Goal: Task Accomplishment & Management: Complete application form

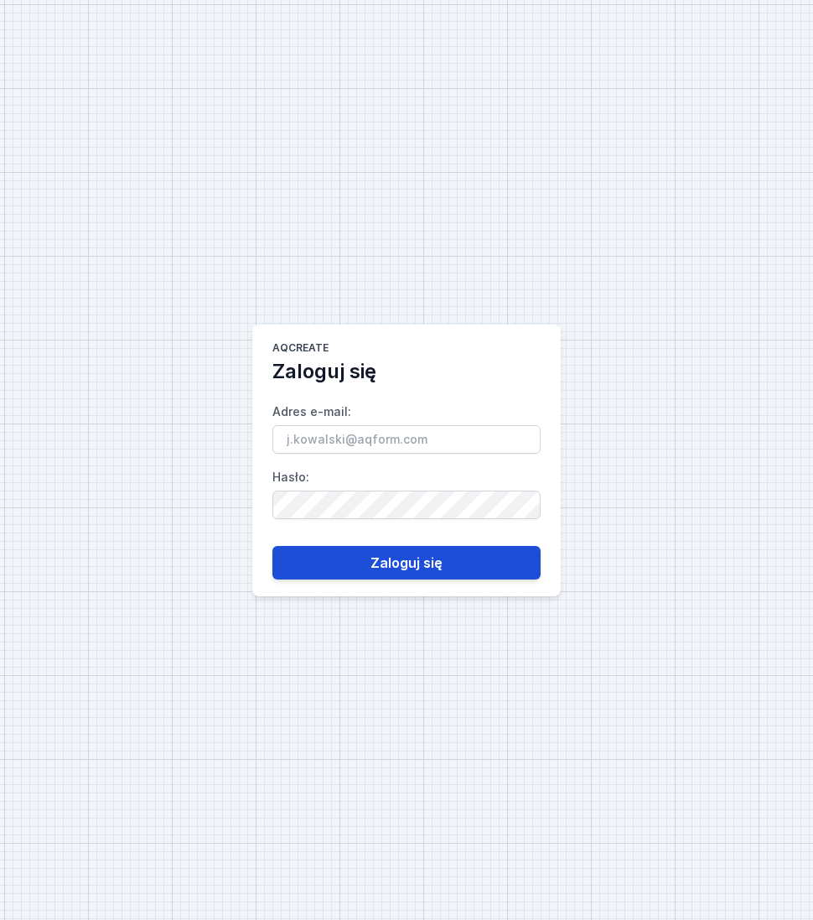
type input "[PERSON_NAME][EMAIL_ADDRESS][DOMAIN_NAME]"
click at [413, 559] on button "Zaloguj się" at bounding box center [407, 563] width 268 height 34
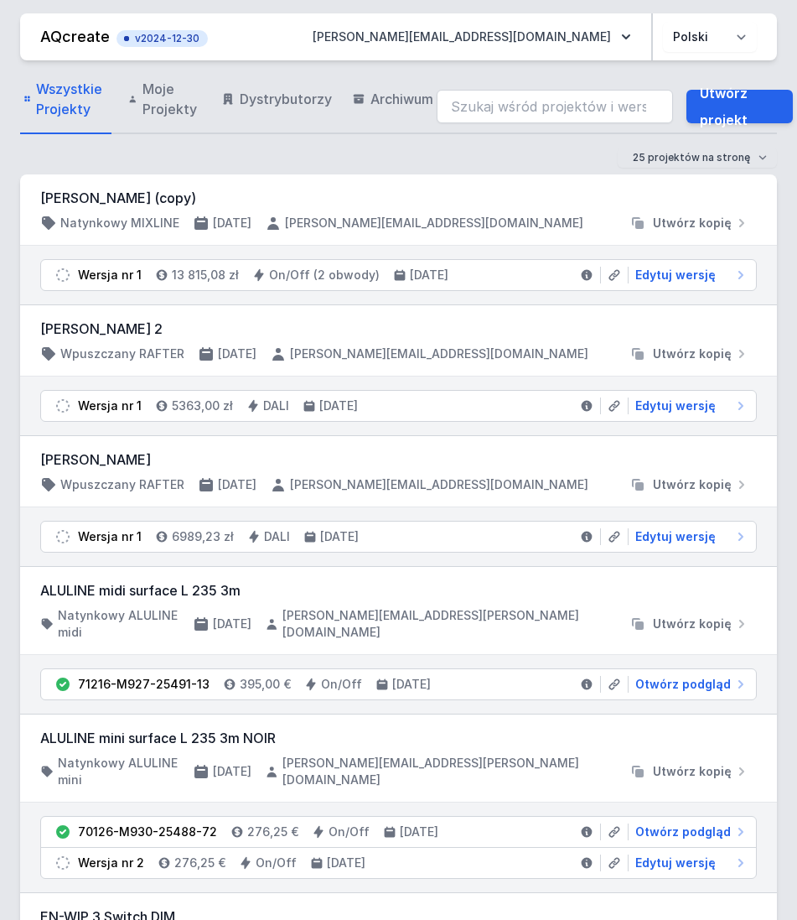
click at [459, 567] on div "ALULINE midi surface L 235 3m Natynkowy ALULINE midi 8.08.2025 grzegorz.janicki…" at bounding box center [398, 611] width 757 height 88
click at [460, 564] on div "Wersja nr 1 6989,23 zł DALI 8.08.2025 Edytuj wersję" at bounding box center [398, 536] width 757 height 59
click at [717, 105] on link "Utwórz projekt" at bounding box center [740, 107] width 106 height 34
click at [722, 109] on link "Utwórz projekt" at bounding box center [740, 107] width 106 height 34
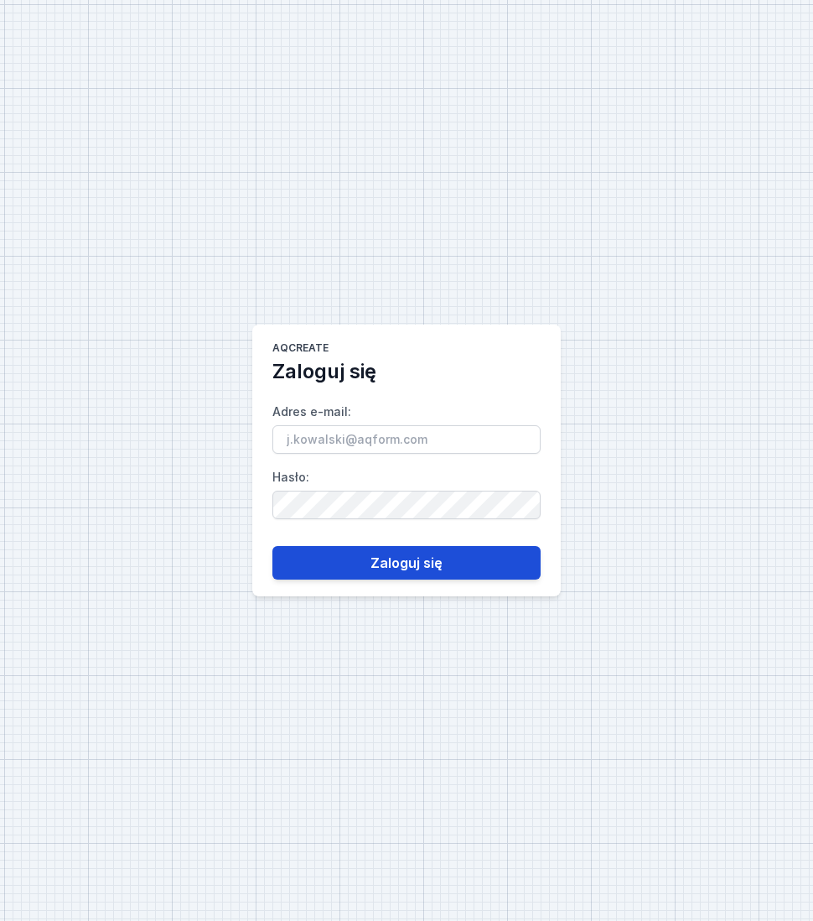
type input "[PERSON_NAME][EMAIL_ADDRESS][DOMAIN_NAME]"
click at [501, 565] on button "Zaloguj się" at bounding box center [407, 563] width 268 height 34
type input "[PERSON_NAME][EMAIL_ADDRESS][DOMAIN_NAME]"
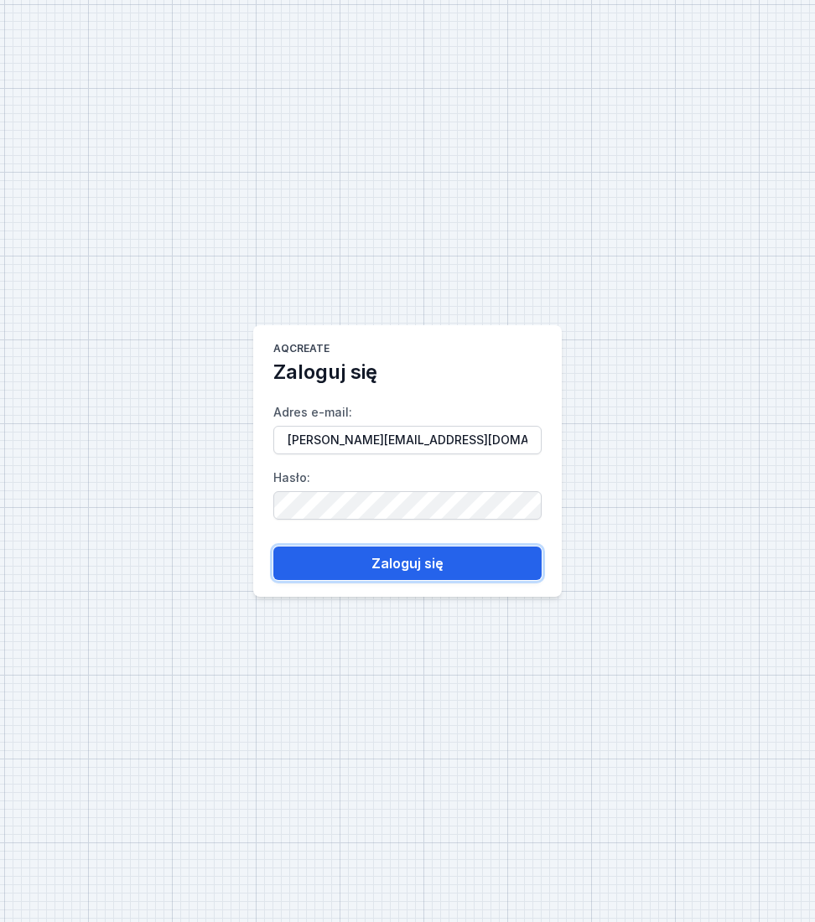
click at [473, 572] on button "Zaloguj się" at bounding box center [407, 564] width 268 height 34
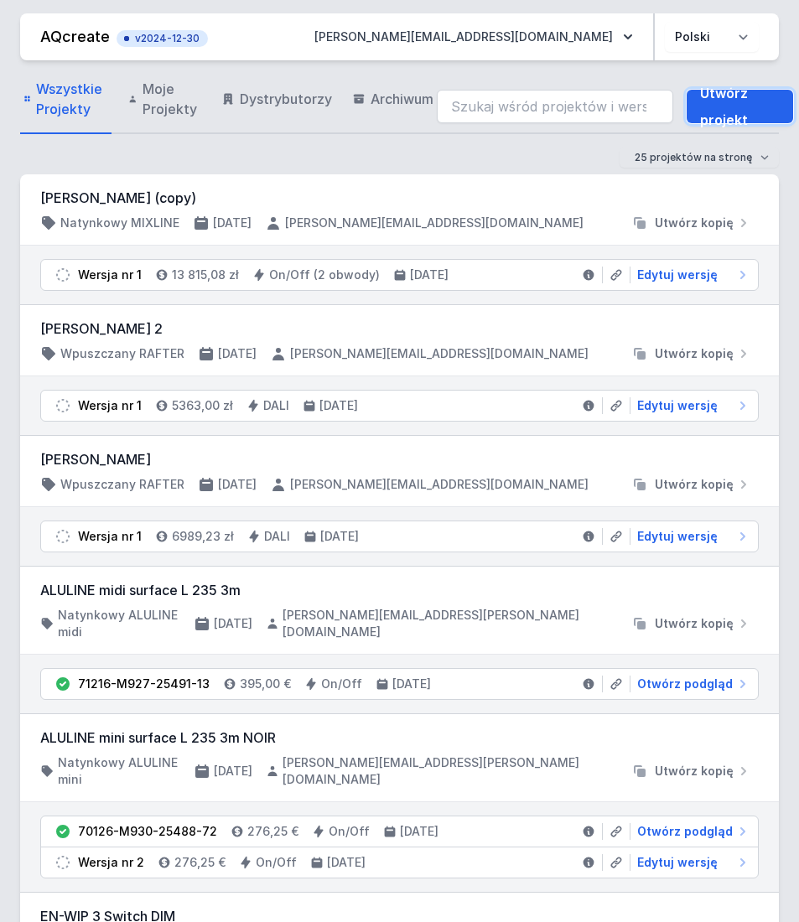
drag, startPoint x: 723, startPoint y: 106, endPoint x: 348, endPoint y: 152, distance: 377.6
click at [723, 106] on link "Utwórz projekt" at bounding box center [740, 107] width 106 height 34
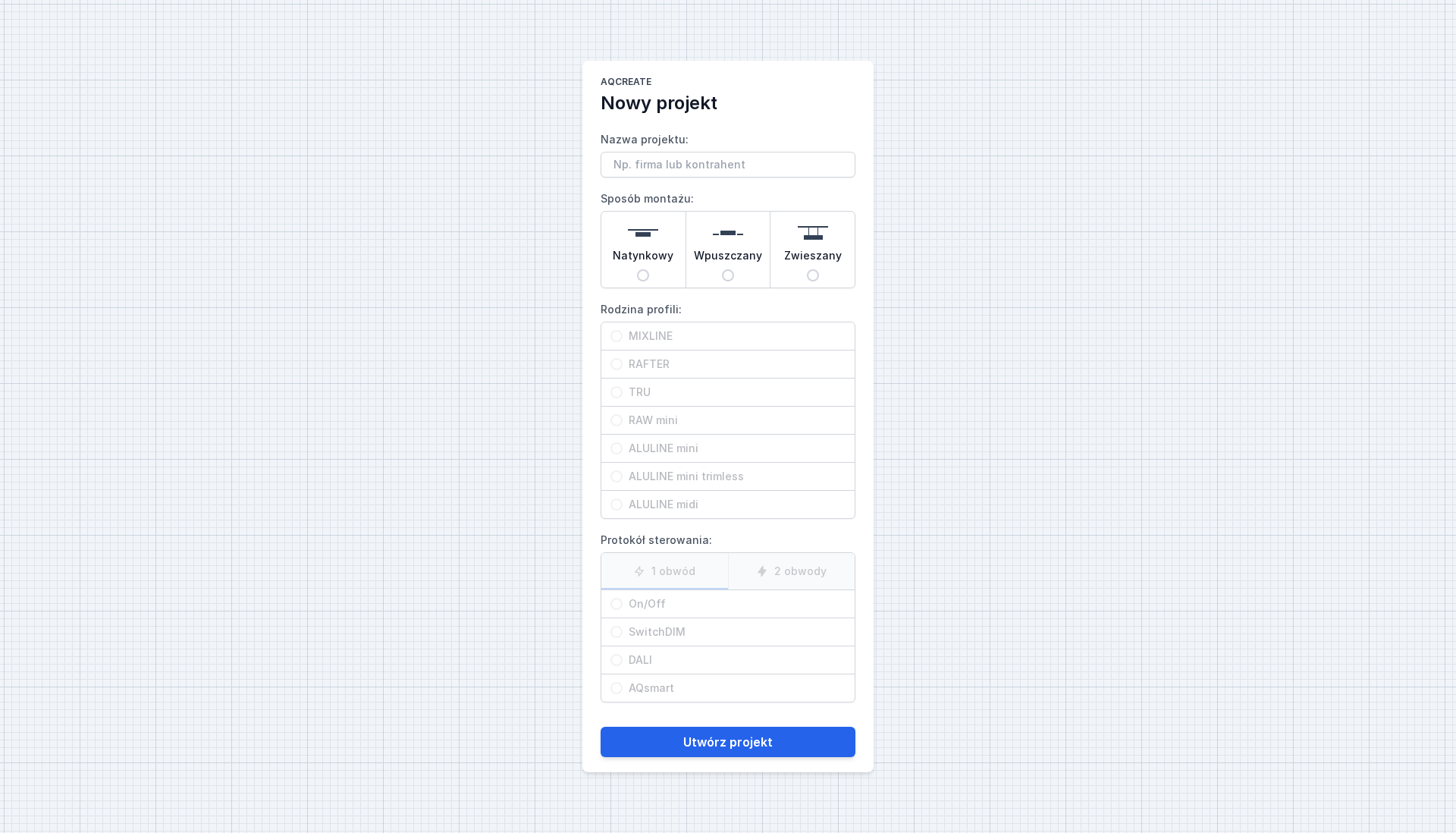
click at [736, 258] on span "Zwieszany" at bounding box center [813, 258] width 58 height 21
click at [736, 270] on input "Zwieszany" at bounding box center [812, 275] width 12 height 12
radio input "true"
click at [736, 168] on input "Nazwa projektu:" at bounding box center [728, 165] width 255 height 26
click at [678, 164] on input "Nazwa projektu:" at bounding box center [728, 165] width 255 height 26
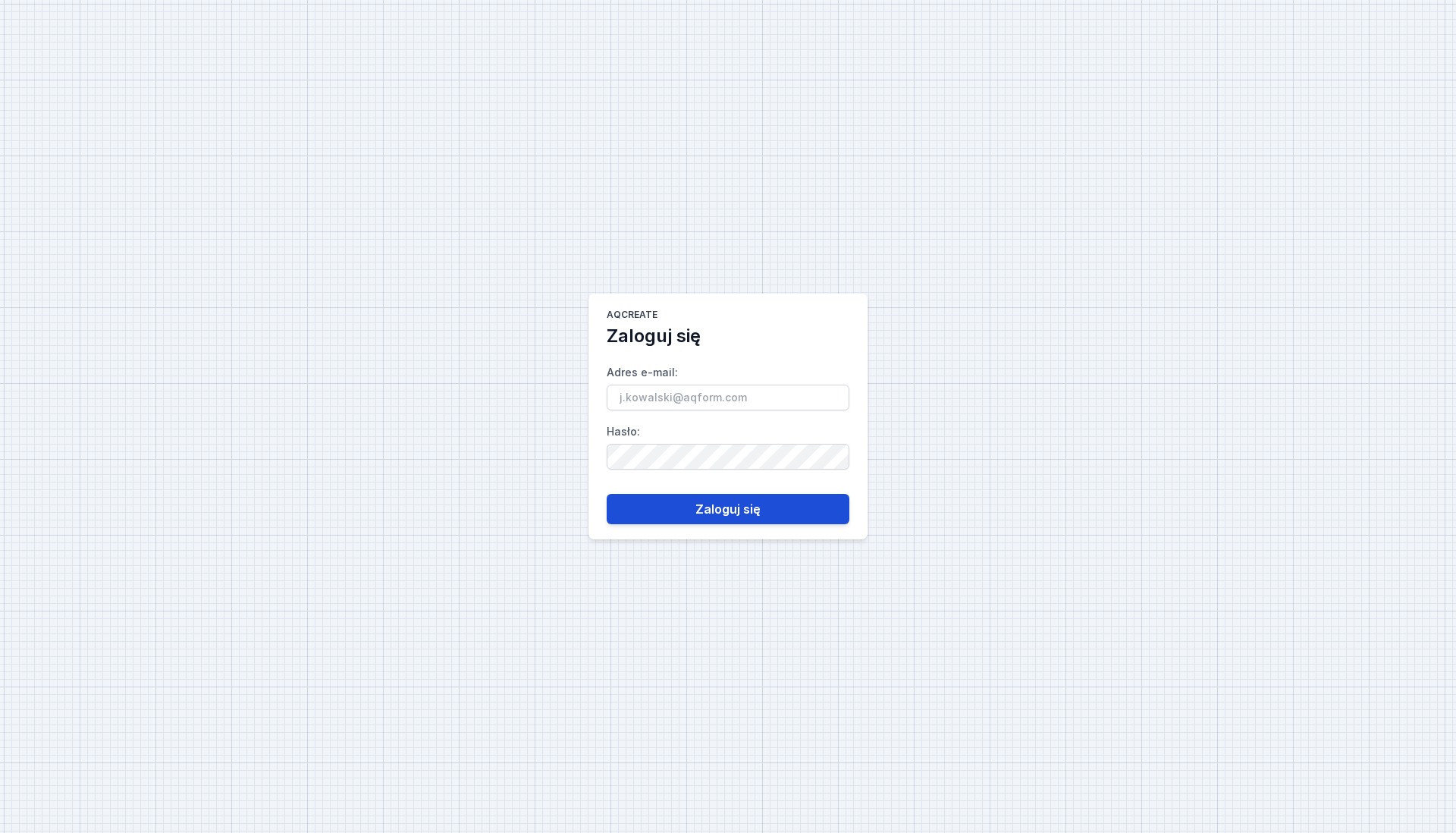
type input "[PERSON_NAME][EMAIL_ADDRESS][DOMAIN_NAME]"
click at [678, 516] on button "Zaloguj się" at bounding box center [728, 509] width 242 height 31
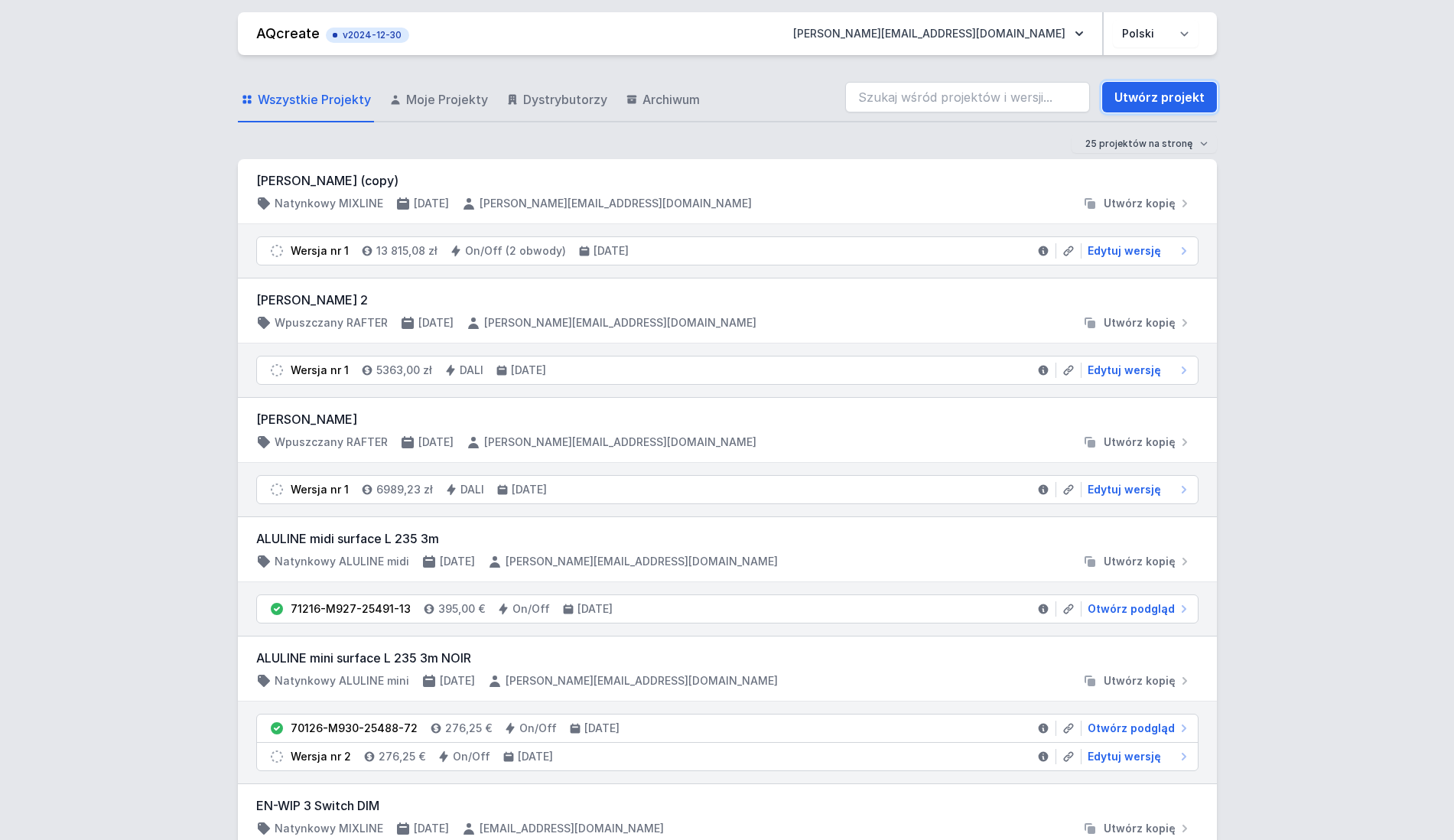
drag, startPoint x: 1148, startPoint y: 97, endPoint x: 789, endPoint y: 244, distance: 387.9
click at [1148, 97] on link "Utwórz projekt" at bounding box center [1159, 98] width 115 height 31
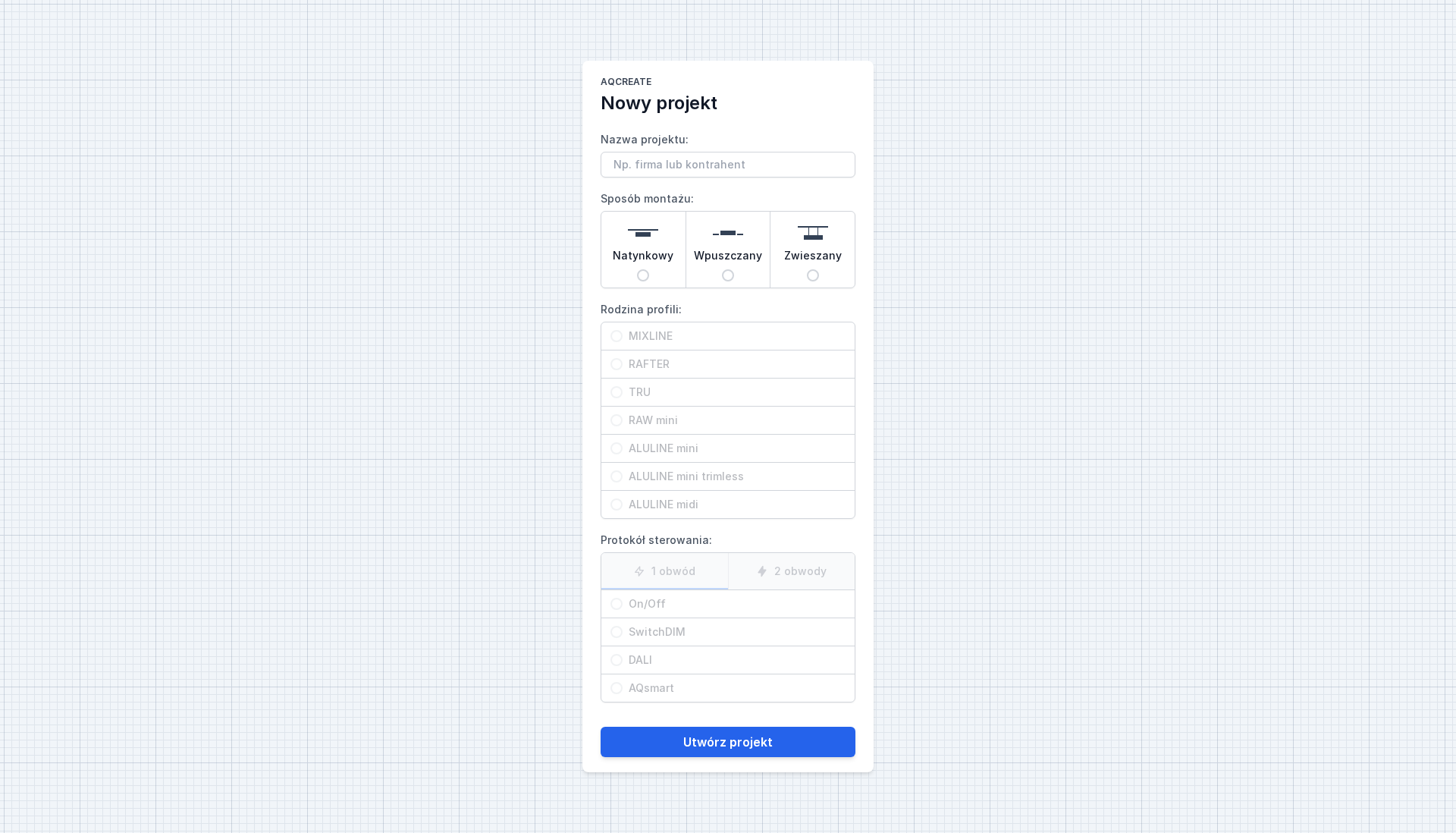
click at [741, 166] on input "Nazwa projektu:" at bounding box center [728, 165] width 255 height 26
type input "LUME MIXLINE"
click at [832, 270] on div "Zwieszany" at bounding box center [812, 250] width 84 height 76
click at [819, 270] on input "Zwieszany" at bounding box center [812, 275] width 12 height 12
radio input "true"
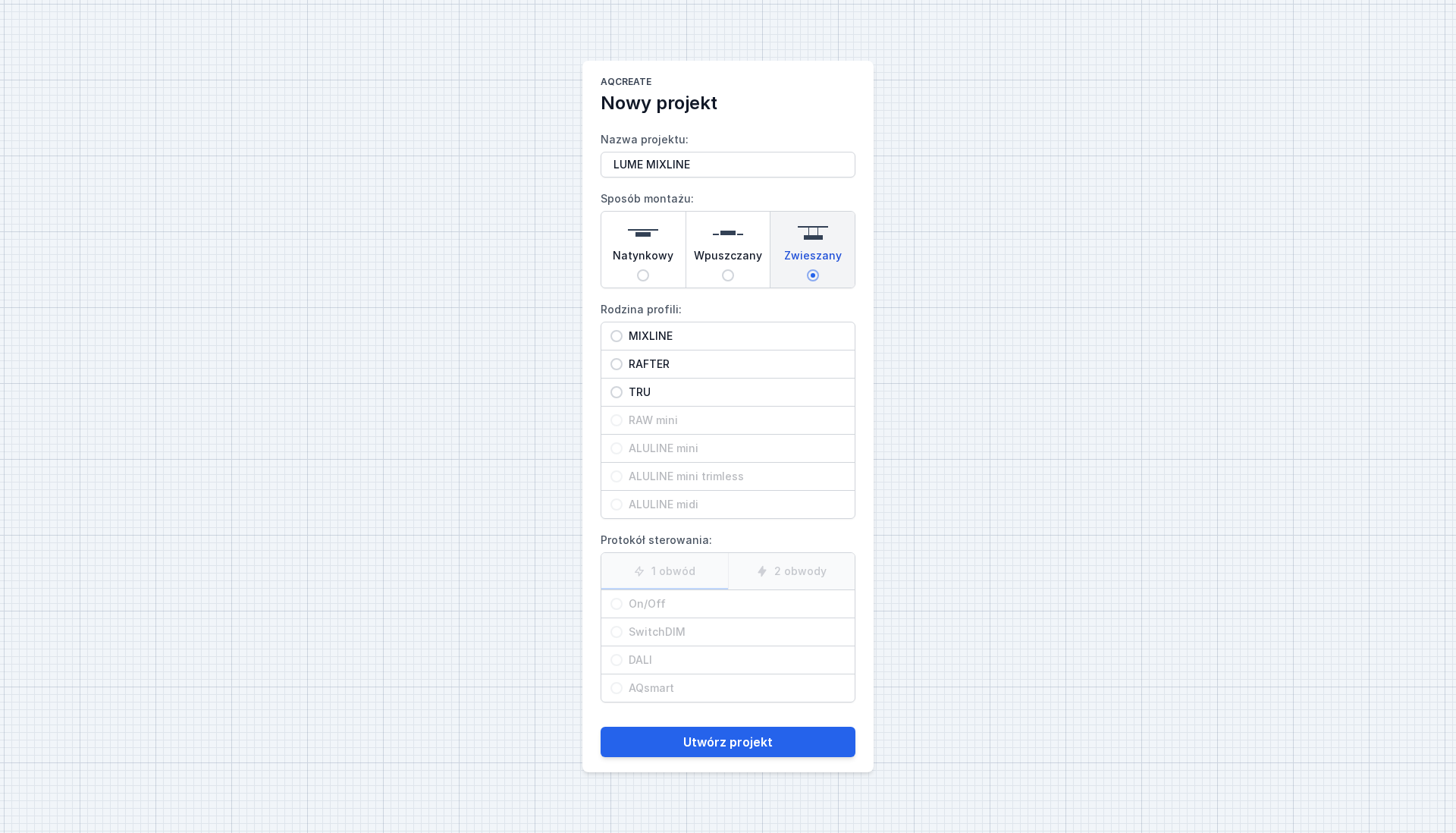
click at [693, 331] on span "MIXLINE" at bounding box center [733, 336] width 223 height 15
click at [622, 331] on input "MIXLINE" at bounding box center [616, 336] width 12 height 12
radio input "true"
click at [623, 606] on span "On/Off" at bounding box center [733, 603] width 223 height 15
click at [622, 606] on input "On/Off" at bounding box center [616, 603] width 12 height 12
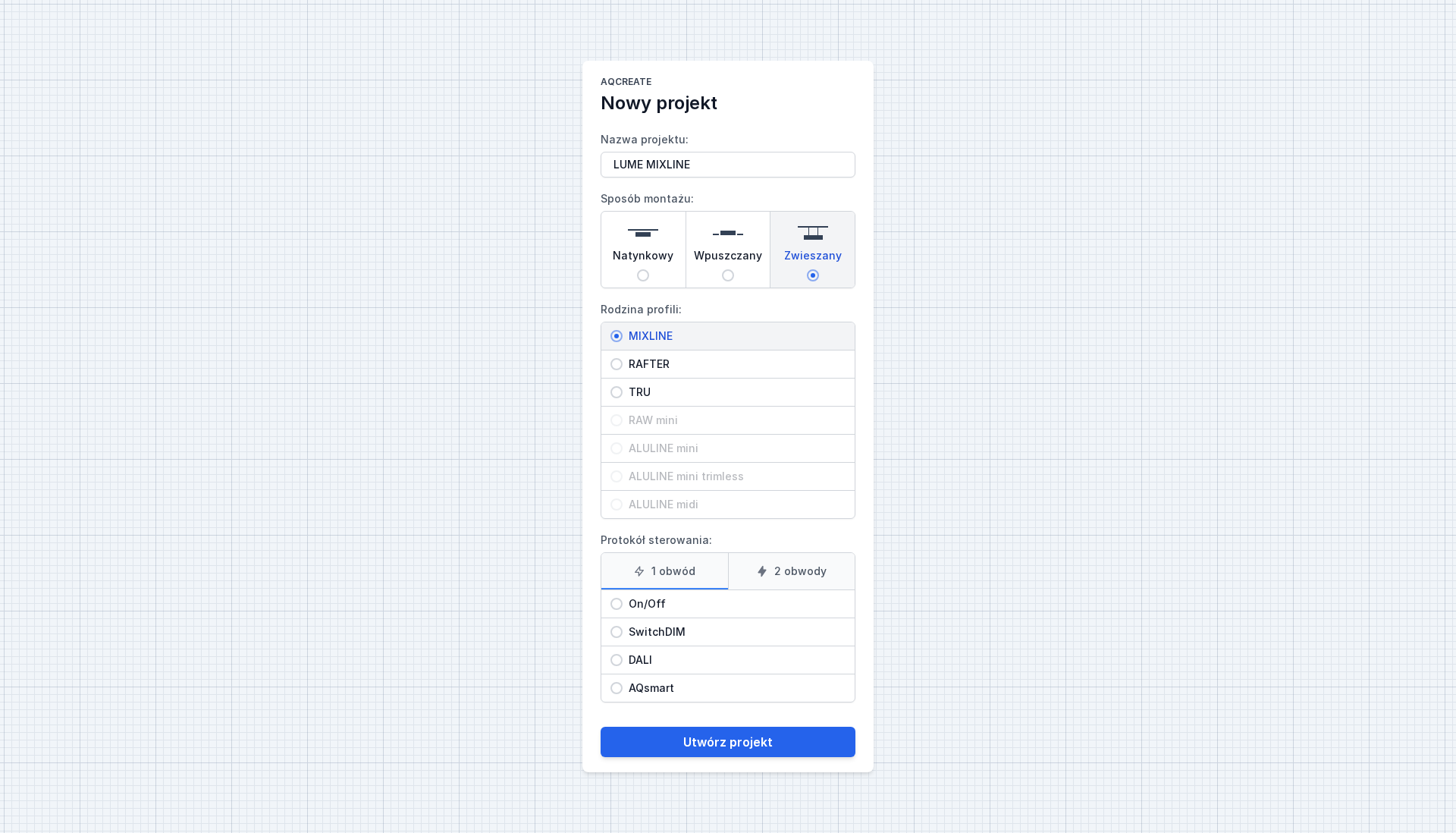
radio input "true"
click at [742, 748] on button "Utwórz projekt" at bounding box center [728, 742] width 255 height 31
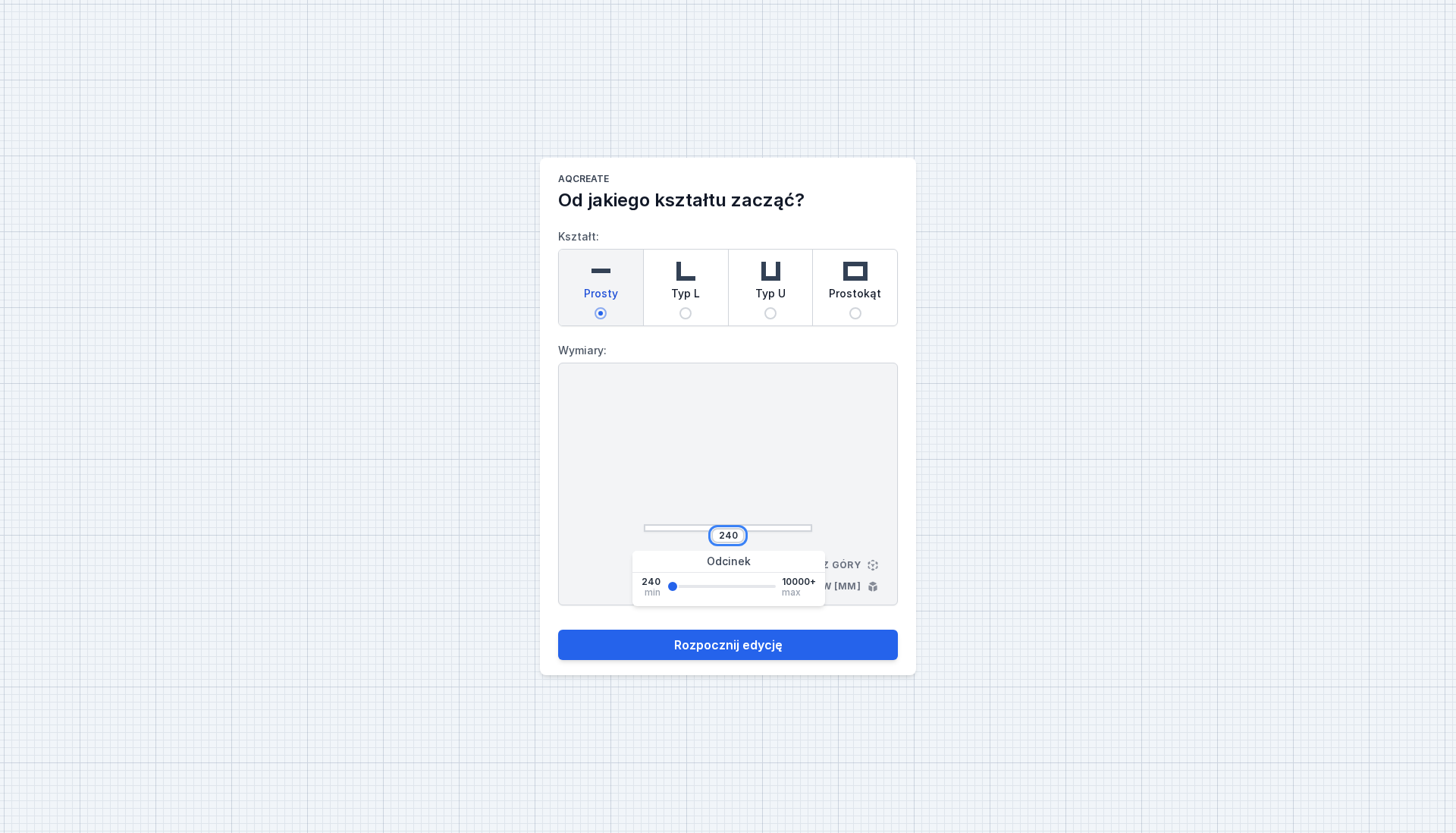
drag, startPoint x: 724, startPoint y: 533, endPoint x: 739, endPoint y: 537, distance: 15.5
click at [739, 537] on input "240" at bounding box center [728, 535] width 24 height 12
click at [558, 629] on button "Rozpocznij edycję" at bounding box center [728, 645] width 340 height 31
click at [765, 478] on div at bounding box center [728, 459] width 168 height 144
click at [729, 535] on input "216" at bounding box center [728, 535] width 24 height 12
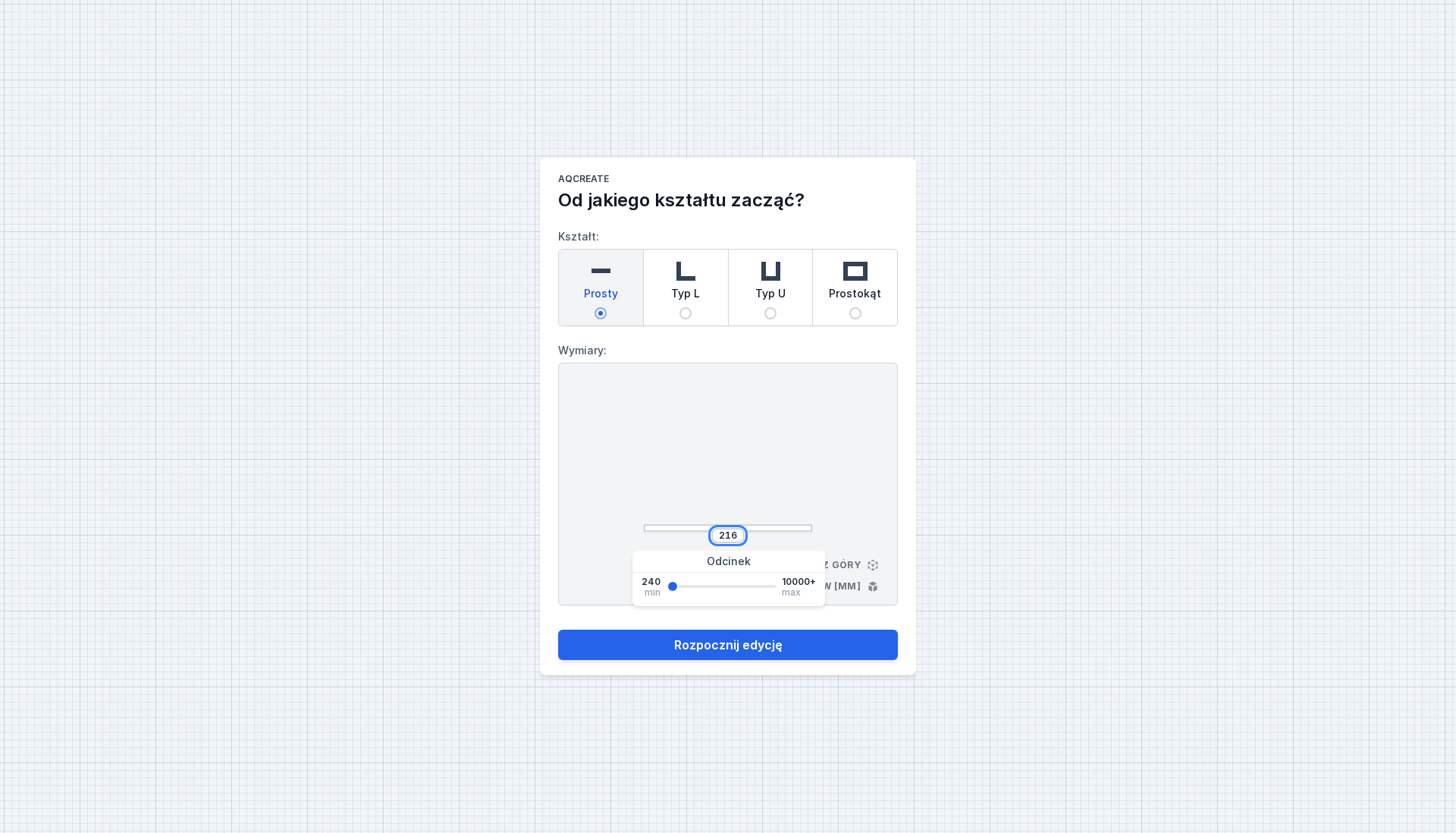
drag, startPoint x: 736, startPoint y: 533, endPoint x: 725, endPoint y: 529, distance: 11.7
click at [725, 529] on input "216" at bounding box center [728, 535] width 24 height 12
type input "240"
click at [808, 547] on div "240 Widok z góry Wymiary w [mm]" at bounding box center [728, 484] width 340 height 242
click at [741, 537] on div "240" at bounding box center [728, 535] width 33 height 15
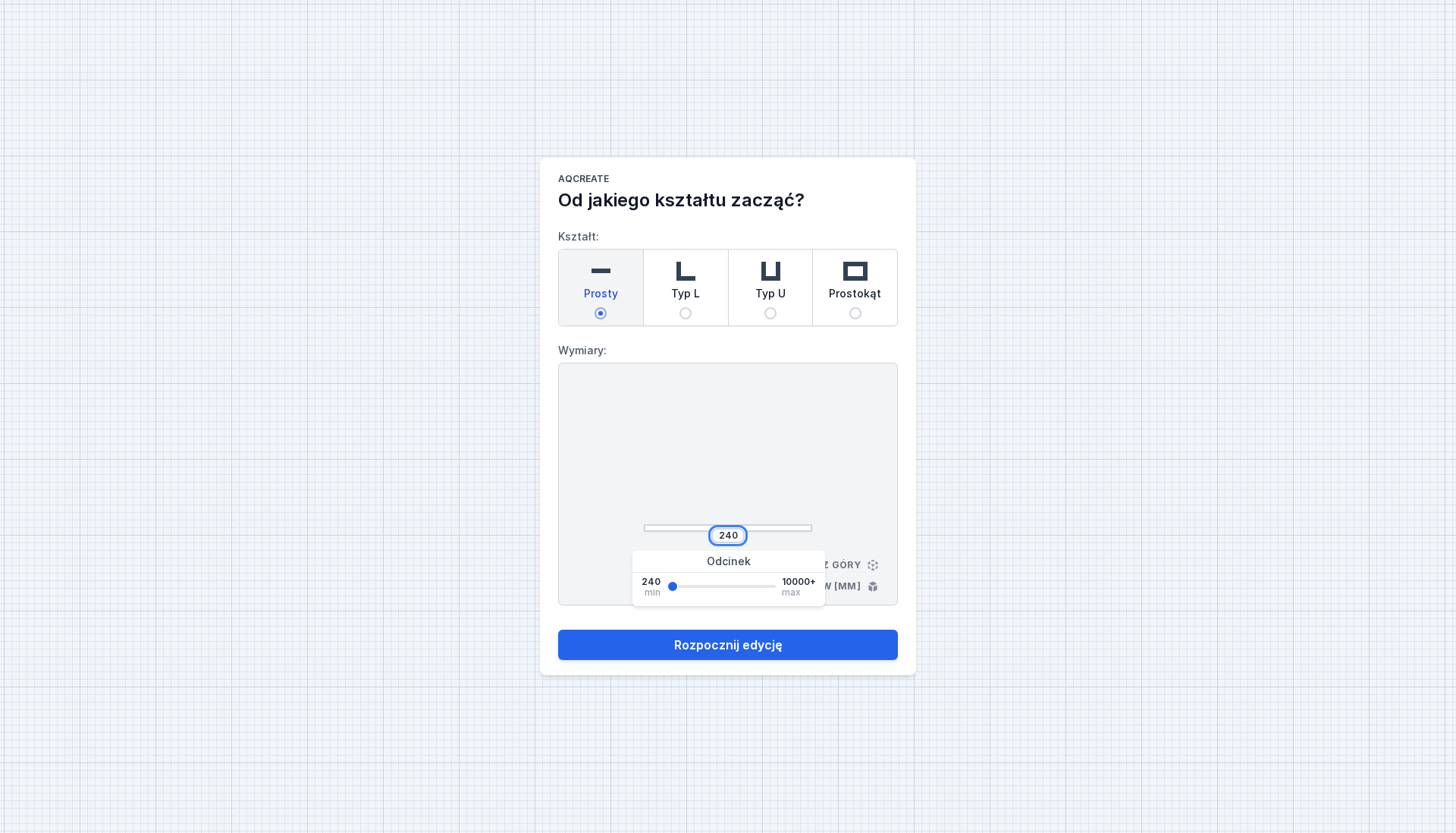
click at [738, 535] on input "240" at bounding box center [728, 535] width 24 height 12
drag, startPoint x: 737, startPoint y: 535, endPoint x: 707, endPoint y: 534, distance: 30.0
click at [707, 534] on div "240" at bounding box center [728, 535] width 168 height 15
click at [738, 615] on form "Kształt: Prosty Typ L Typ U Prostokąt Wymiary: 240 Widok z góry Wymiary w [mm] …" at bounding box center [728, 436] width 340 height 448
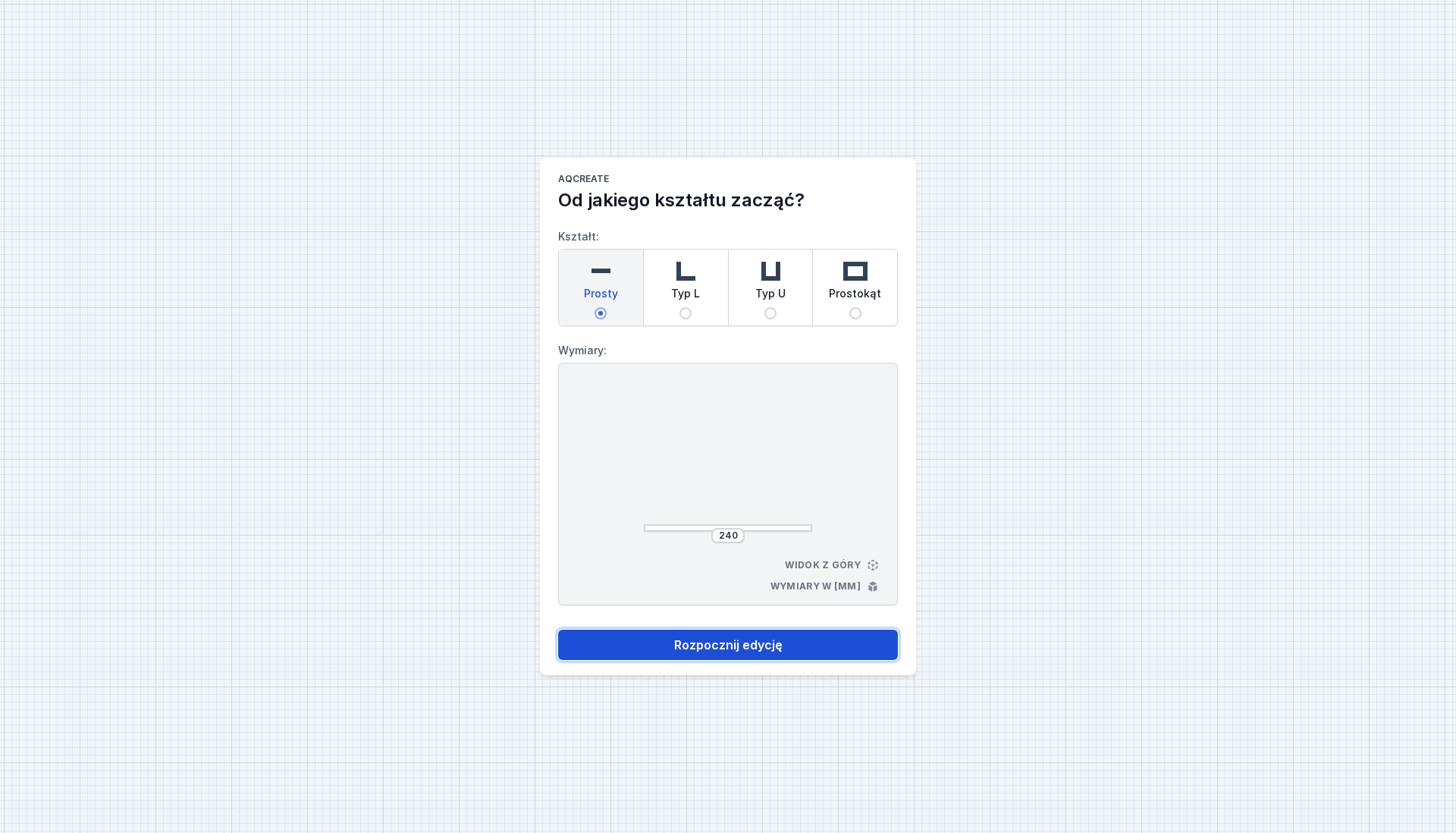
click at [758, 655] on button "Rozpocznij edycję" at bounding box center [728, 645] width 340 height 31
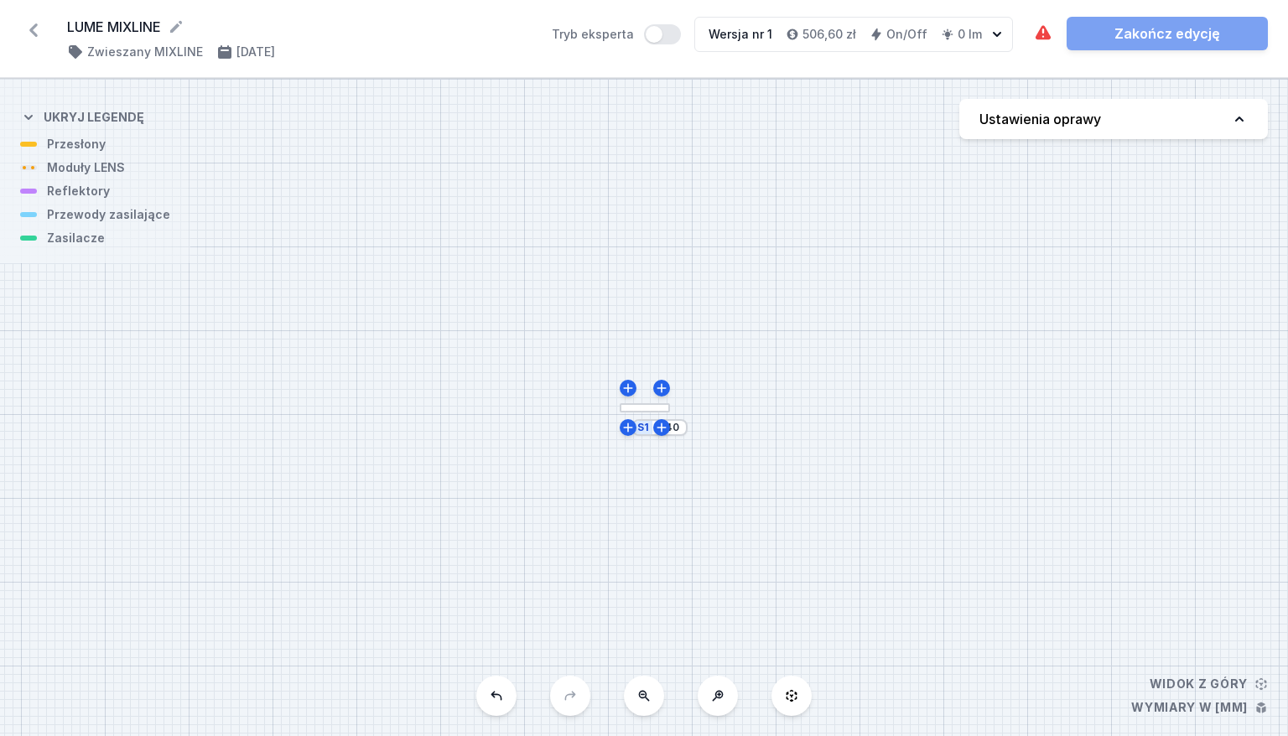
click at [655, 404] on div at bounding box center [645, 407] width 50 height 9
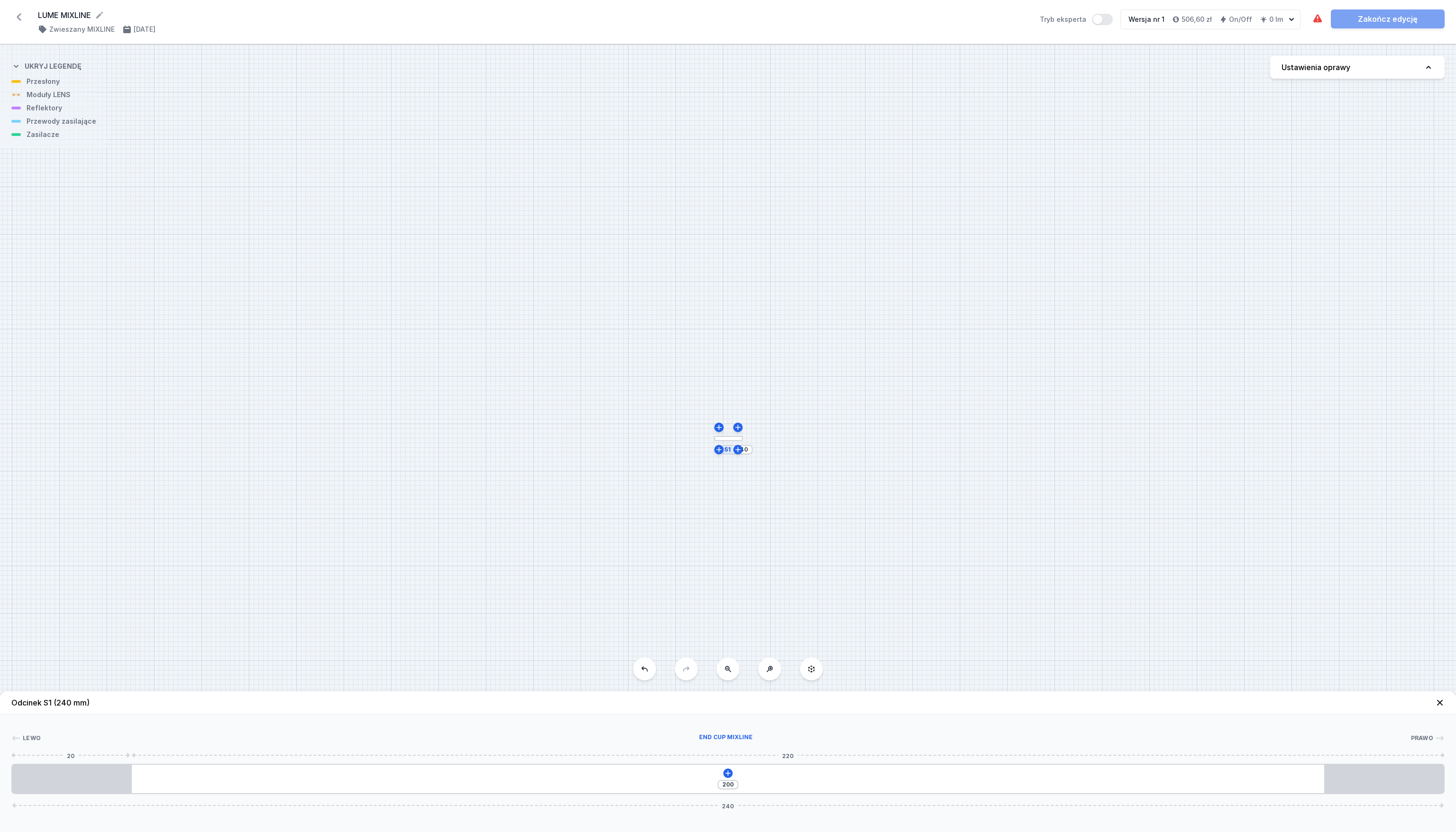
click at [68, 520] on div at bounding box center [72, 779] width 119 height 28
click at [199, 520] on div "200 240" at bounding box center [728, 779] width 1433 height 31
click at [97, 520] on div at bounding box center [72, 779] width 119 height 28
click at [213, 520] on div "200 240" at bounding box center [728, 779] width 1433 height 31
click at [93, 34] on div "LUME MIXLINE ( 11256 /v 1 ) Zwieszany MIXLINE 11.08.2025 Tryb eksperta Wersja n…" at bounding box center [728, 22] width 1456 height 44
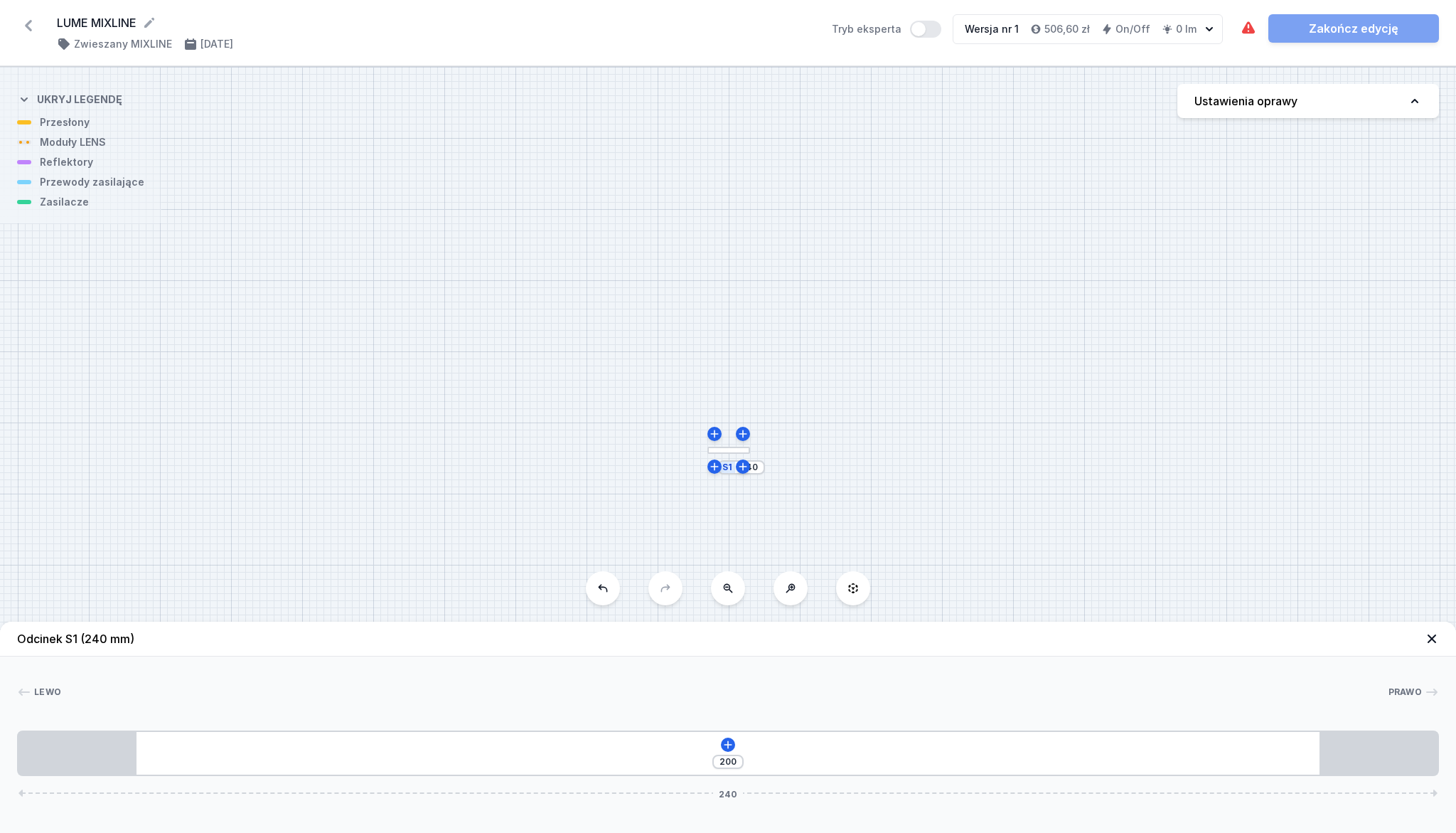
drag, startPoint x: 862, startPoint y: 433, endPoint x: 804, endPoint y: 450, distance: 60.4
click at [862, 433] on div "S1 240" at bounding box center [728, 450] width 1456 height 766
click at [1364, 98] on button "Ustawienia oprawy" at bounding box center [1308, 101] width 262 height 34
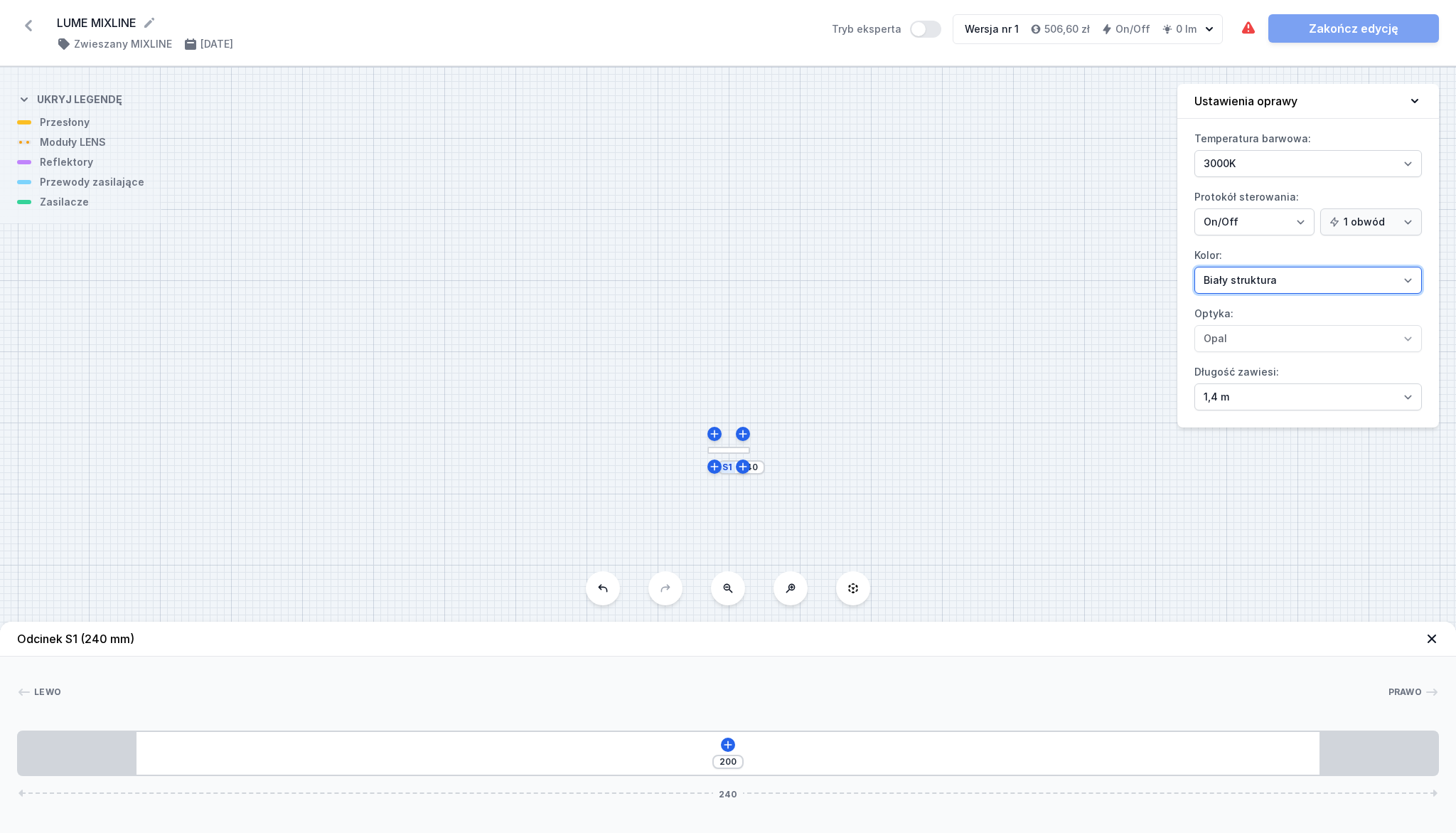
click at [1298, 288] on select "Biały struktura Czarny struktura Złoty struktura Miedziany Szary Inny (z palety…" at bounding box center [1308, 280] width 227 height 27
select select "2"
click at [1195, 266] on select "Biały struktura Czarny struktura Złoty struktura Miedziany Szary Inny (z palety…" at bounding box center [1308, 280] width 227 height 27
drag, startPoint x: 661, startPoint y: 593, endPoint x: 639, endPoint y: 576, distance: 27.8
drag, startPoint x: 639, startPoint y: 576, endPoint x: 513, endPoint y: 501, distance: 146.6
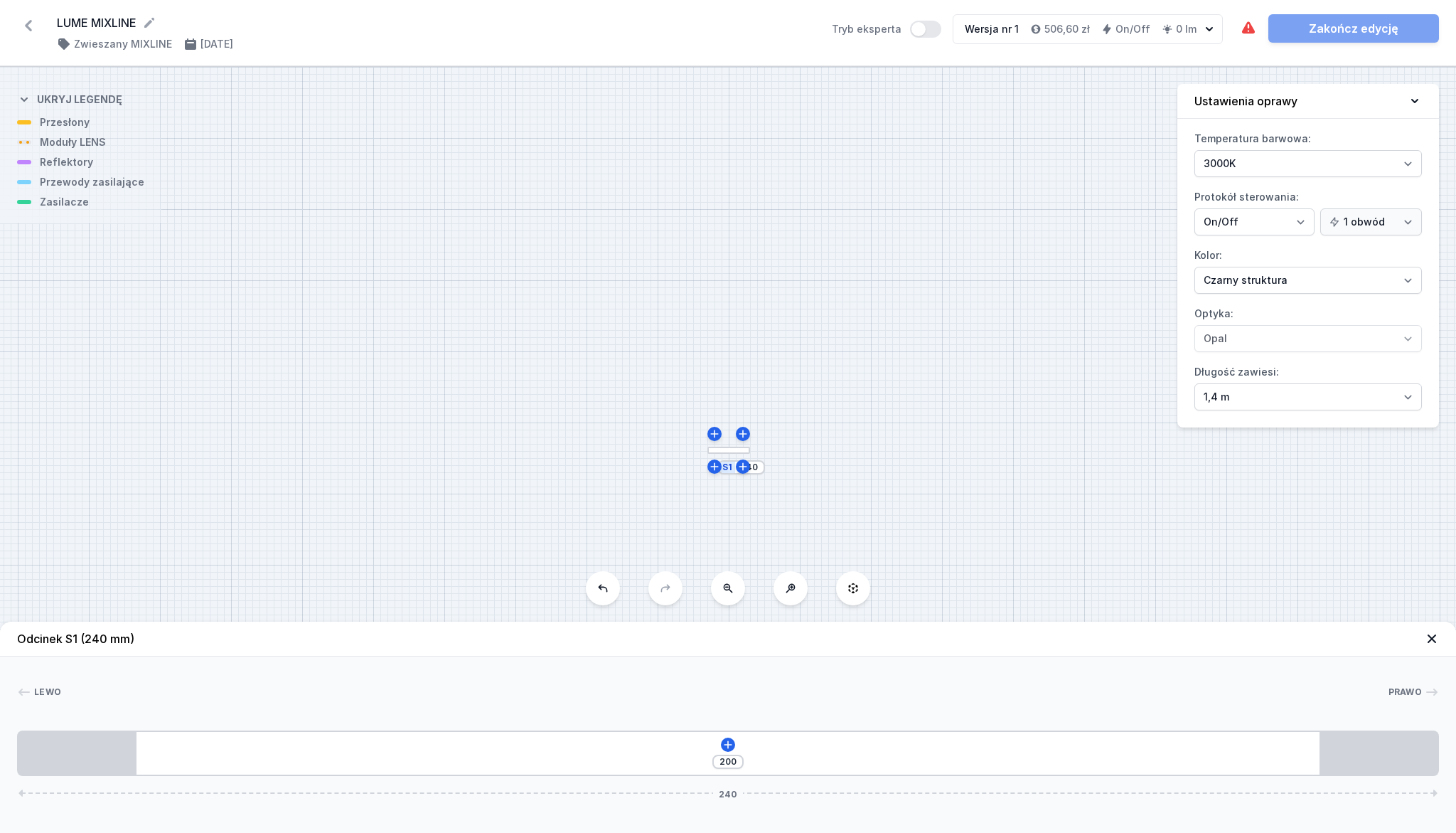
click at [437, 440] on div "S1 240" at bounding box center [728, 450] width 1456 height 766
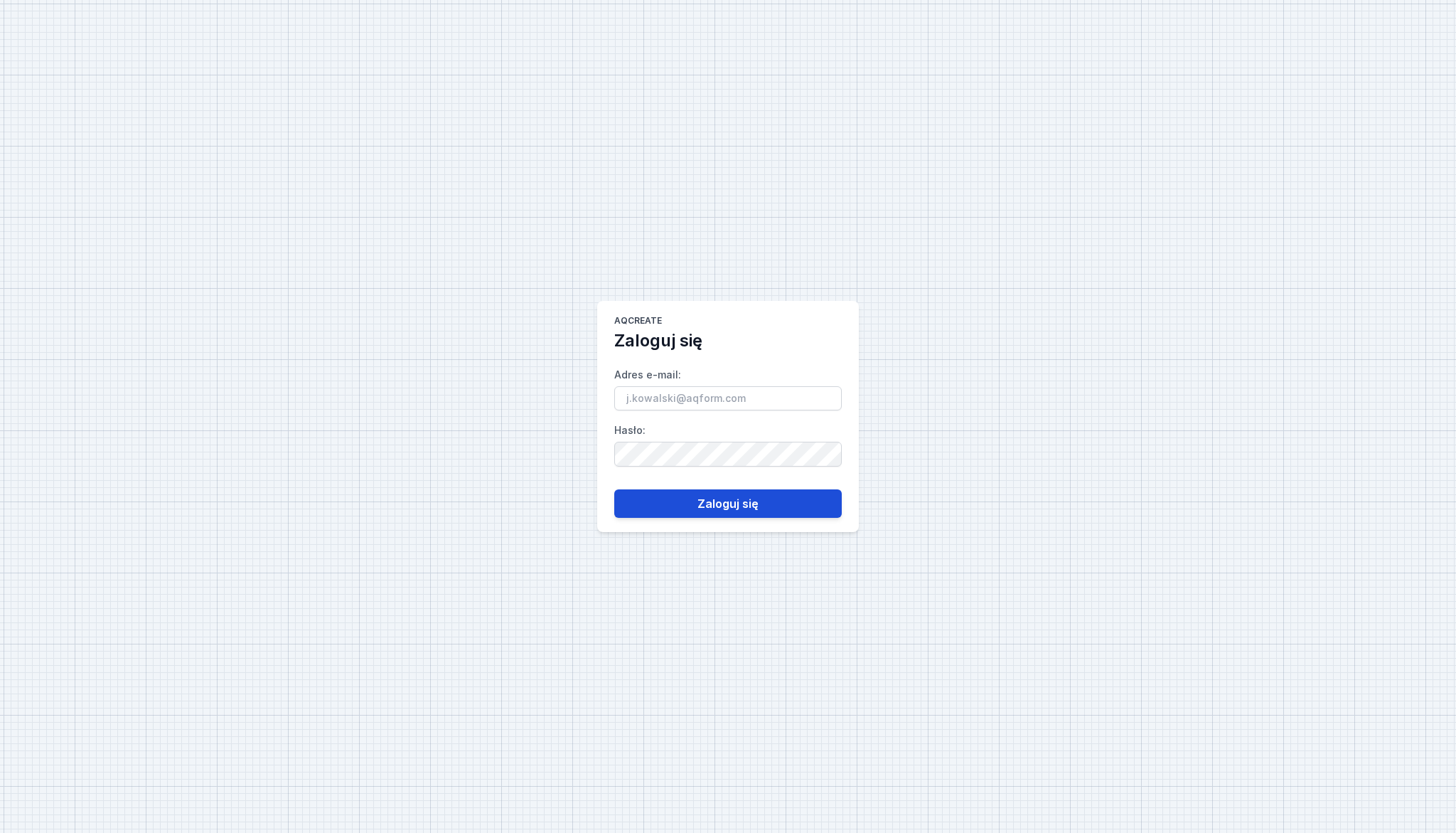
type input "grzegorz.piedo@aqform.com"
click at [734, 505] on button "Zaloguj się" at bounding box center [728, 504] width 227 height 29
type input "[PERSON_NAME][EMAIL_ADDRESS][DOMAIN_NAME]"
click at [690, 490] on button "Zaloguj się" at bounding box center [728, 504] width 227 height 29
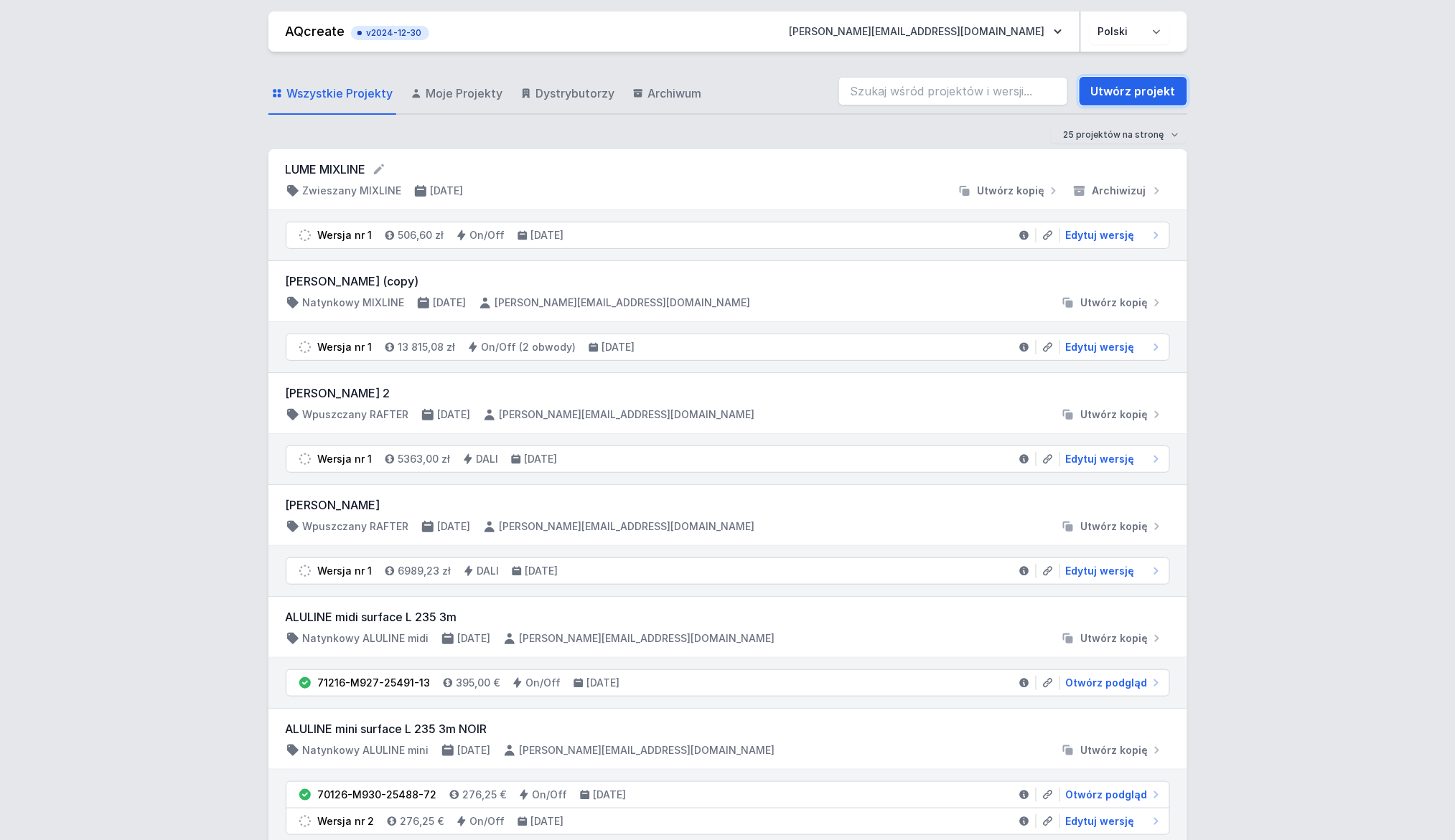
drag, startPoint x: 1154, startPoint y: 91, endPoint x: 662, endPoint y: 209, distance: 506.0
click at [1154, 91] on link "Utwórz projekt" at bounding box center [1133, 92] width 108 height 29
click at [352, 163] on form "LUME MIXLINE" at bounding box center [728, 169] width 884 height 17
click at [367, 180] on div "LUME MIXLINE Zwieszany MIXLINE [DATE] Utwórz kopię Archiwizuj" at bounding box center [728, 180] width 884 height 38
click at [349, 236] on div "Wersja nr 1" at bounding box center [345, 235] width 55 height 15
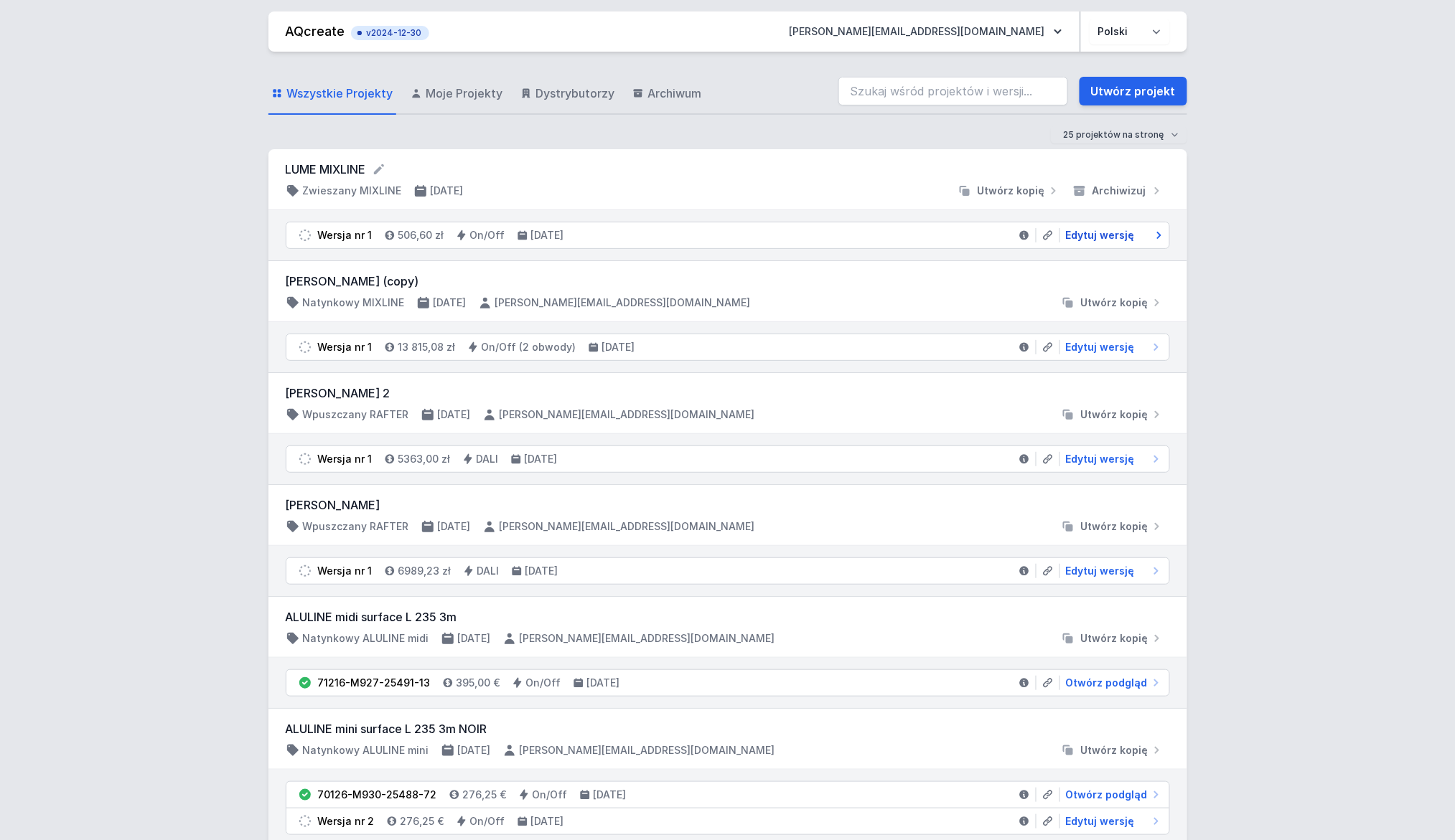
click at [1135, 236] on link "Edytuj wersję" at bounding box center [1112, 235] width 104 height 15
select select "2"
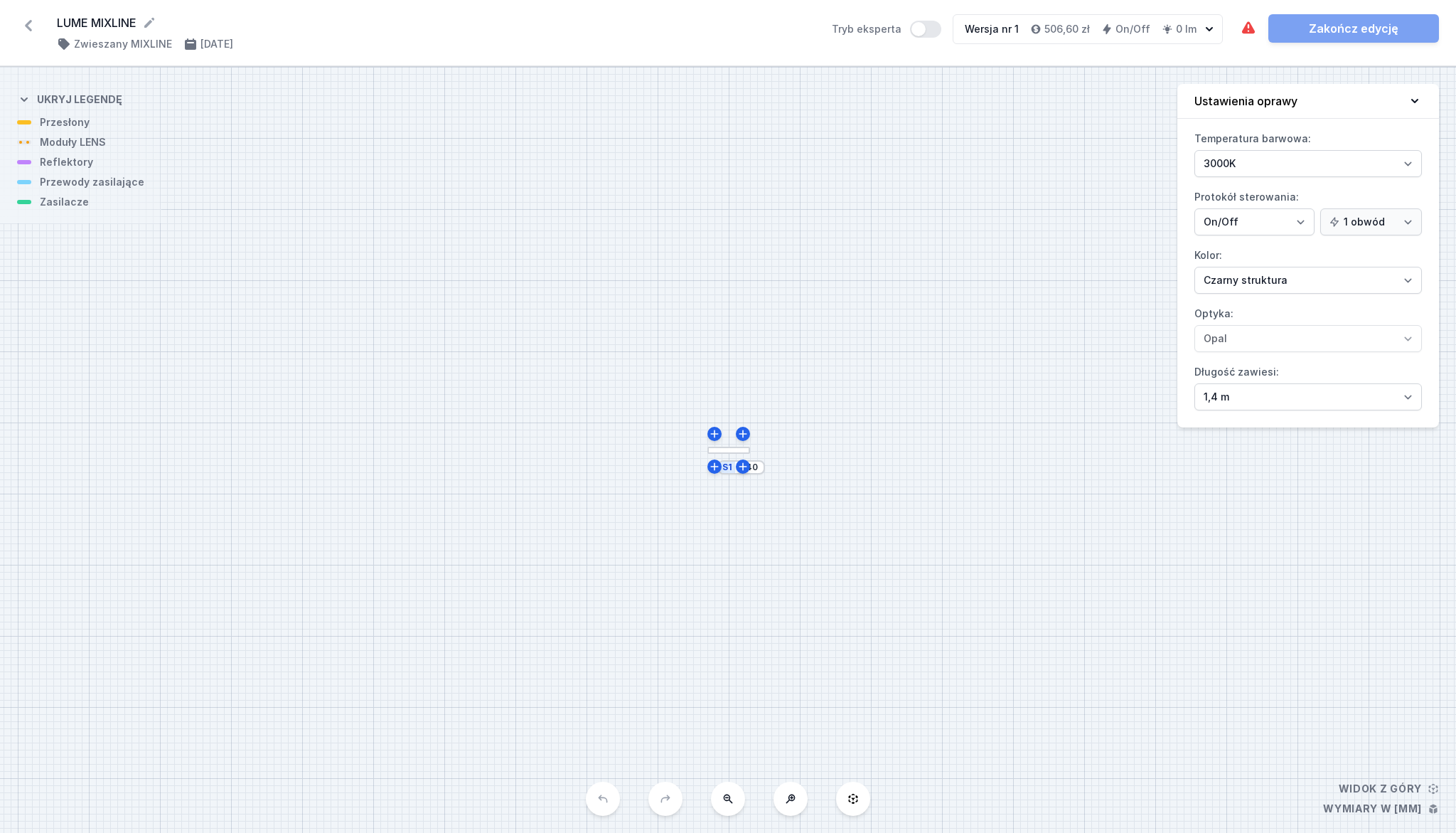
click at [1336, 30] on div "Wymagane części nie zostały dodane. Element świecący nie został dodany. Zakończ…" at bounding box center [1339, 29] width 199 height 29
click at [1314, 31] on div "Wymagane części nie zostały dodane. Element świecący nie został dodany. Zakończ…" at bounding box center [1339, 29] width 199 height 29
click at [1403, 30] on div "Wymagane części nie zostały dodane. Element świecący nie został dodany. Zakończ…" at bounding box center [1339, 29] width 199 height 29
drag, startPoint x: 21, startPoint y: 20, endPoint x: 30, endPoint y: 30, distance: 13.5
click at [21, 20] on icon at bounding box center [28, 25] width 23 height 23
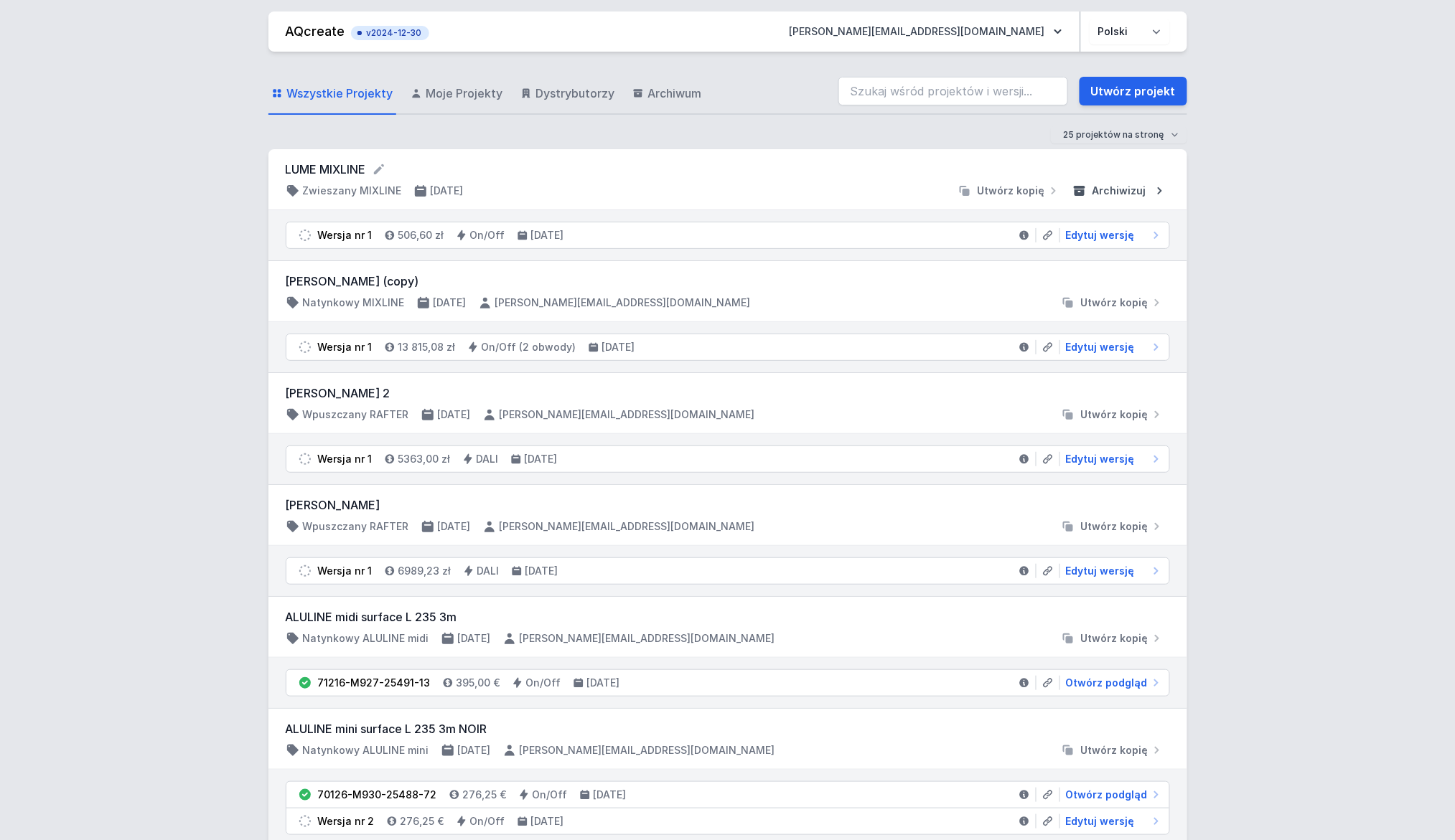
click at [1162, 192] on icon "submit" at bounding box center [1160, 191] width 15 height 15
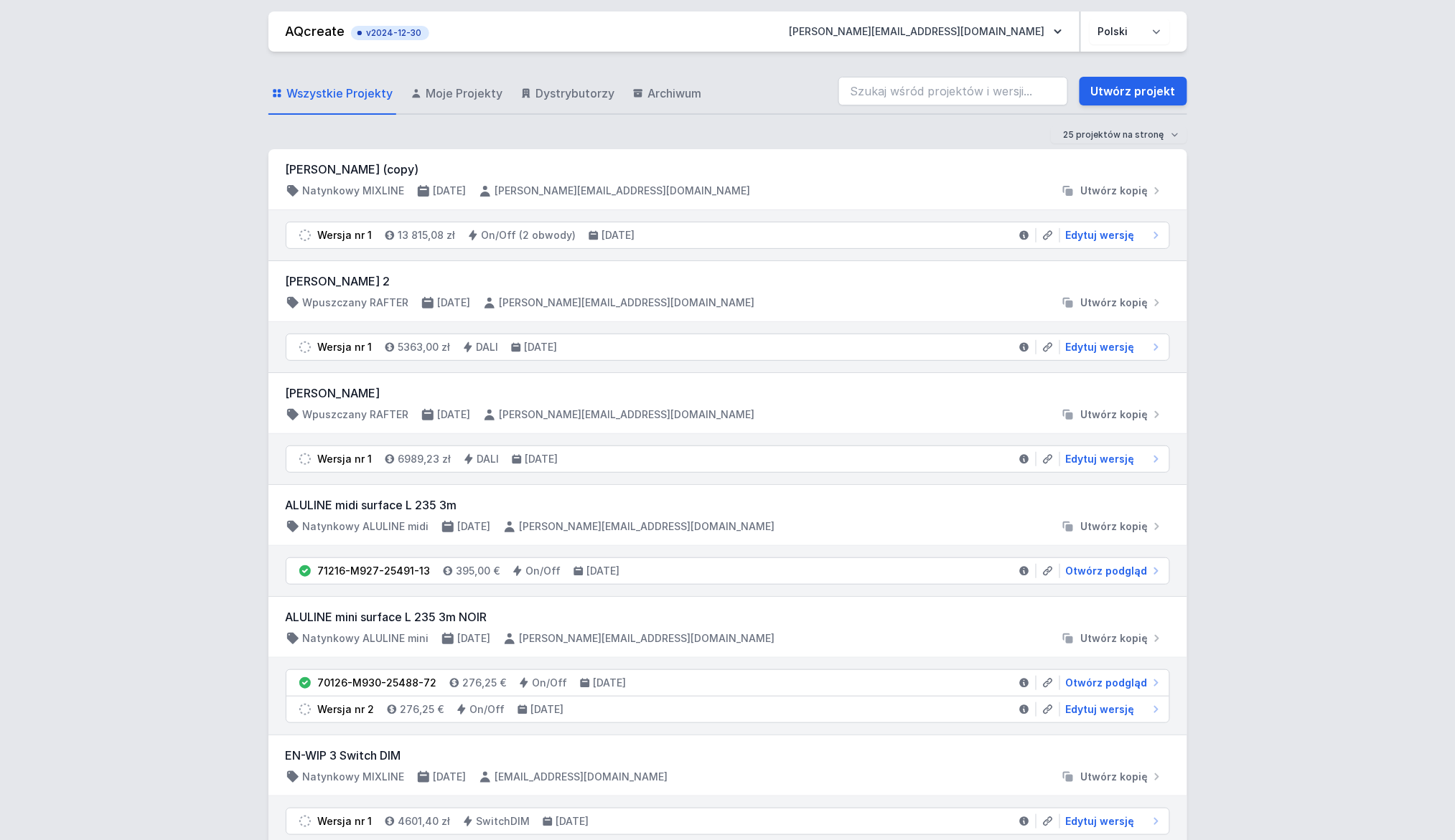
click at [552, 139] on div "25 projektów na stronę 50 projektów na stronę 100 projektów na stronę" at bounding box center [728, 135] width 918 height 17
click at [1121, 92] on link "Utwórz projekt" at bounding box center [1133, 92] width 108 height 29
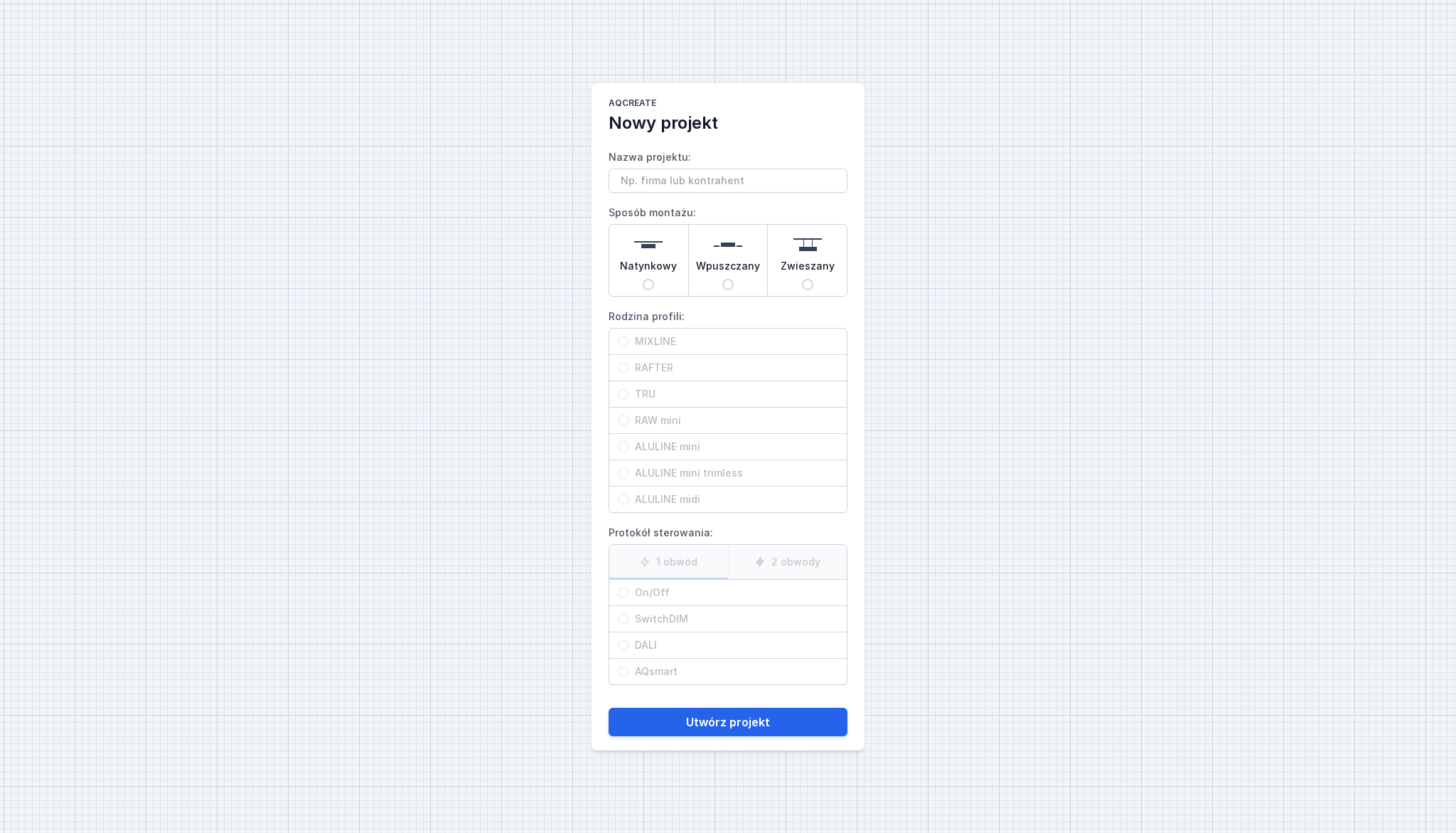
click at [675, 170] on input "Nazwa projektu:" at bounding box center [728, 181] width 239 height 25
type input "LUME MIXLINE"
click at [803, 282] on input "Zwieszany" at bounding box center [807, 284] width 11 height 11
radio input "true"
click at [668, 340] on span "MIXLINE" at bounding box center [734, 341] width 209 height 14
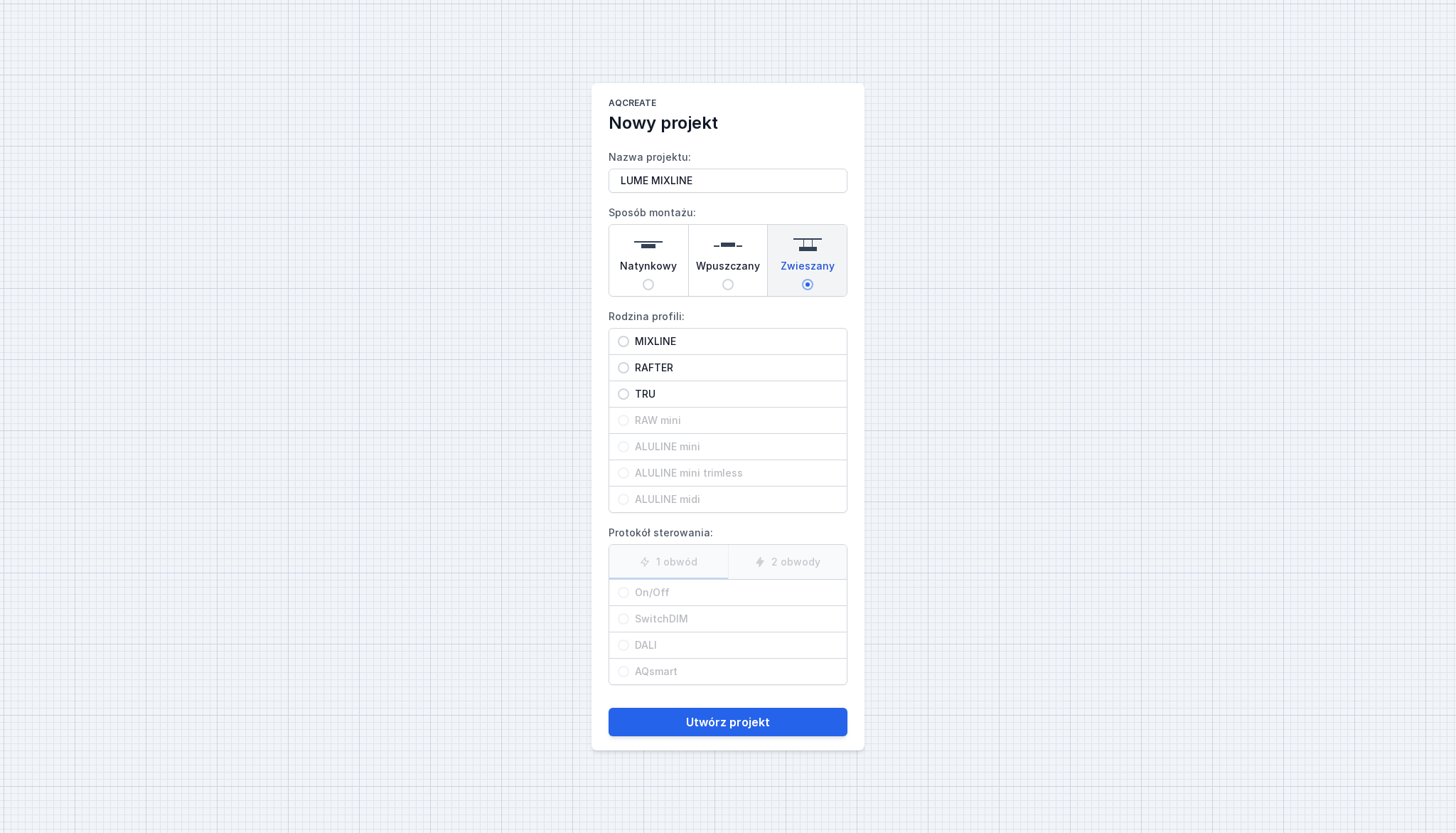
click at [629, 340] on input "MIXLINE" at bounding box center [623, 341] width 11 height 11
radio input "true"
click at [689, 592] on span "On/Off" at bounding box center [734, 592] width 209 height 14
click at [629, 592] on input "On/Off" at bounding box center [623, 592] width 11 height 11
radio input "true"
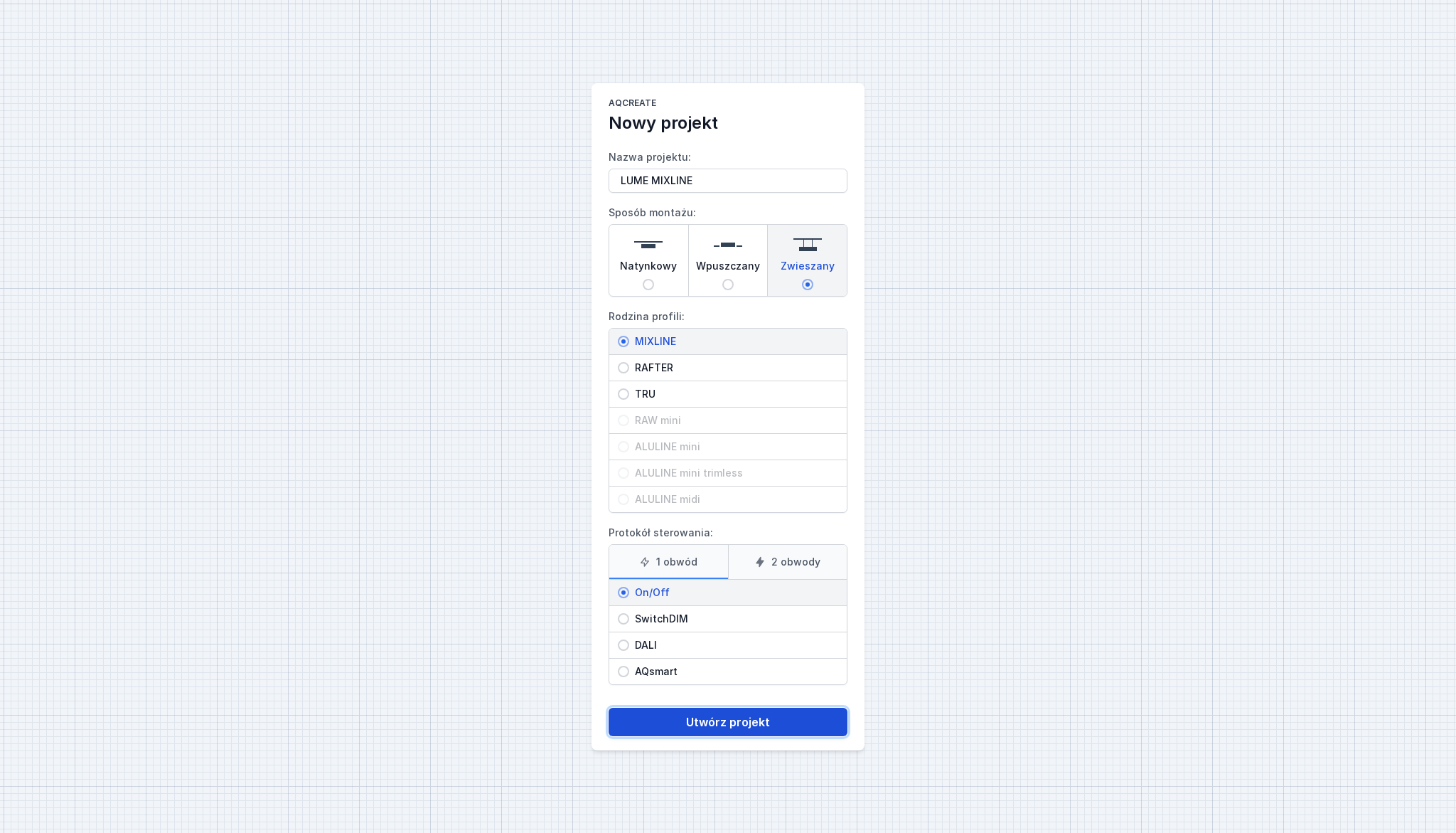
click at [718, 712] on button "Utwórz projekt" at bounding box center [728, 722] width 239 height 29
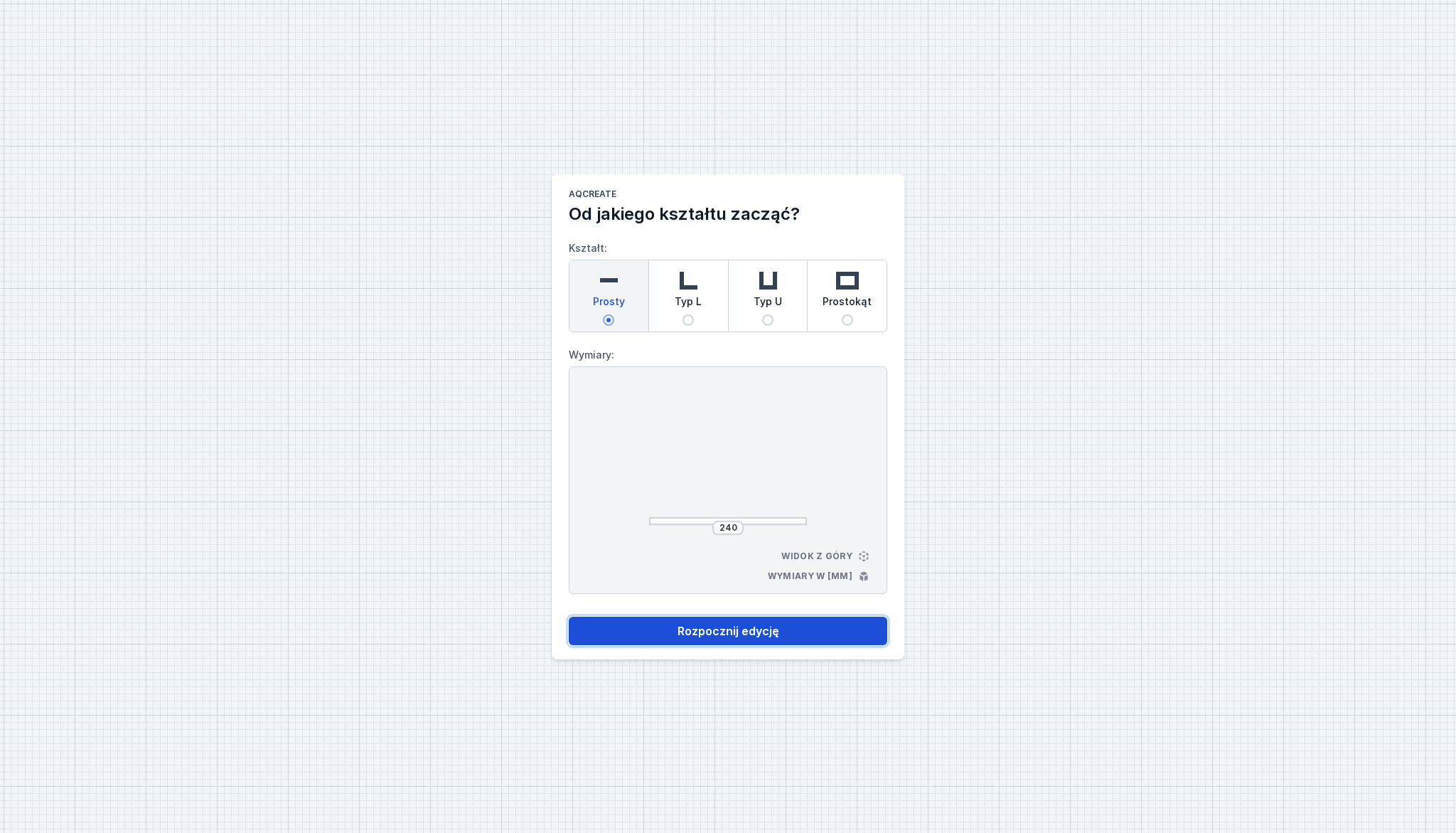
click at [704, 636] on button "Rozpocznij edycję" at bounding box center [728, 631] width 319 height 29
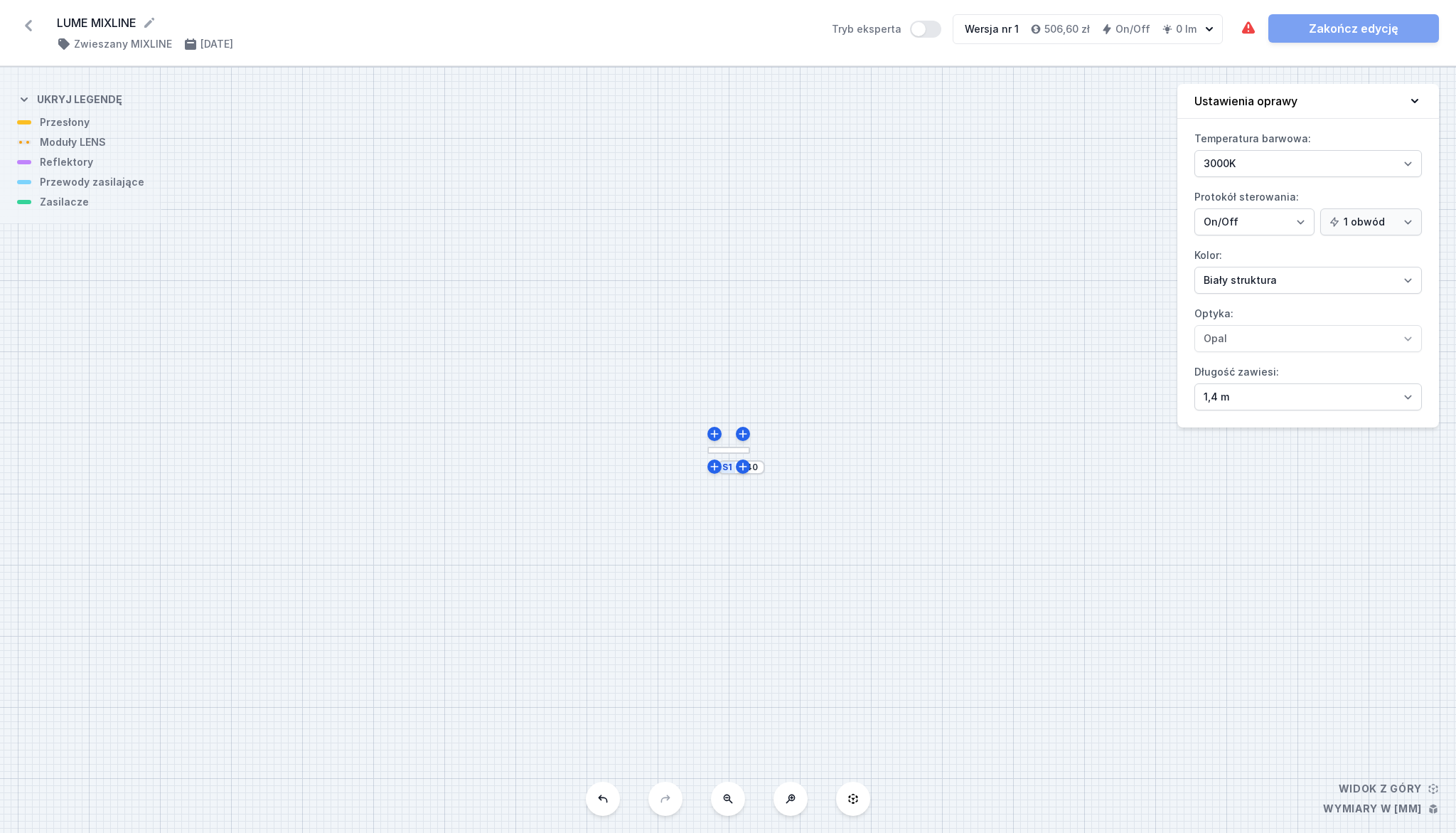
click at [657, 53] on div "LUME MIXLINE ( 11257 /v 1 ) Zwieszany MIXLINE [DATE] Tryb eksperta Wersja nr 1 …" at bounding box center [728, 33] width 1456 height 66
click at [1269, 168] on select "3000K 4000K 2700K" at bounding box center [1308, 164] width 227 height 27
click at [1324, 180] on div "Temperatura barwowa: 3000K 4000K 2700K Protokół sterowania: On/Off SwitchDIM DA…" at bounding box center [1308, 277] width 262 height 300
click at [1305, 261] on label "Kolor: Biały struktura Czarny struktura Złoty struktura Miedziany Szary Inny (z…" at bounding box center [1308, 269] width 227 height 50
click at [1305, 266] on select "Biały struktura Czarny struktura Złoty struktura Miedziany Szary Inny (z palety…" at bounding box center [1308, 280] width 227 height 27
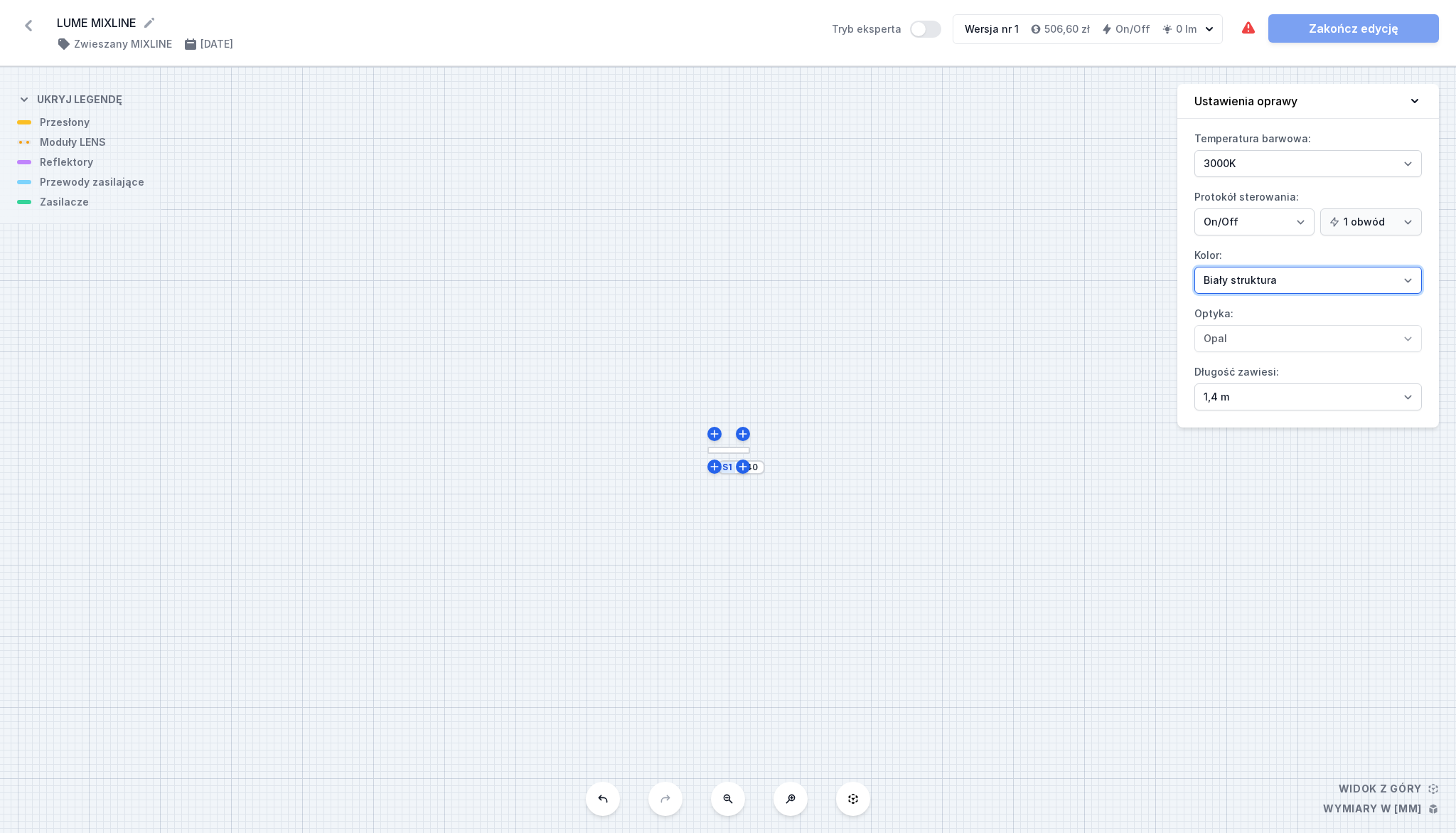
click at [1288, 284] on select "Biały struktura Czarny struktura Złoty struktura Miedziany Szary Inny (z palety…" at bounding box center [1308, 280] width 227 height 27
select select "2"
click at [1195, 266] on select "Biały struktura Czarny struktura Złoty struktura Miedziany Szary Inny (z palety…" at bounding box center [1308, 280] width 227 height 27
click at [1354, 373] on label "Długość zawiesi: 1,4 m 3 m 4 m 5 m" at bounding box center [1308, 385] width 227 height 50
click at [1354, 383] on select "1,4 m 3 m 4 m 5 m" at bounding box center [1308, 397] width 227 height 27
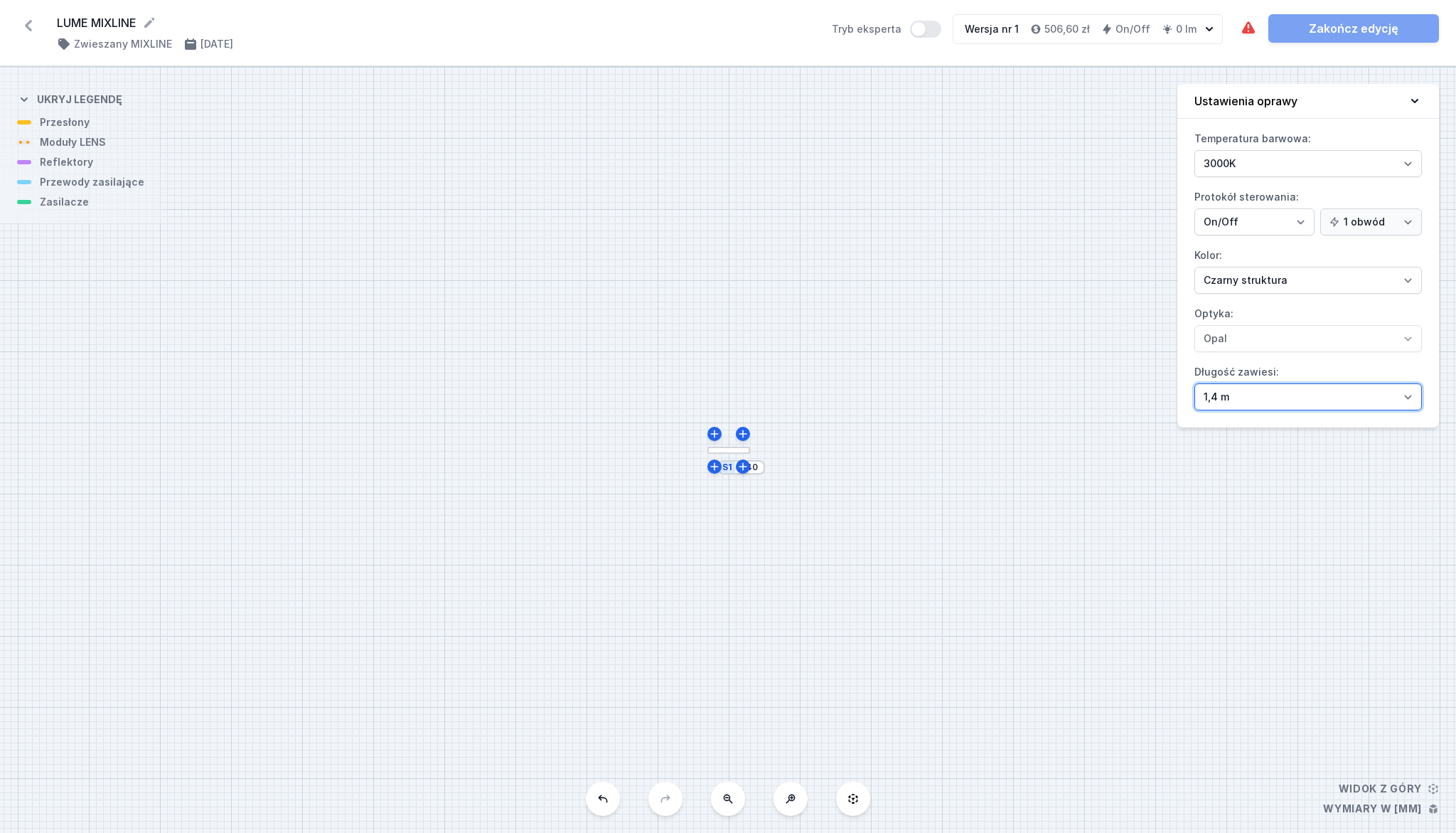
click at [1412, 397] on select "1,4 m 3 m 4 m 5 m" at bounding box center [1308, 397] width 227 height 27
drag, startPoint x: 884, startPoint y: 445, endPoint x: 901, endPoint y: 447, distance: 17.1
click at [812, 544] on div "S1 240" at bounding box center [728, 450] width 1456 height 766
click at [722, 452] on div at bounding box center [728, 450] width 42 height 8
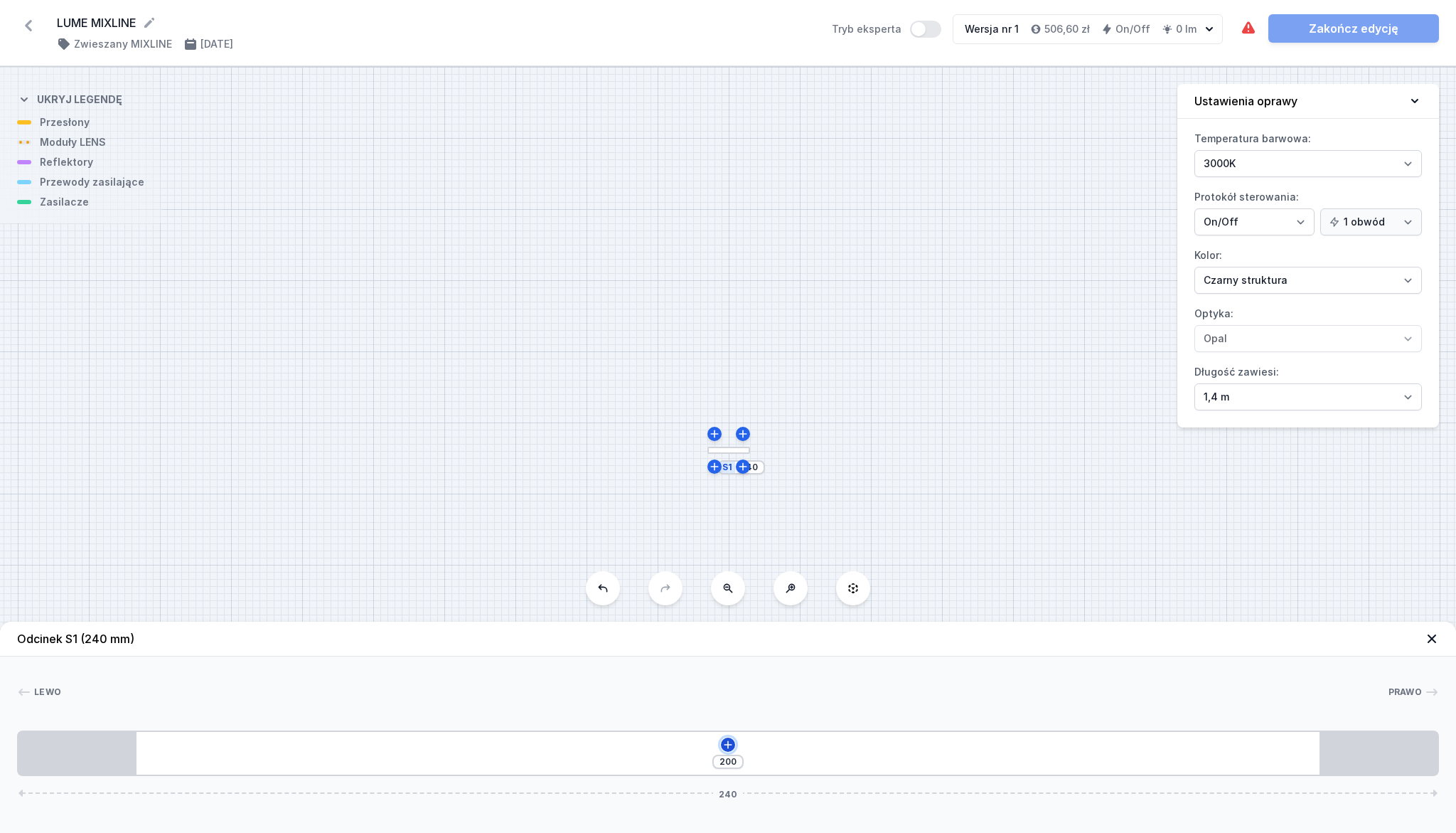
drag, startPoint x: 160, startPoint y: 753, endPoint x: 729, endPoint y: 746, distance: 569.0
click at [729, 746] on icon at bounding box center [728, 744] width 11 height 11
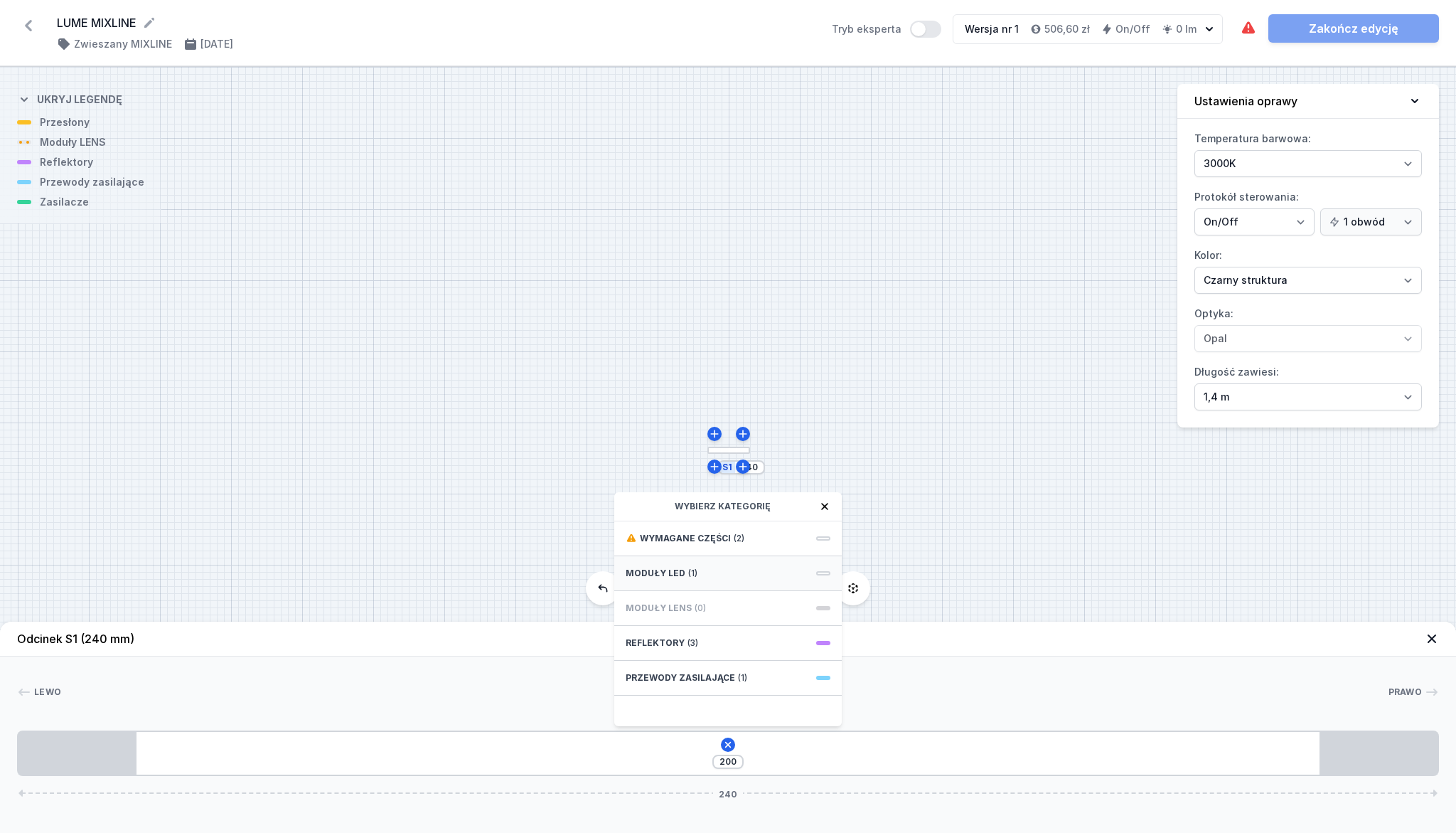
click at [780, 568] on div "Moduły LED (1)" at bounding box center [728, 573] width 227 height 35
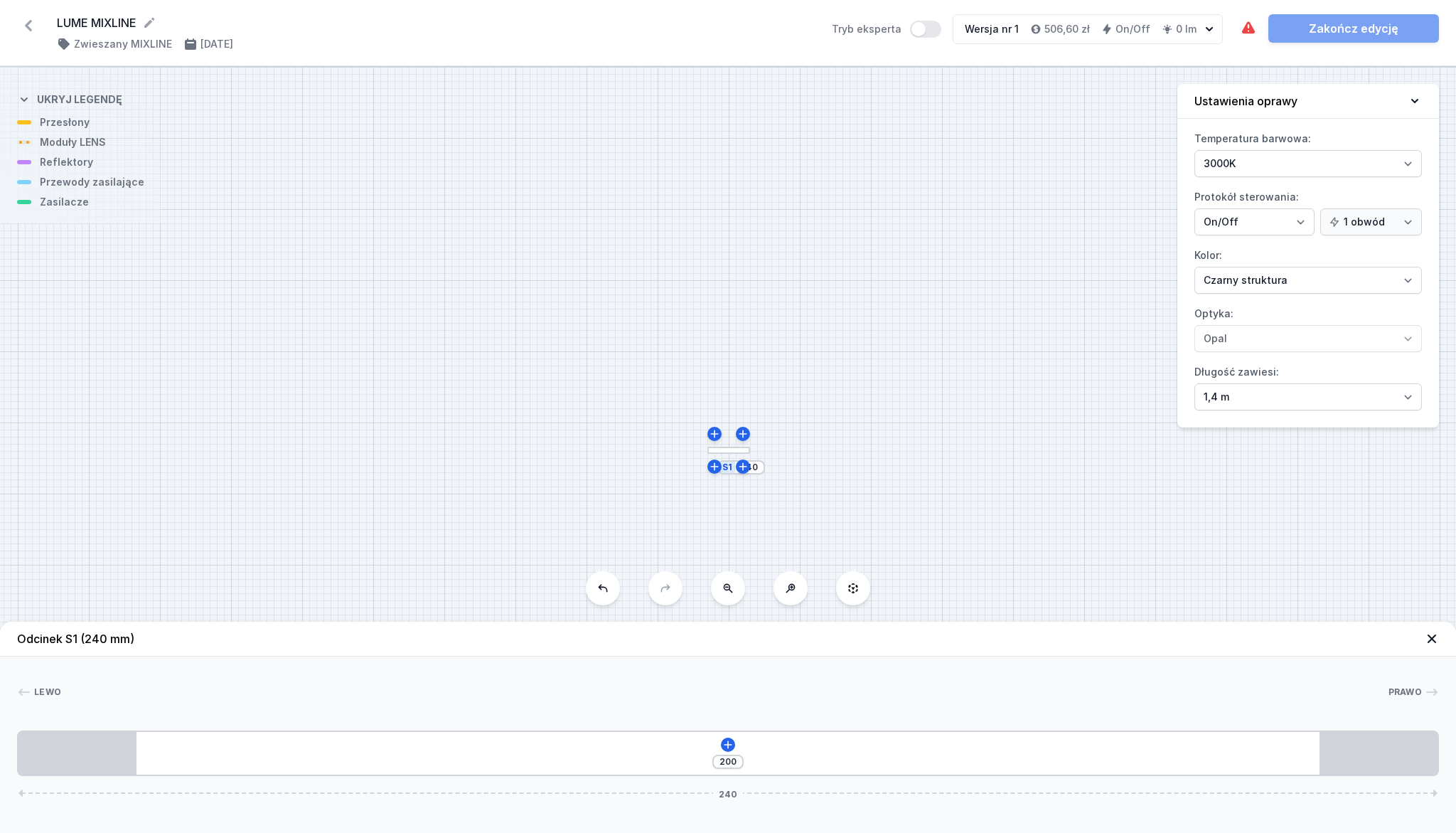
click at [738, 792] on span "240" at bounding box center [728, 793] width 30 height 8
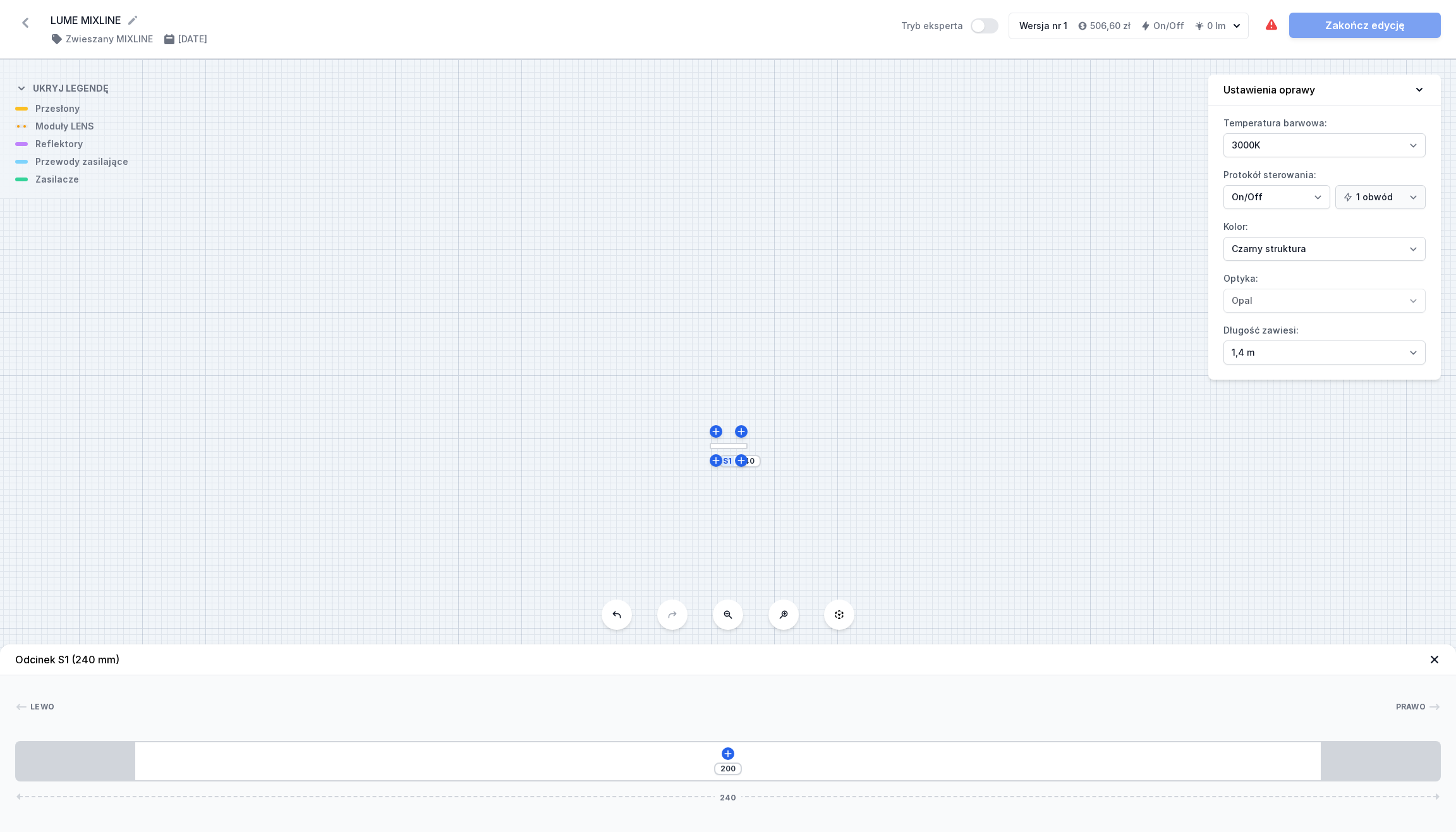
click at [785, 616] on icon at bounding box center [784, 615] width 8 height 8
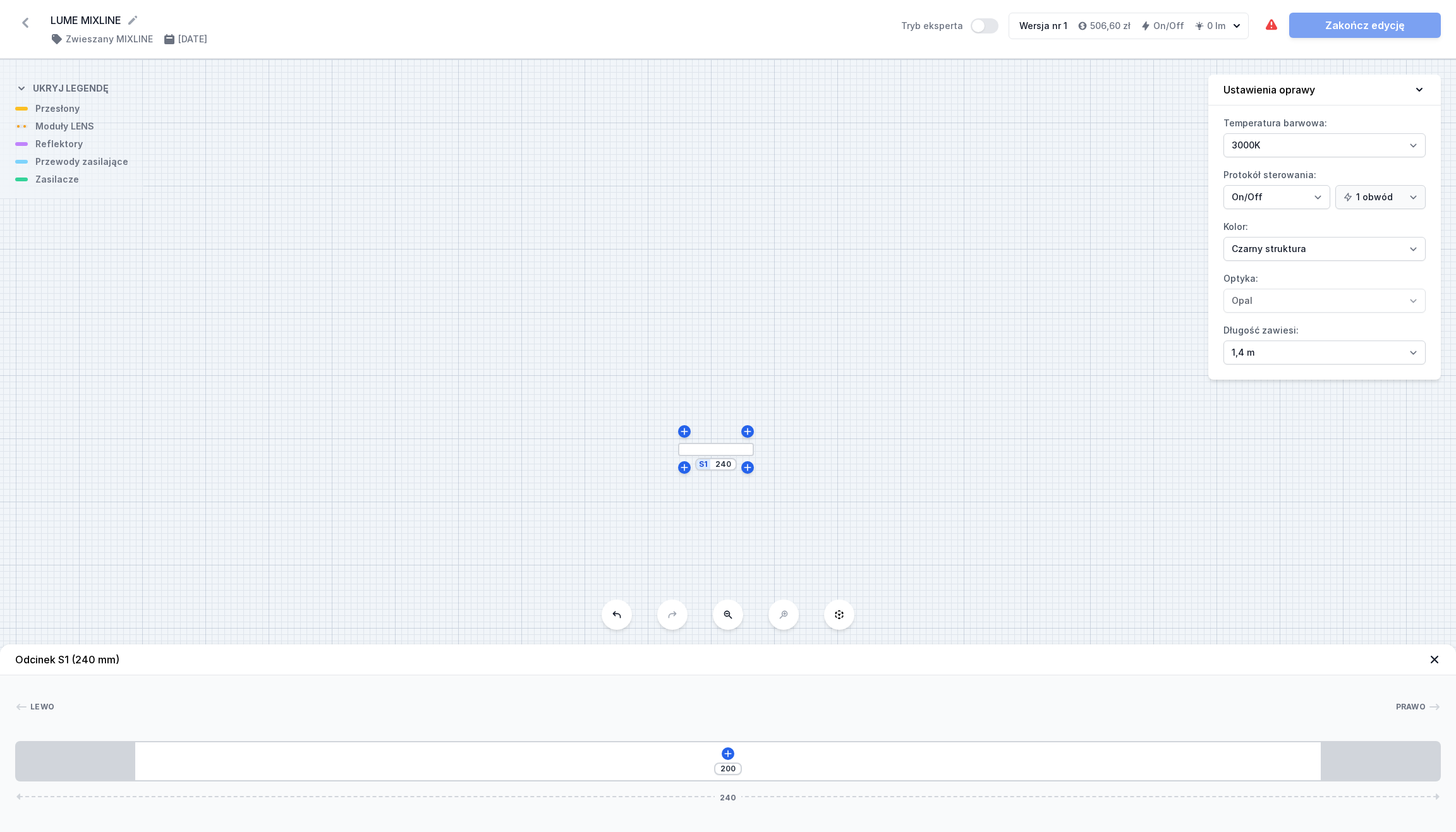
click at [785, 616] on div "S1 240" at bounding box center [728, 446] width 1456 height 773
click at [785, 616] on div "S1 240" at bounding box center [728, 446] width 1456 height 773
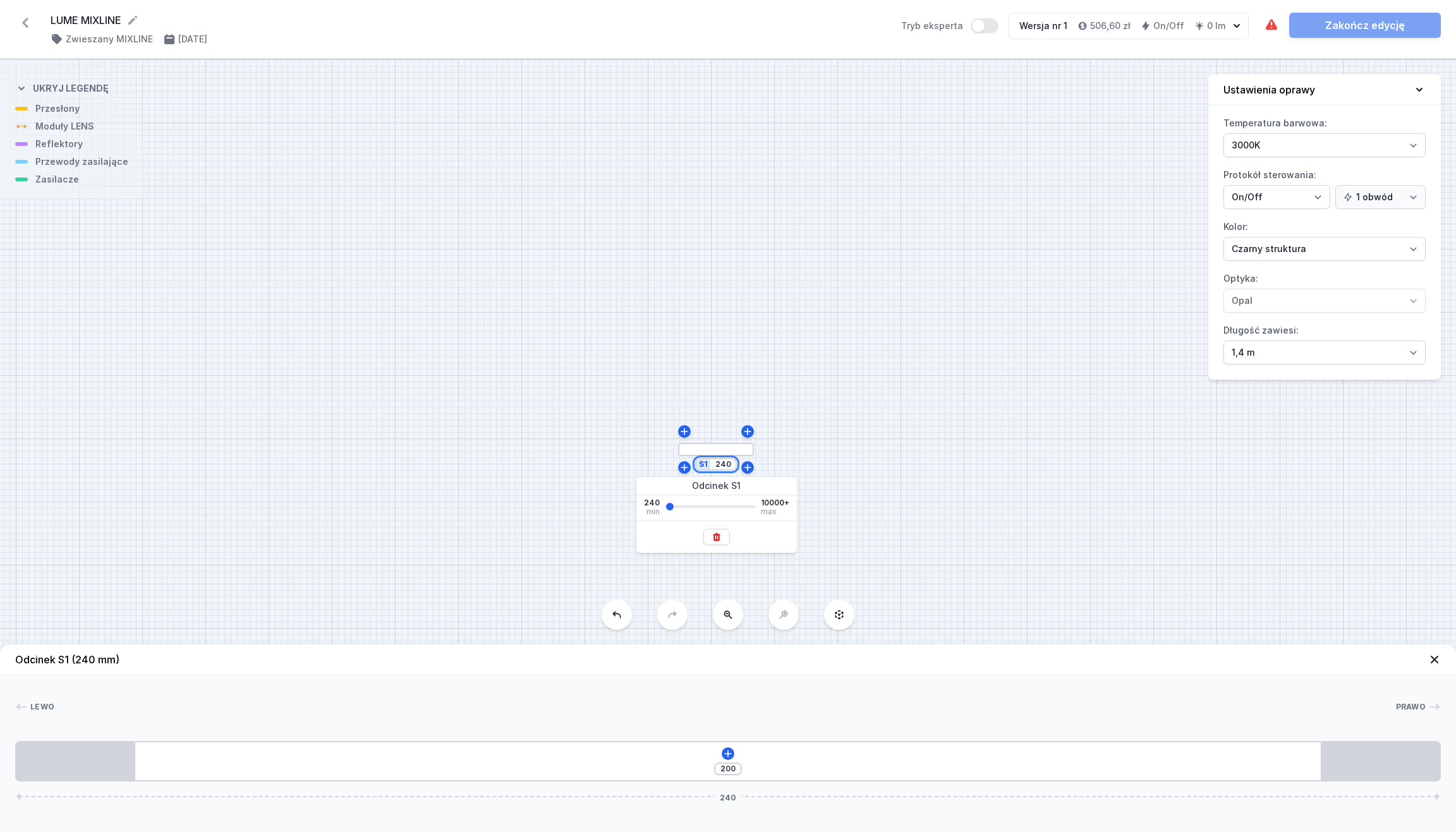
click at [727, 463] on input "240" at bounding box center [723, 464] width 20 height 10
type input "2160"
click at [950, 497] on div "S1 2160" at bounding box center [728, 446] width 1456 height 773
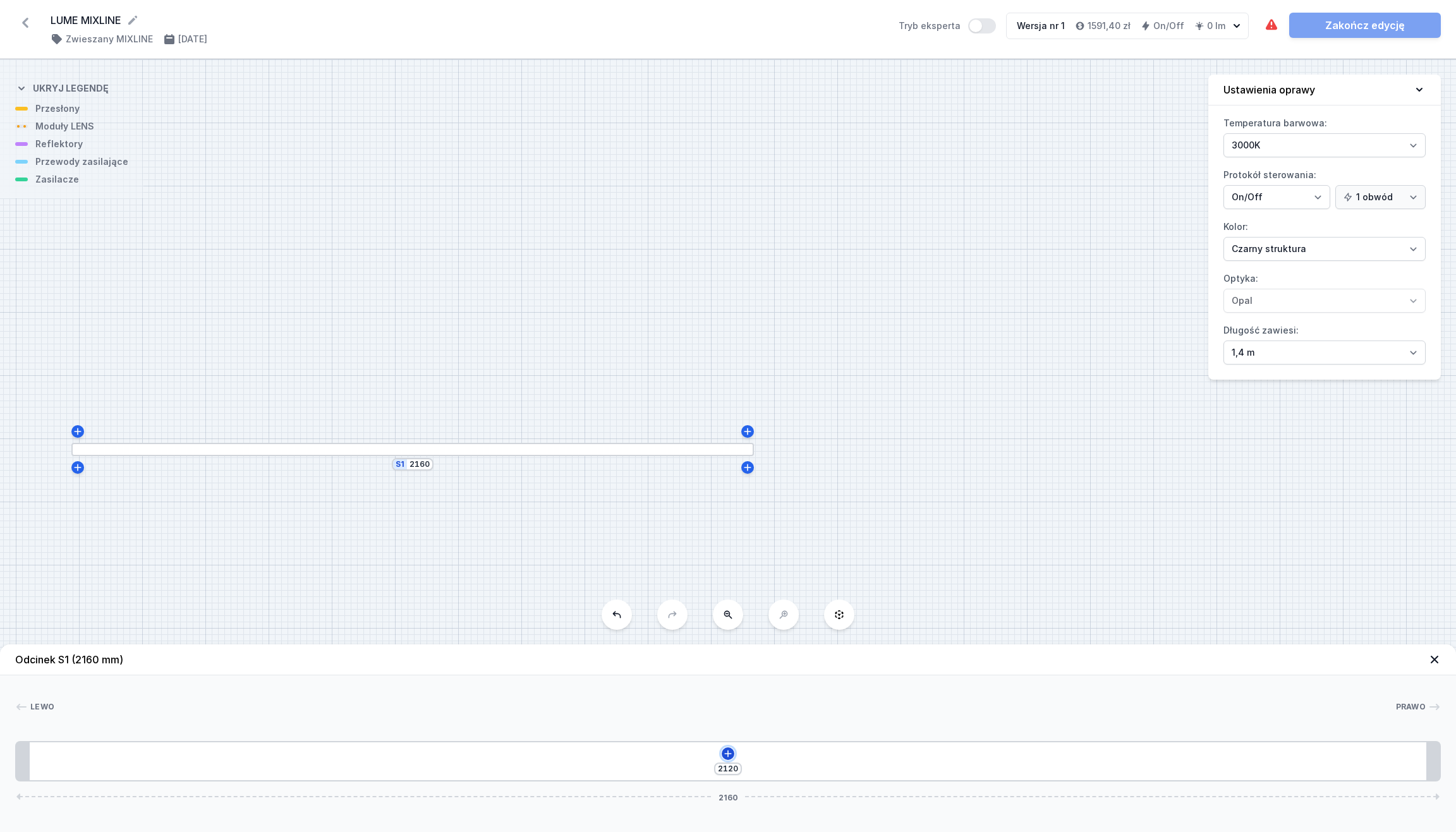
click at [730, 739] on icon at bounding box center [727, 754] width 10 height 10
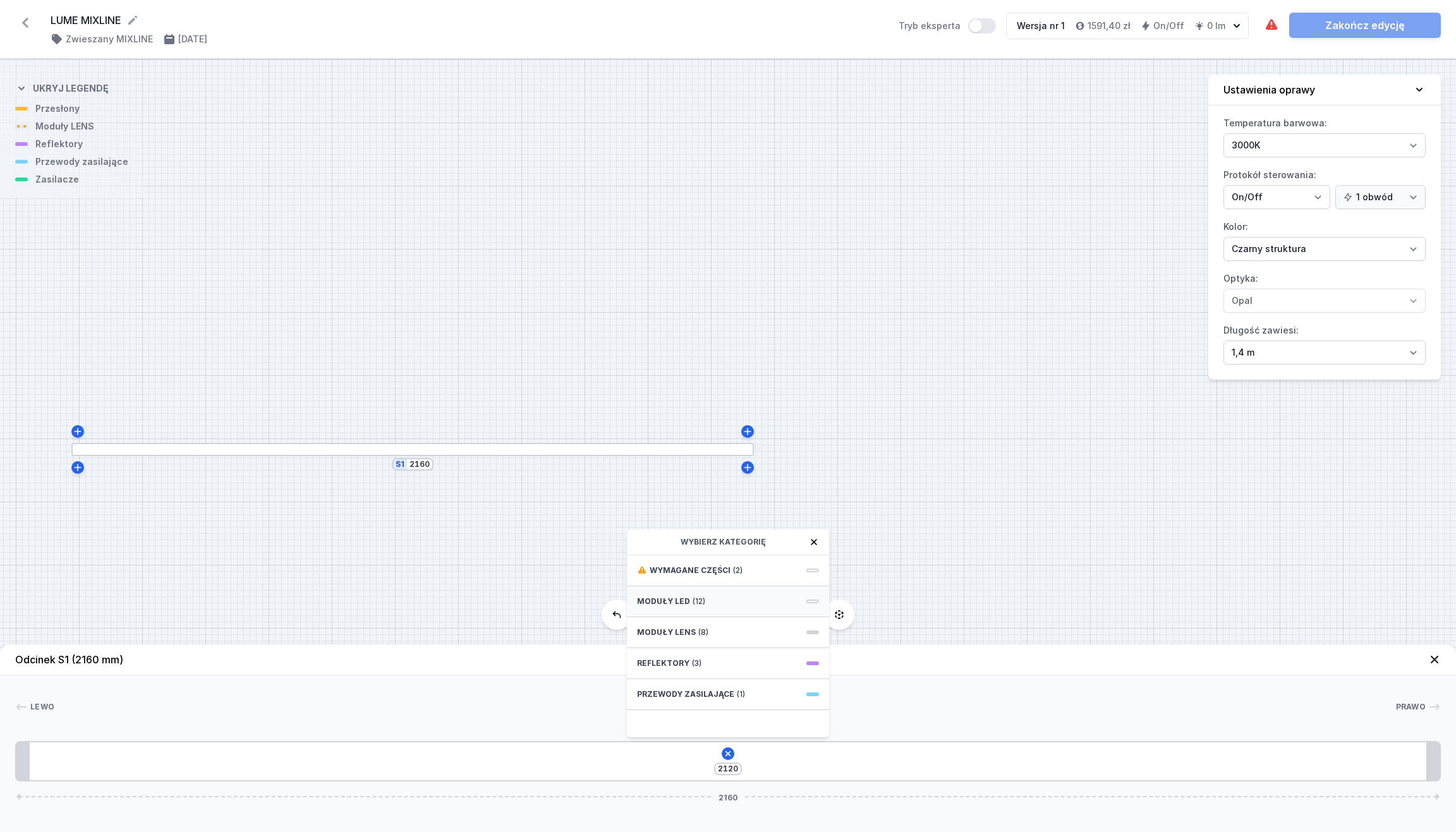
click at [745, 602] on div "Moduły LED (12)" at bounding box center [728, 601] width 202 height 31
click at [738, 623] on span "LED opal module 840mm" at bounding box center [728, 626] width 182 height 13
type input "1280"
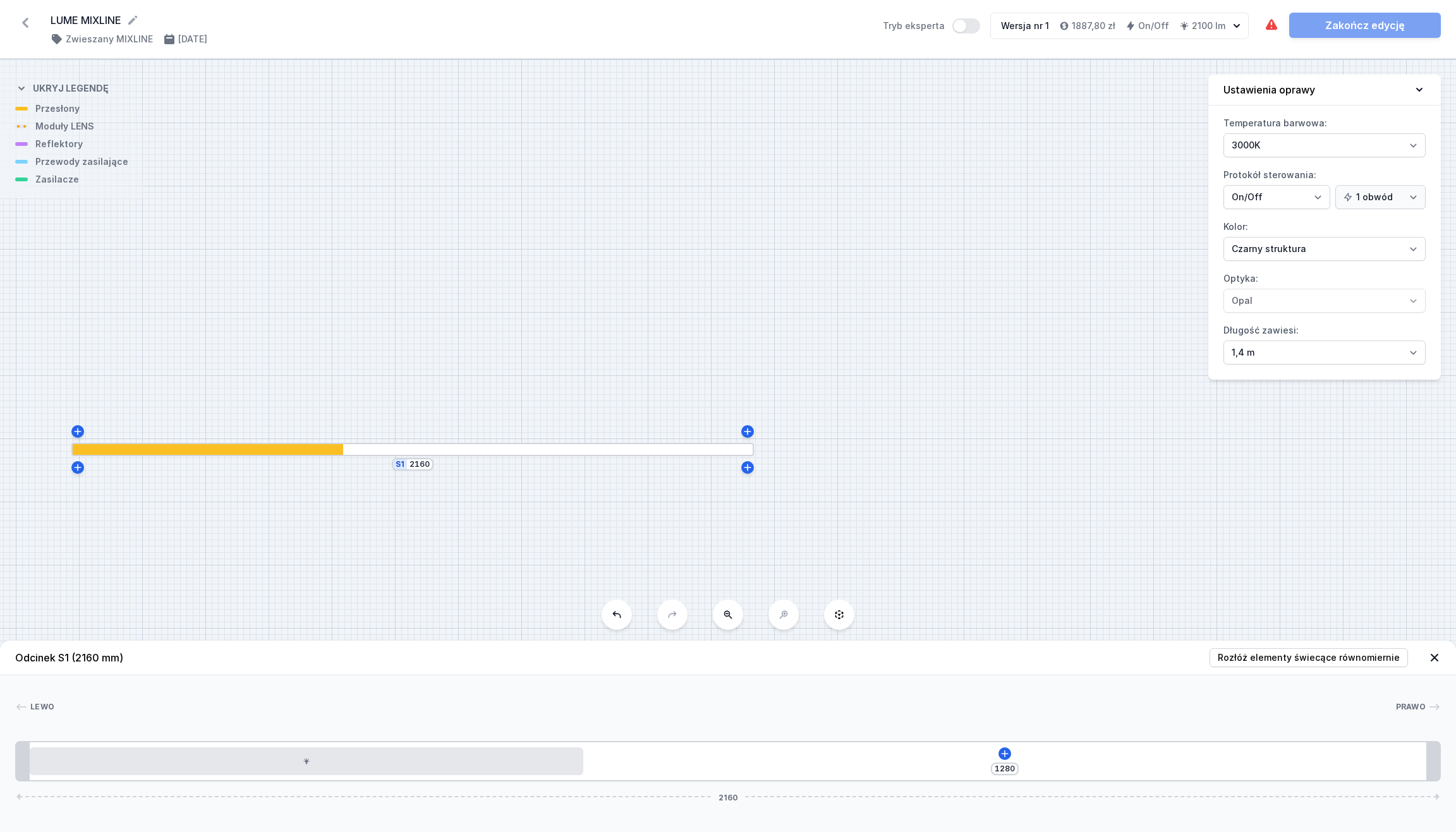
drag, startPoint x: 268, startPoint y: 451, endPoint x: 307, endPoint y: 451, distance: 39.0
click at [307, 451] on div at bounding box center [208, 449] width 272 height 11
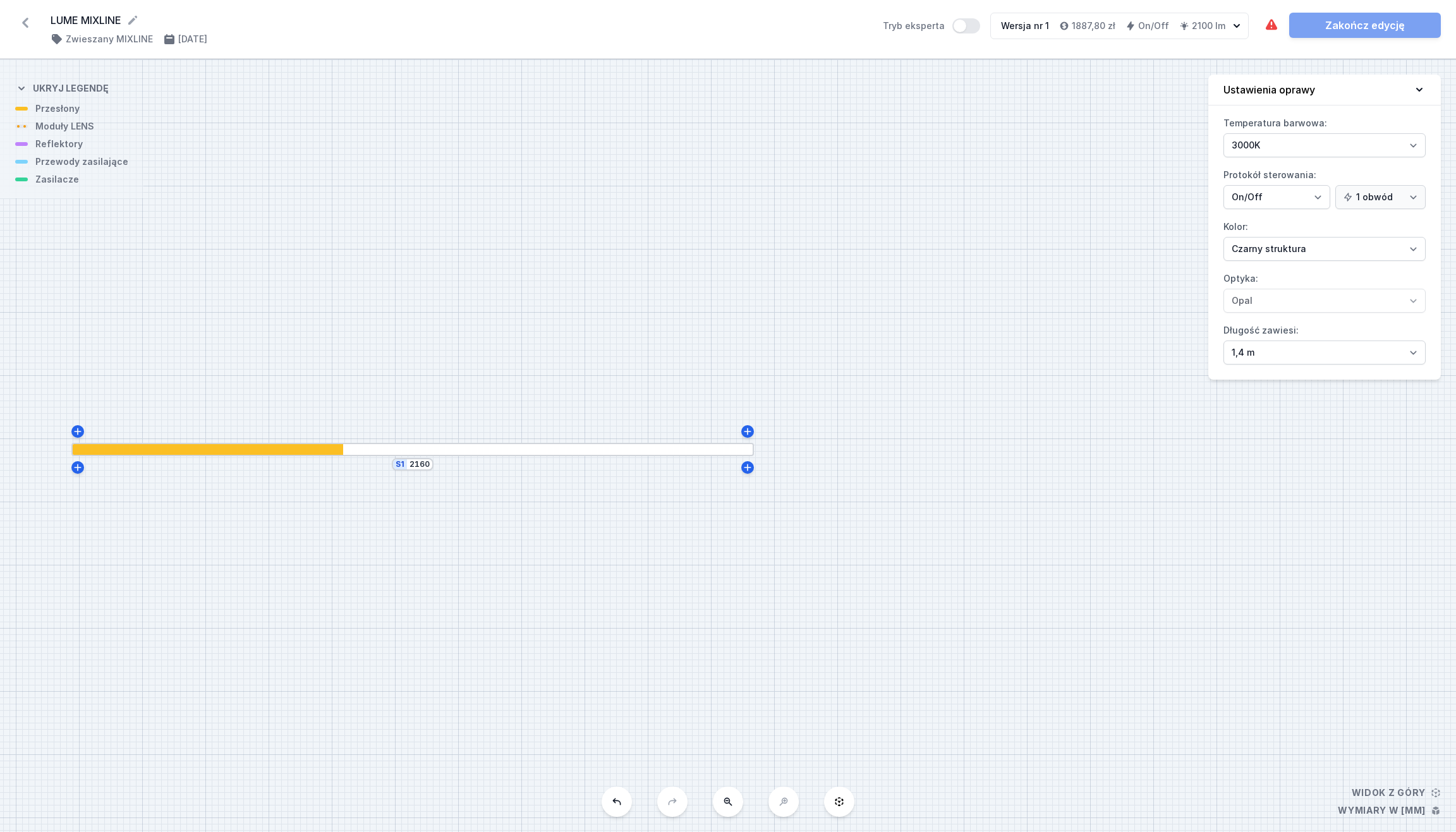
click at [304, 452] on div at bounding box center [208, 449] width 272 height 11
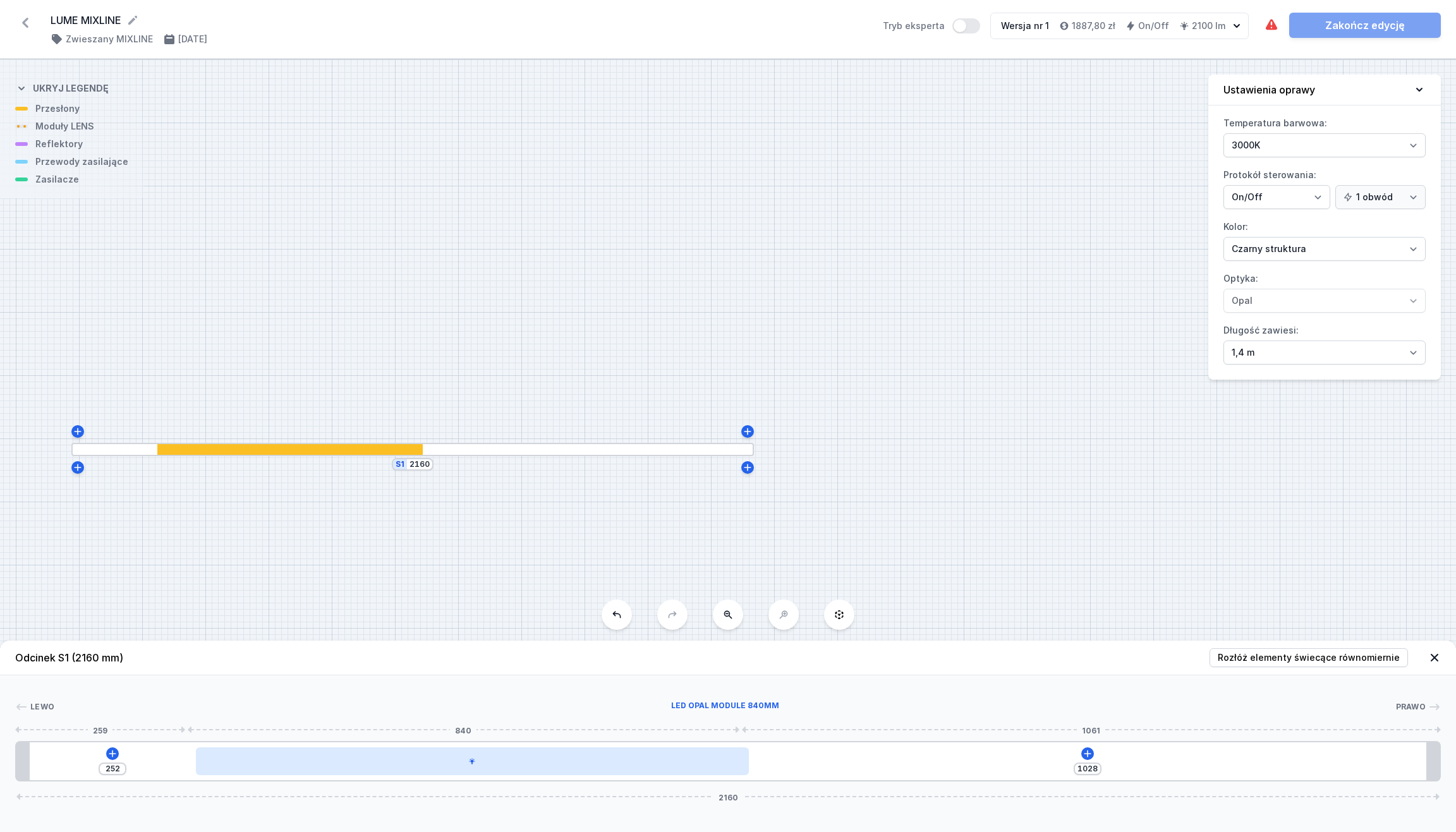
type input "1003"
type input "277"
type input "963"
type input "317"
type input "938"
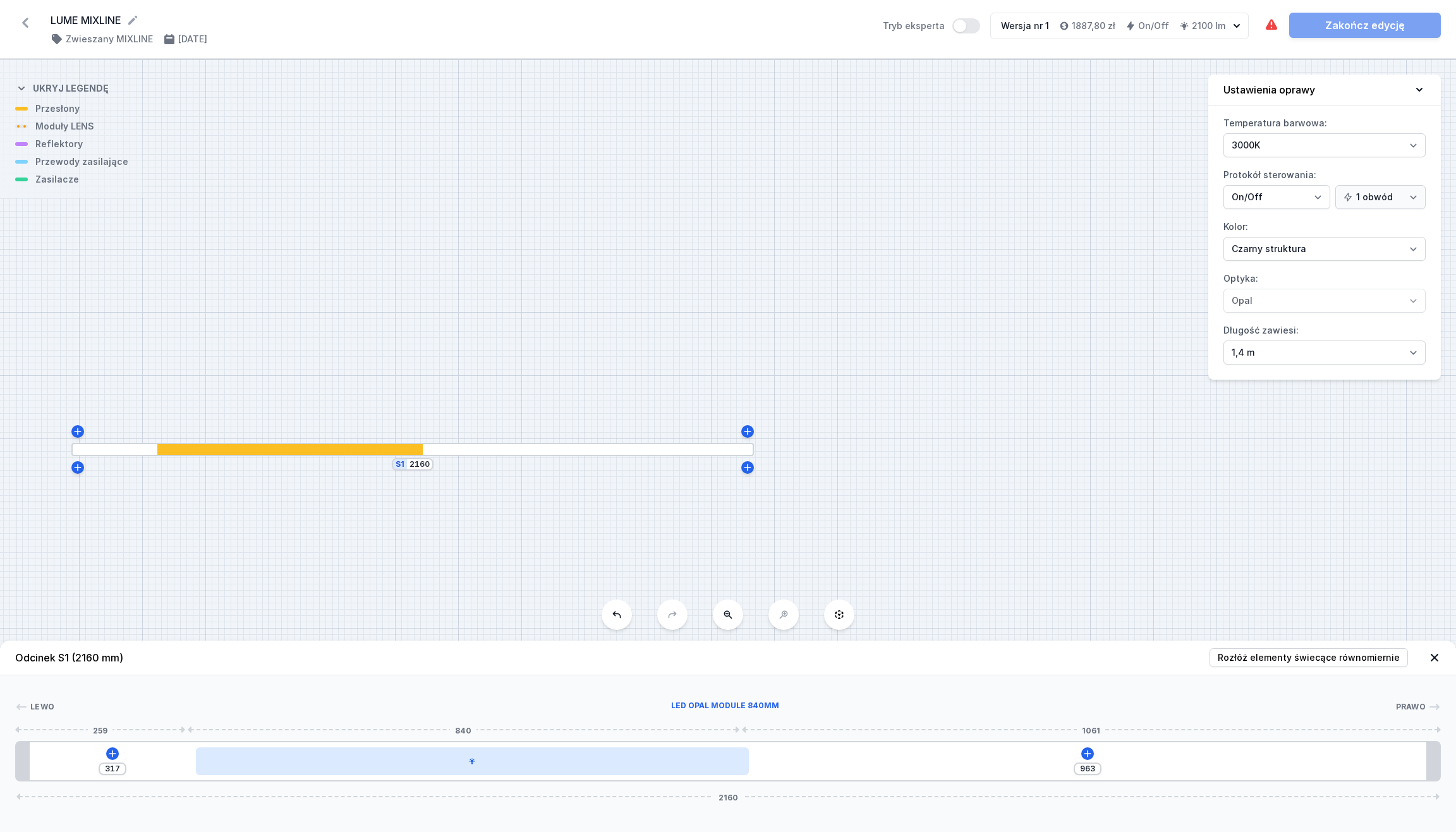
type input "342"
type input "910"
type input "370"
type input "892"
type input "388"
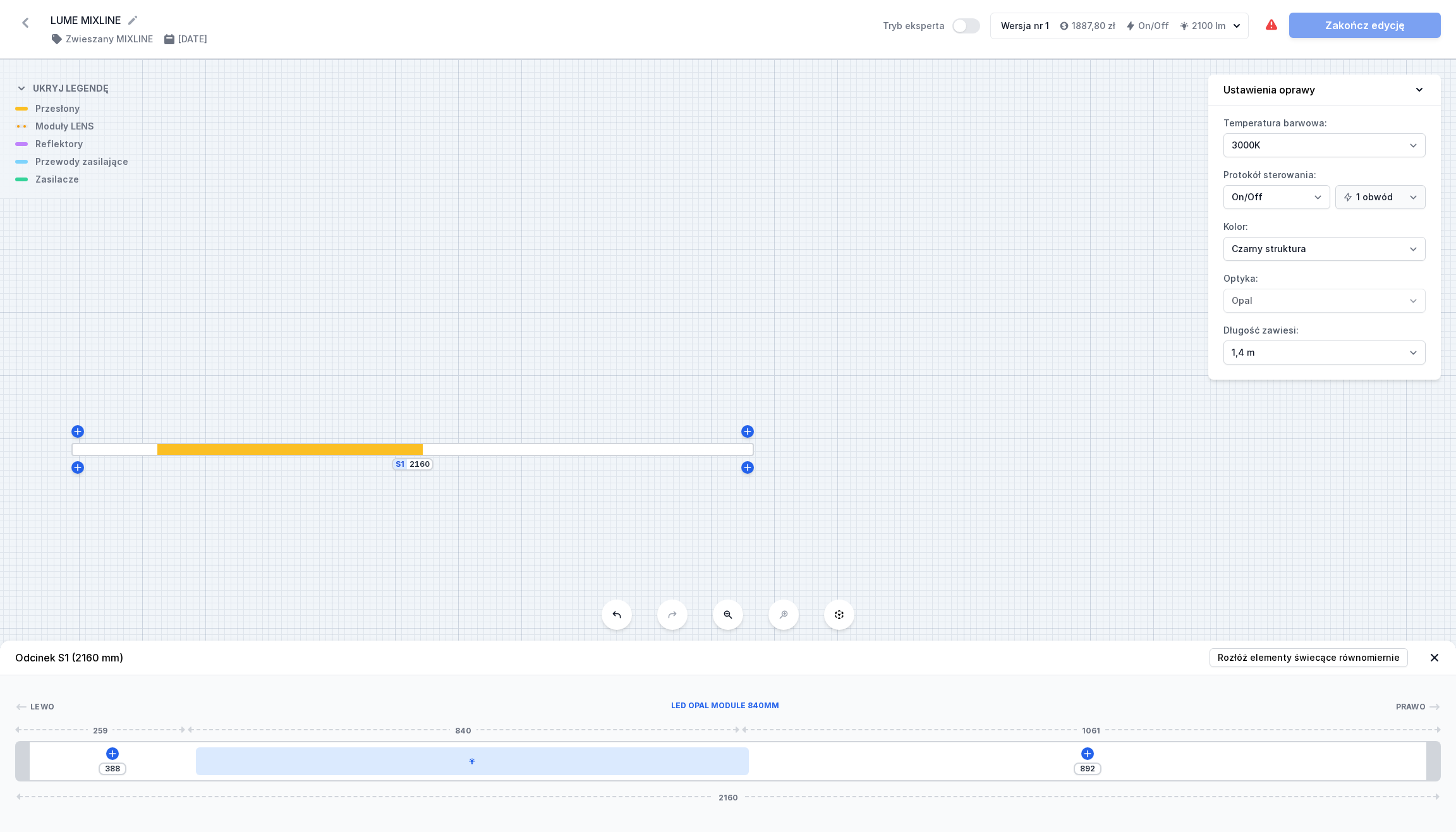
type input "872"
type input "408"
type input "855"
type input "425"
type input "838"
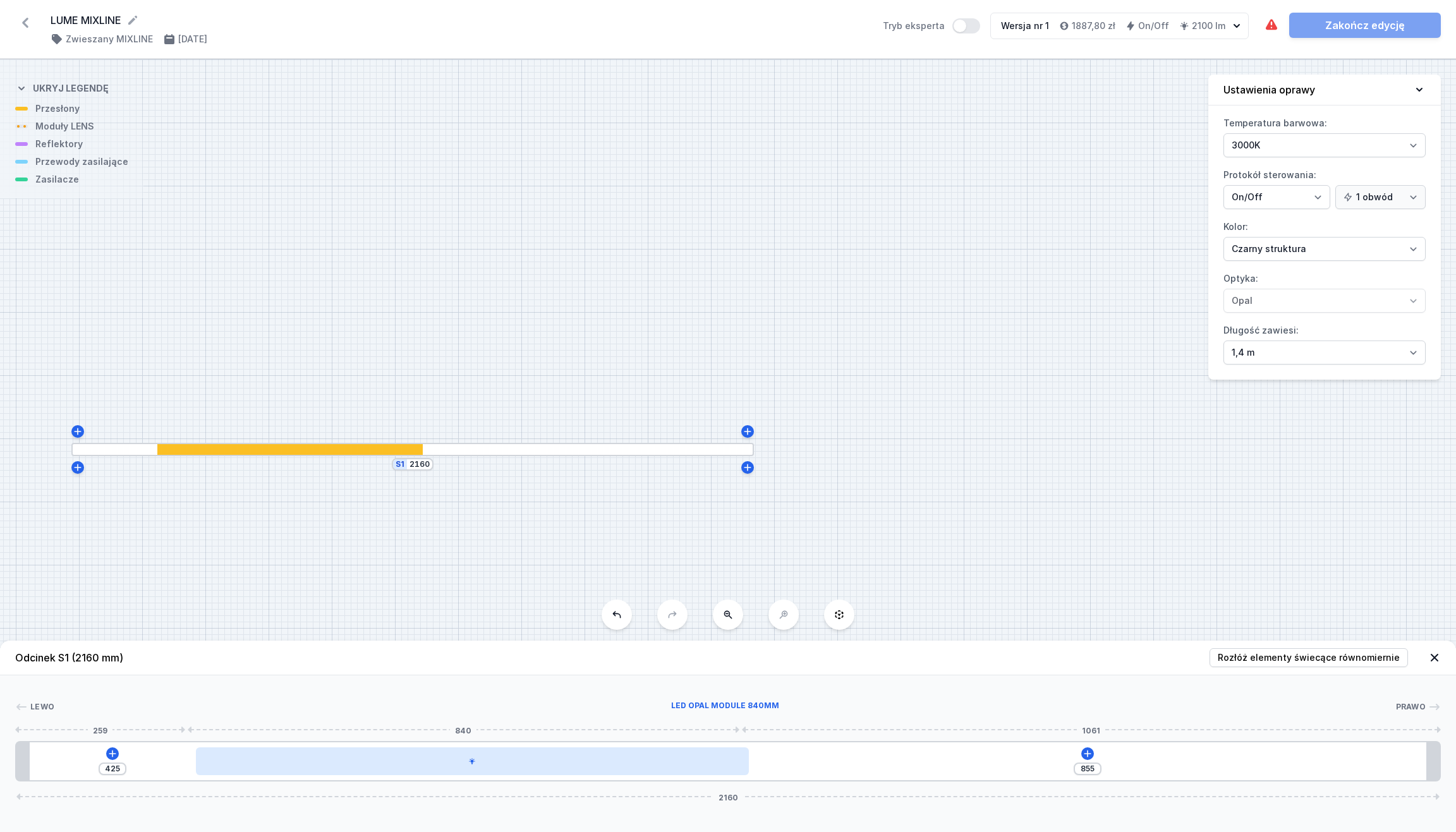
type input "442"
type input "831"
type input "449"
type input "827"
type input "453"
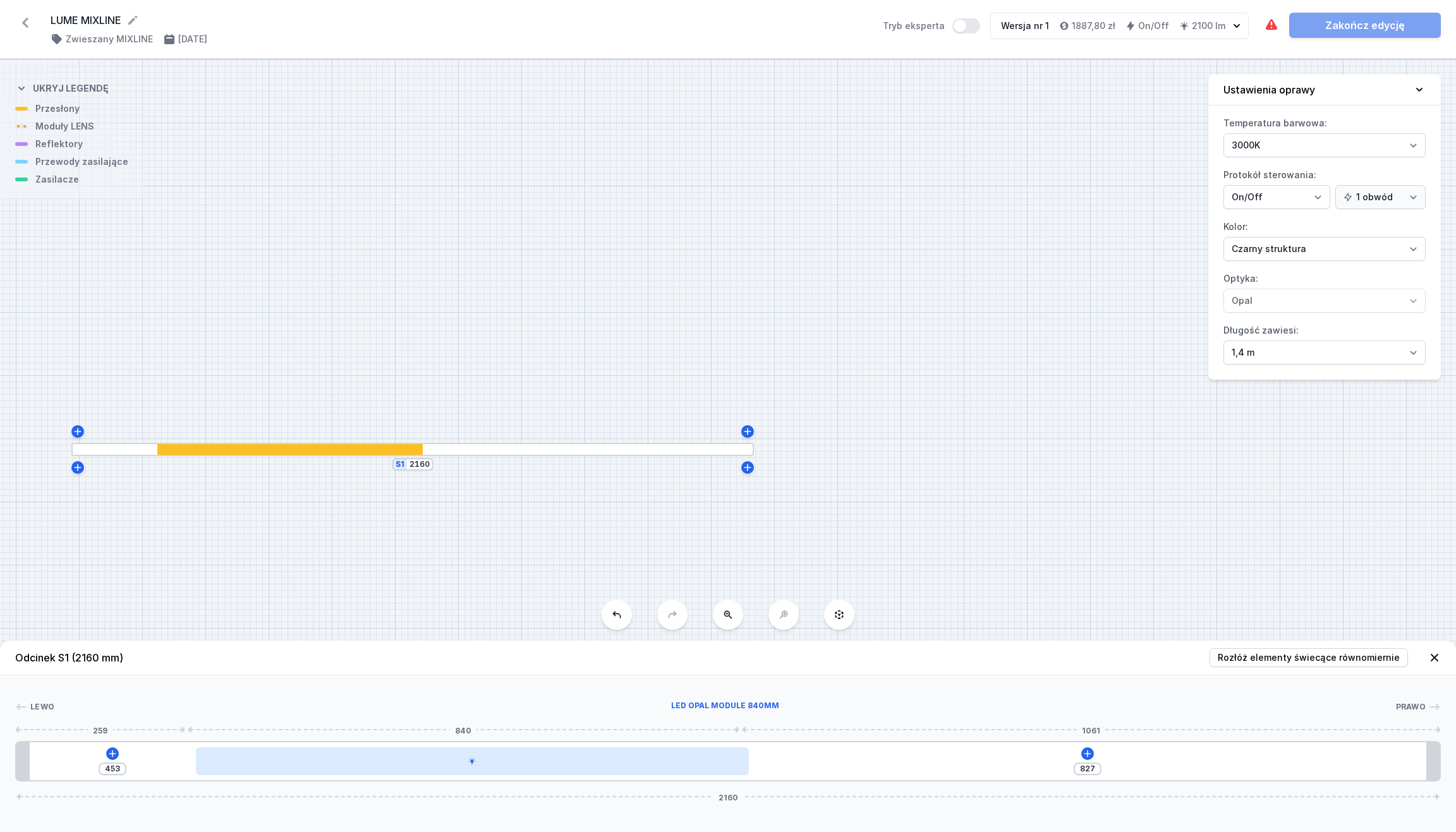
type input "826"
type input "454"
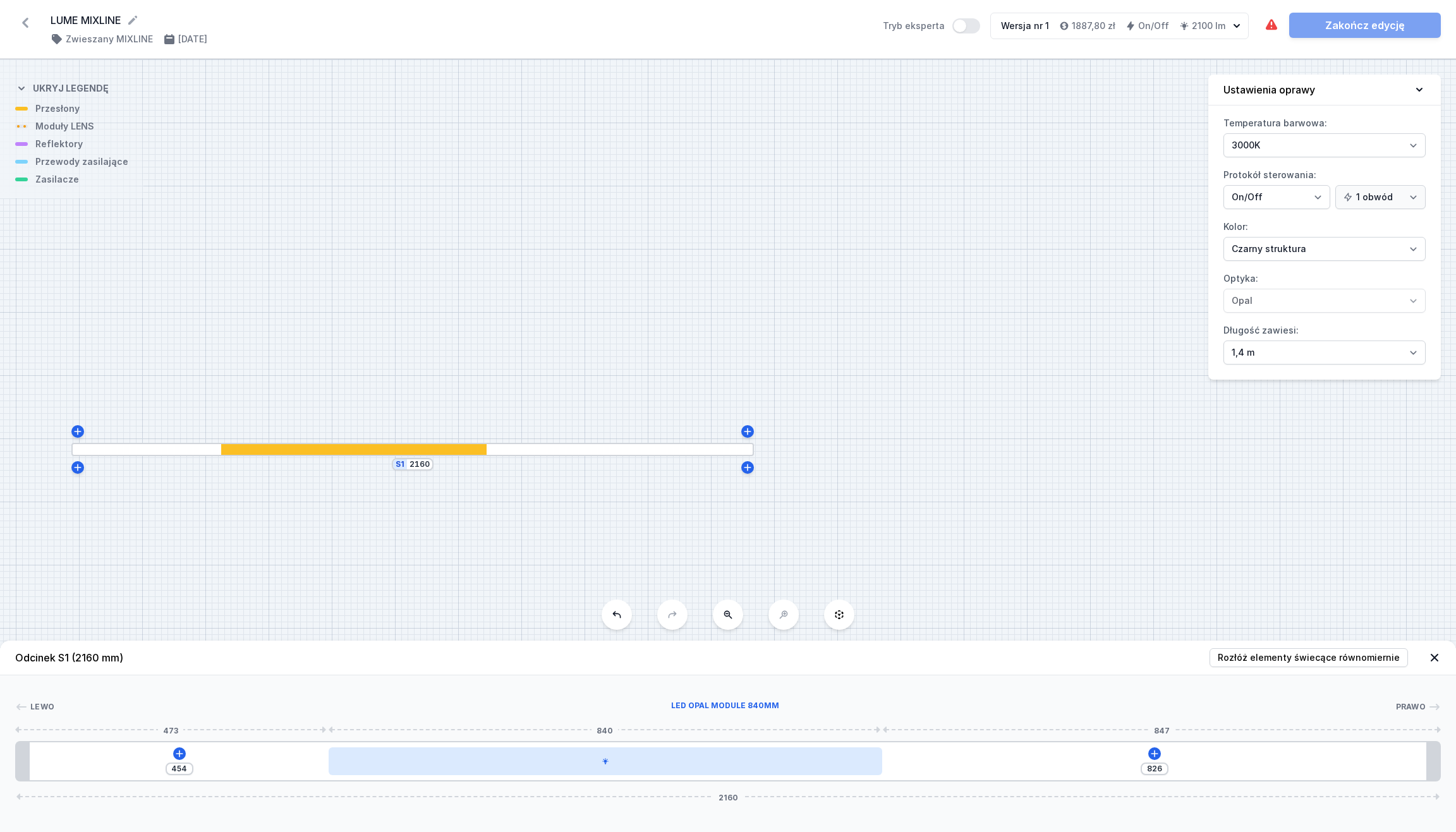
type input "825"
type input "455"
type input "822"
type input "458"
type input "820"
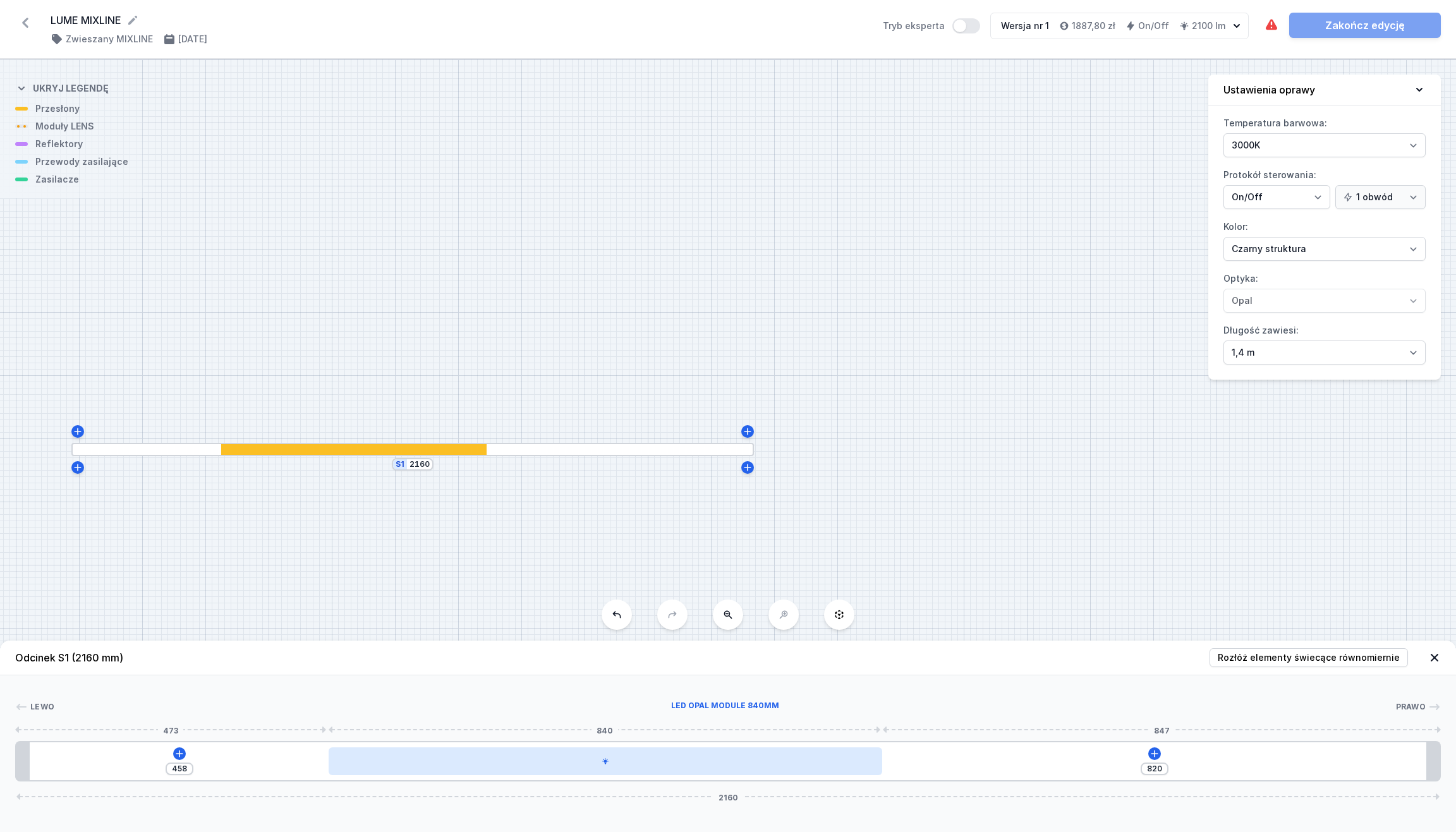
type input "460"
type input "817"
type input "463"
type input "815"
type input "465"
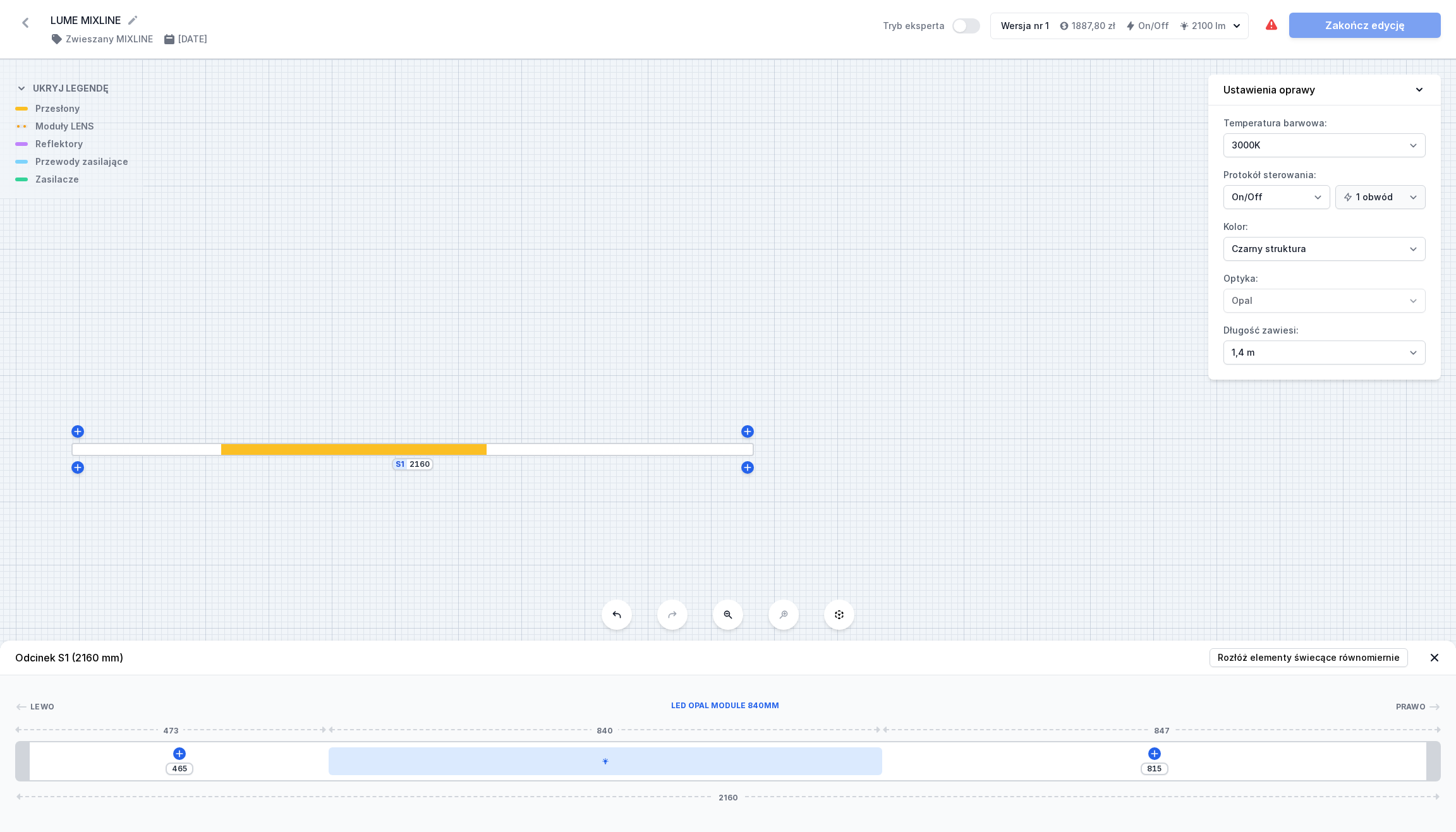
type input "814"
type input "466"
type input "807"
type input "473"
type input "793"
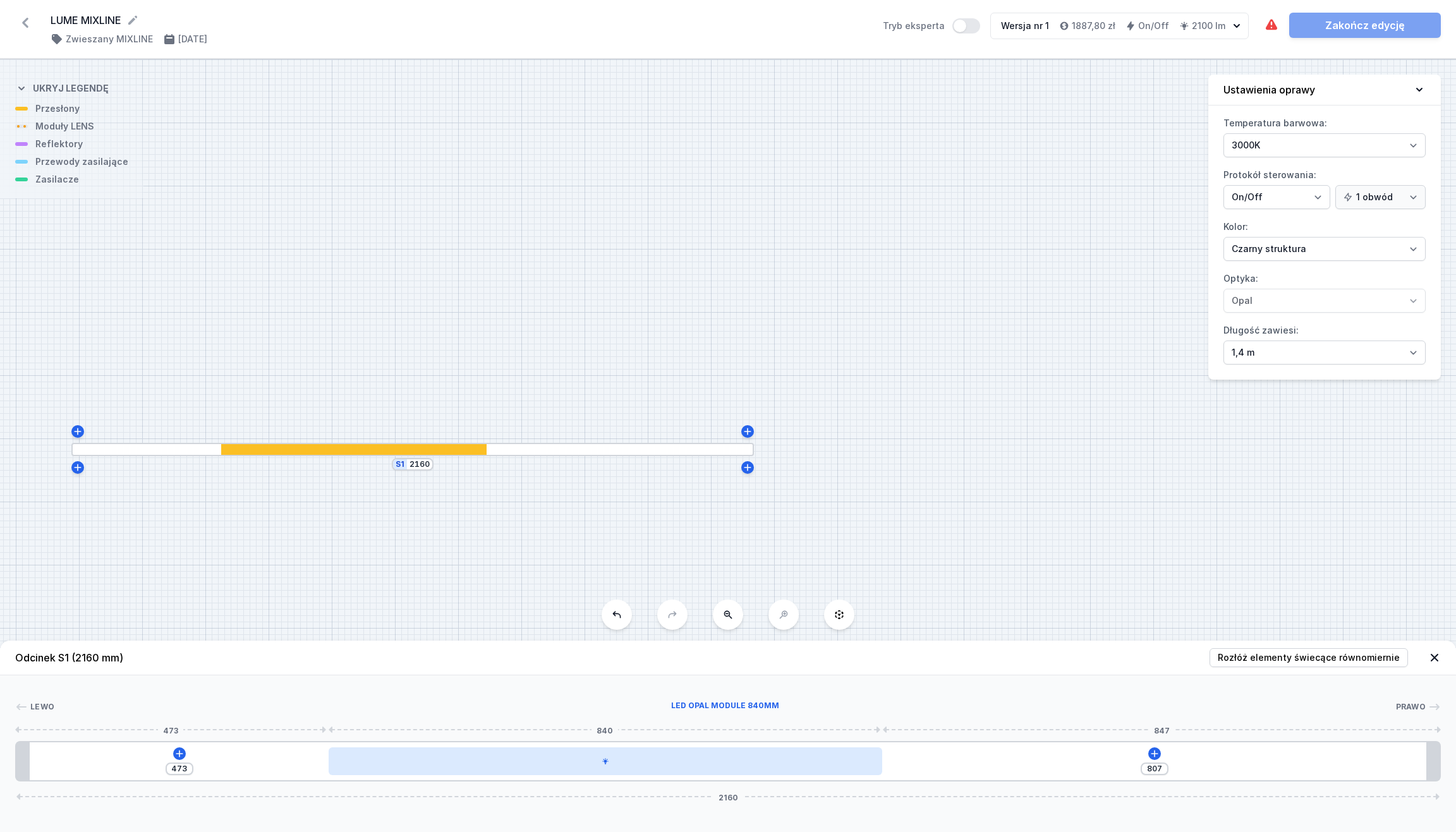
type input "487"
type input "779"
type input "501"
type input "762"
type input "518"
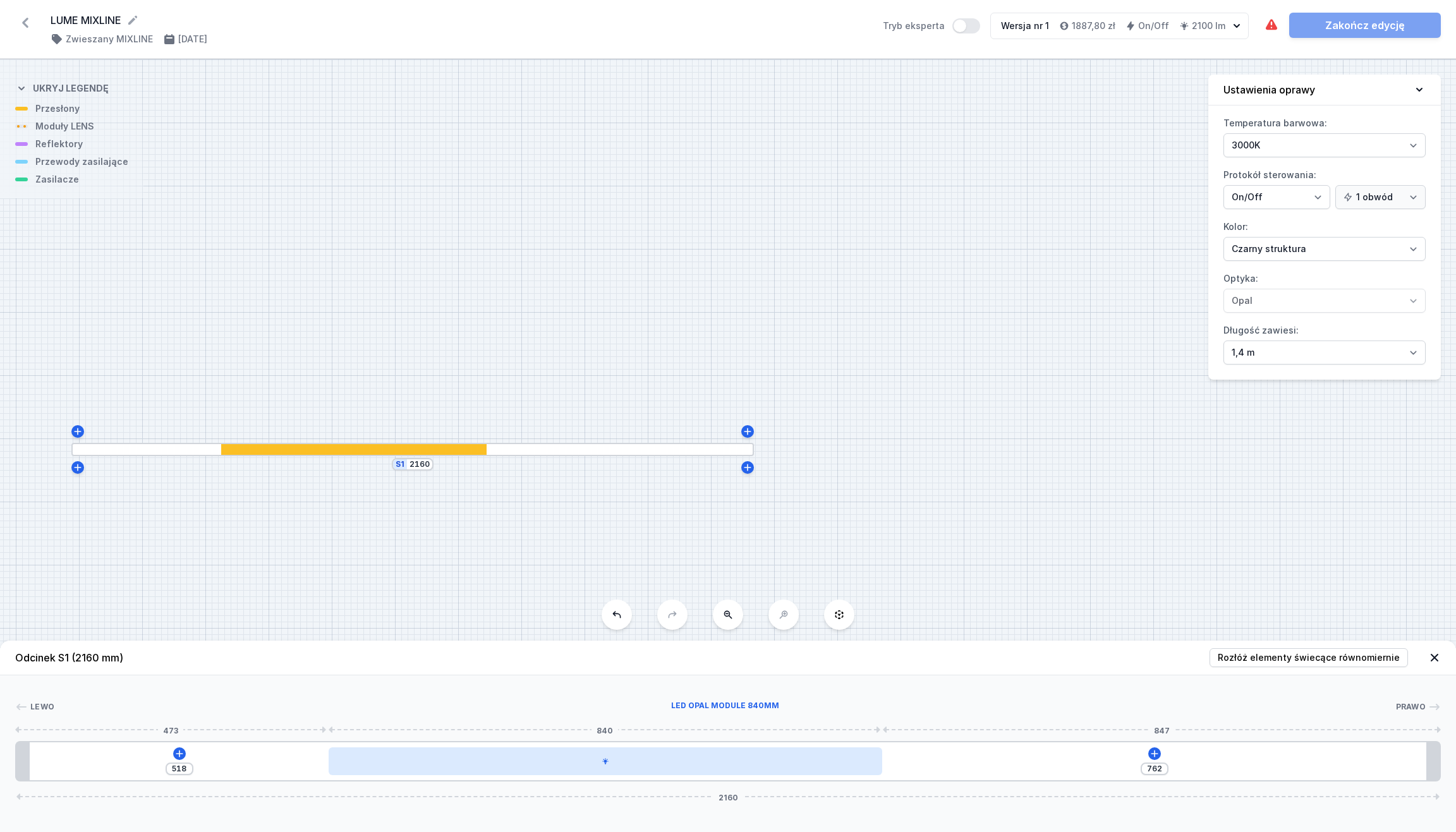
type input "734"
type input "546"
type input "706"
type input "574"
type input "668"
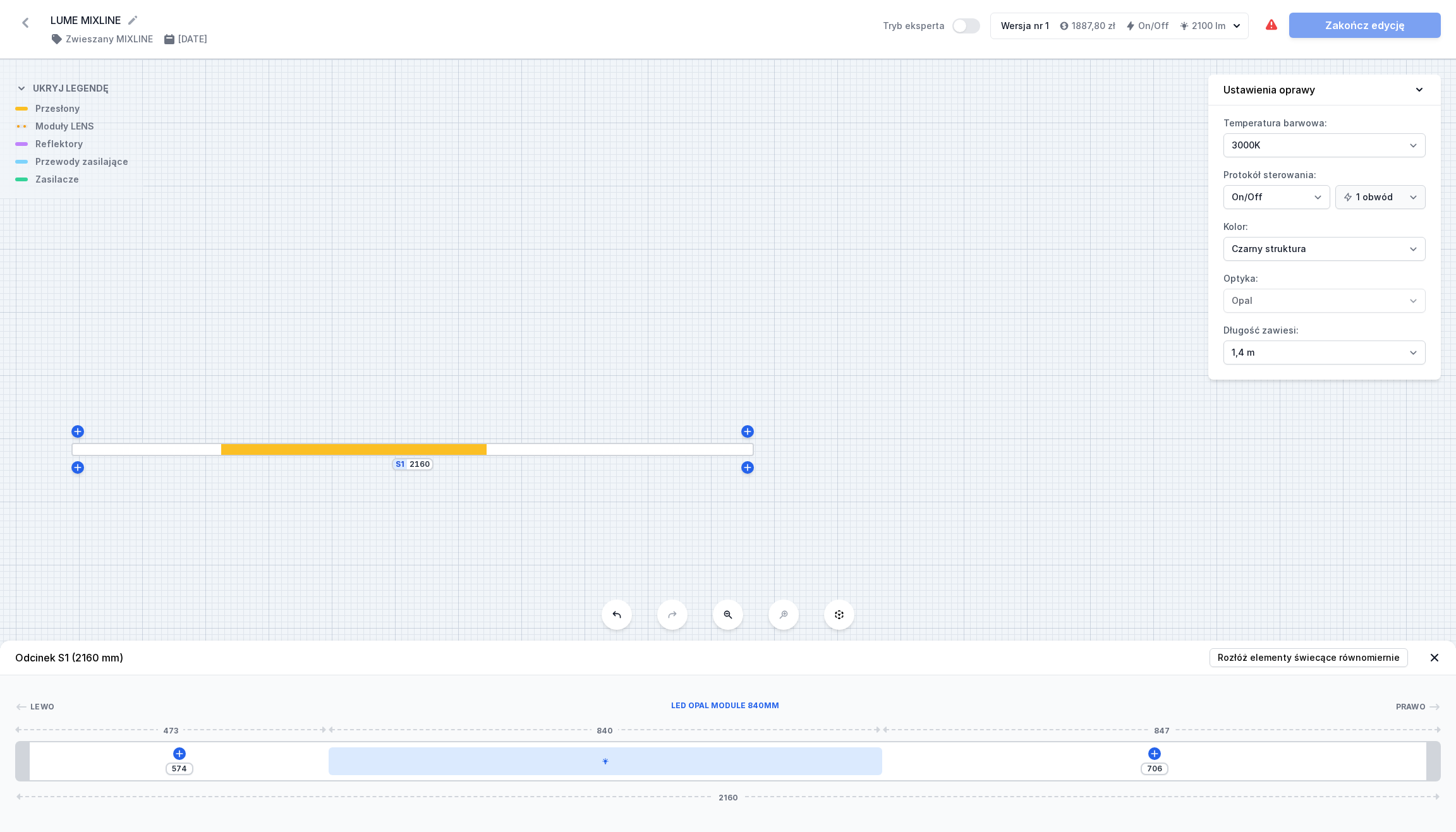
type input "612"
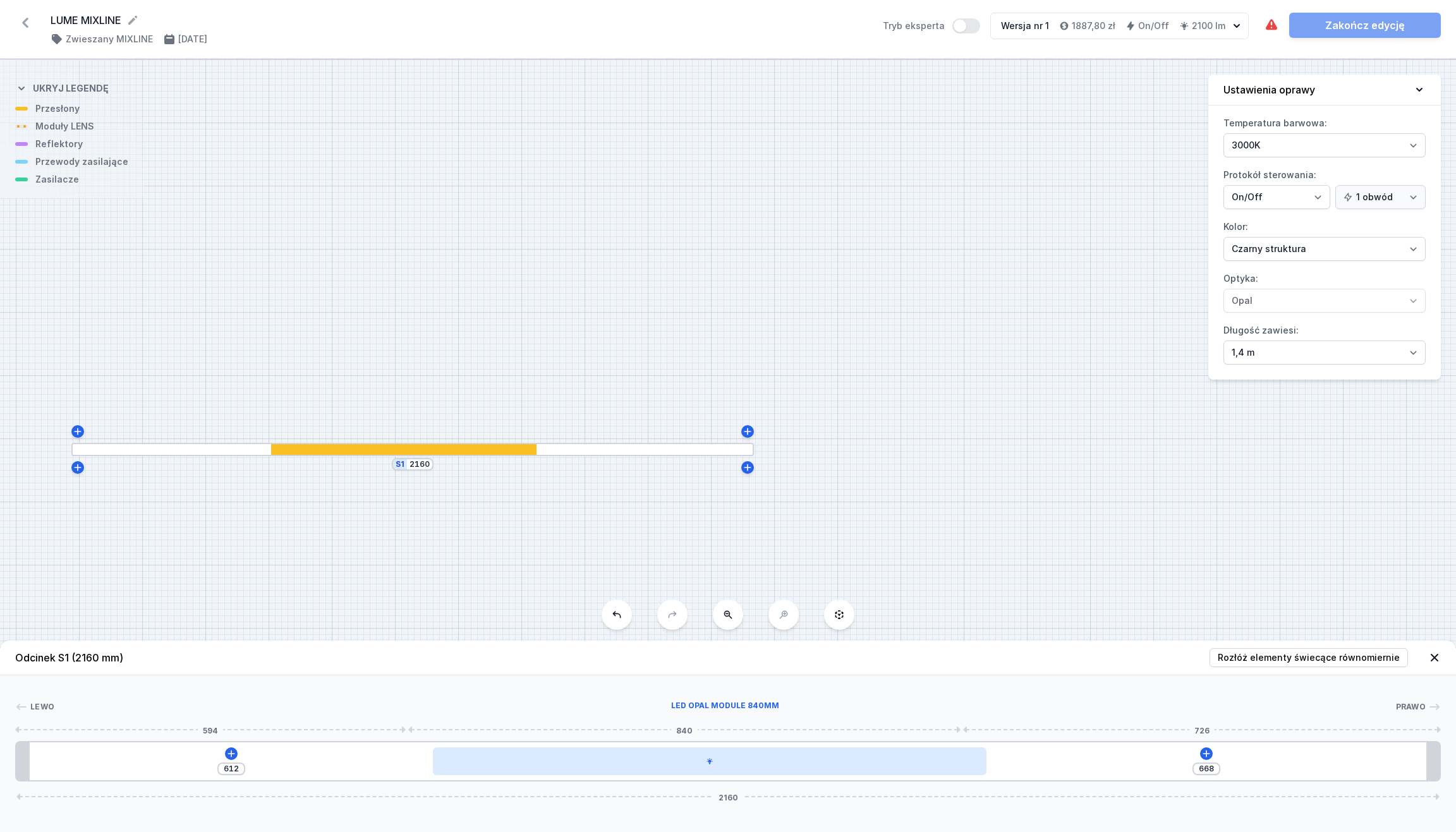
type input "640"
type input "610"
type input "670"
type input "594"
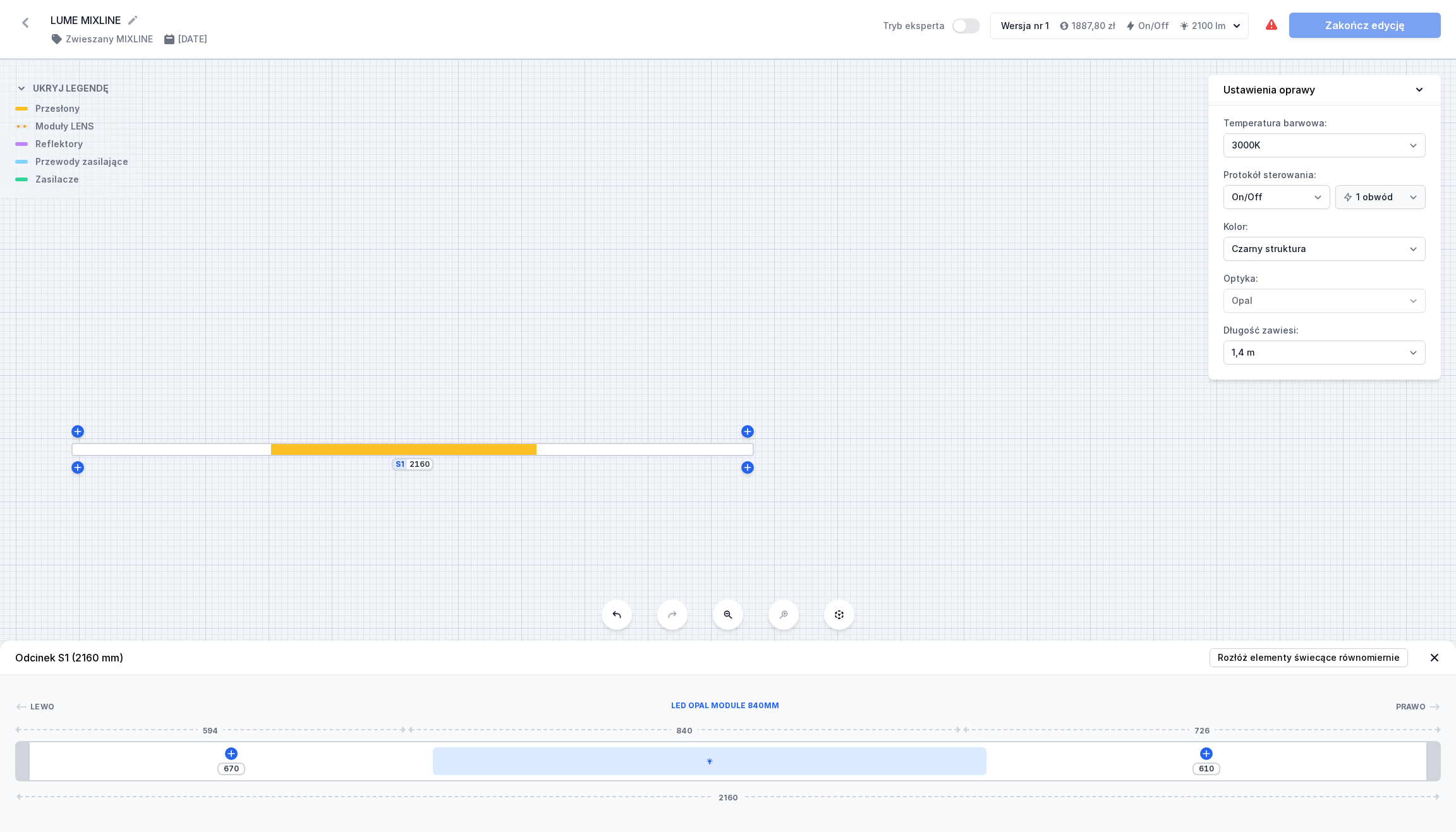
type input "686"
type input "588"
type input "692"
type input "584"
type input "696"
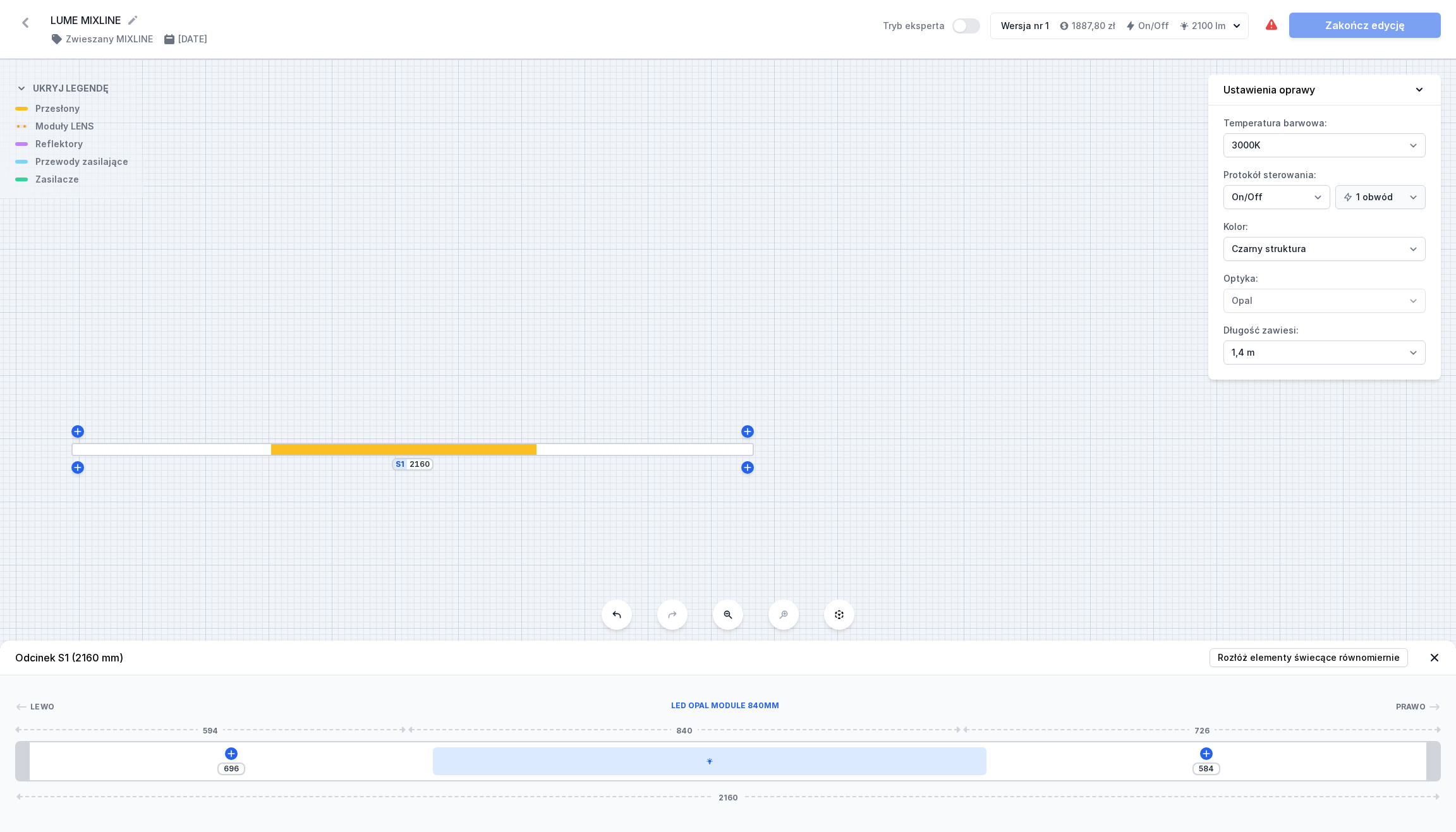
type input "583"
type input "697"
type input "580"
type input "700"
type input "579"
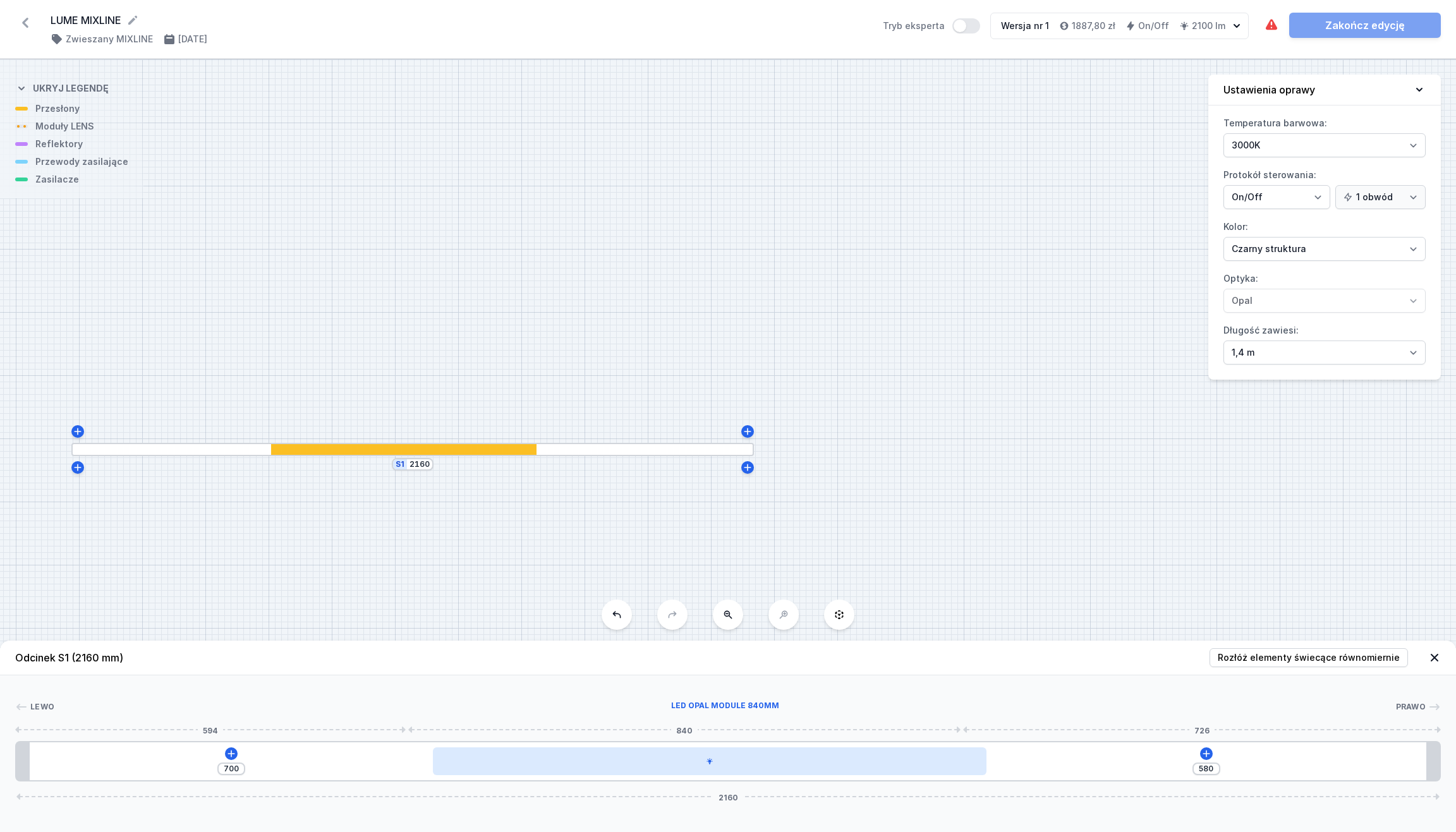
type input "701"
type input "578"
type input "702"
type input "573"
type input "707"
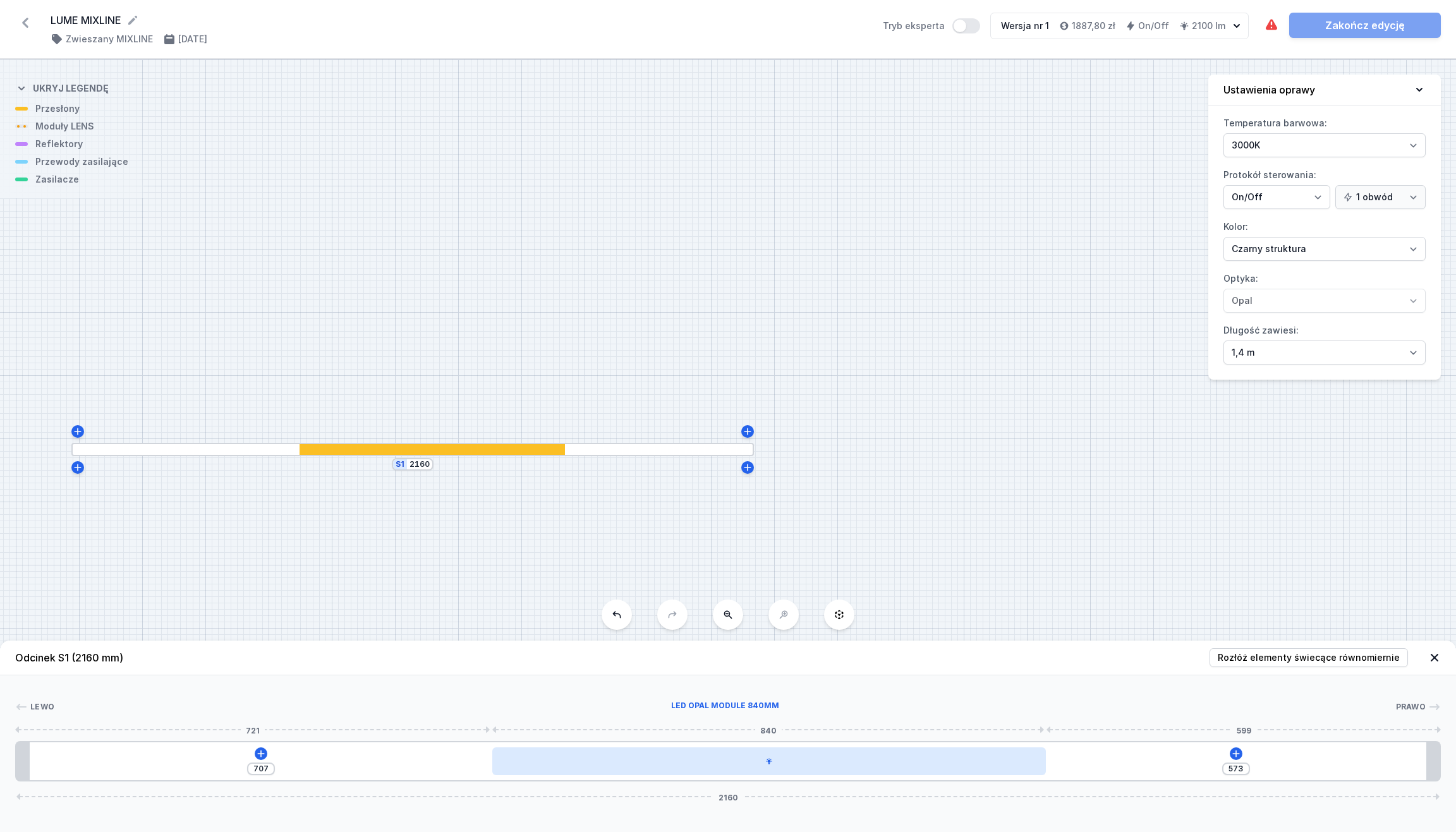
type input "569"
type input "711"
type input "566"
type input "714"
type input "562"
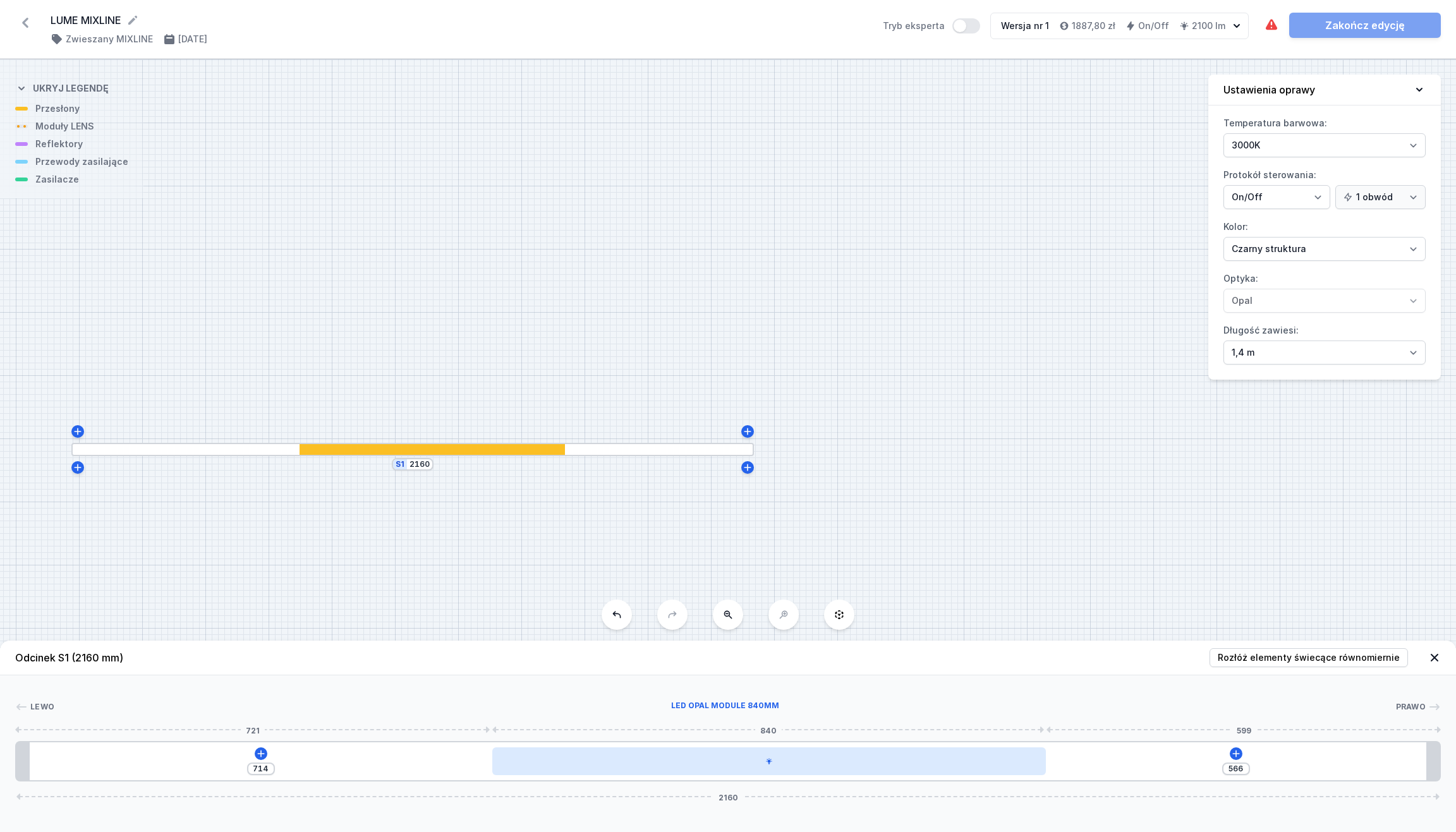
type input "718"
type input "561"
type input "719"
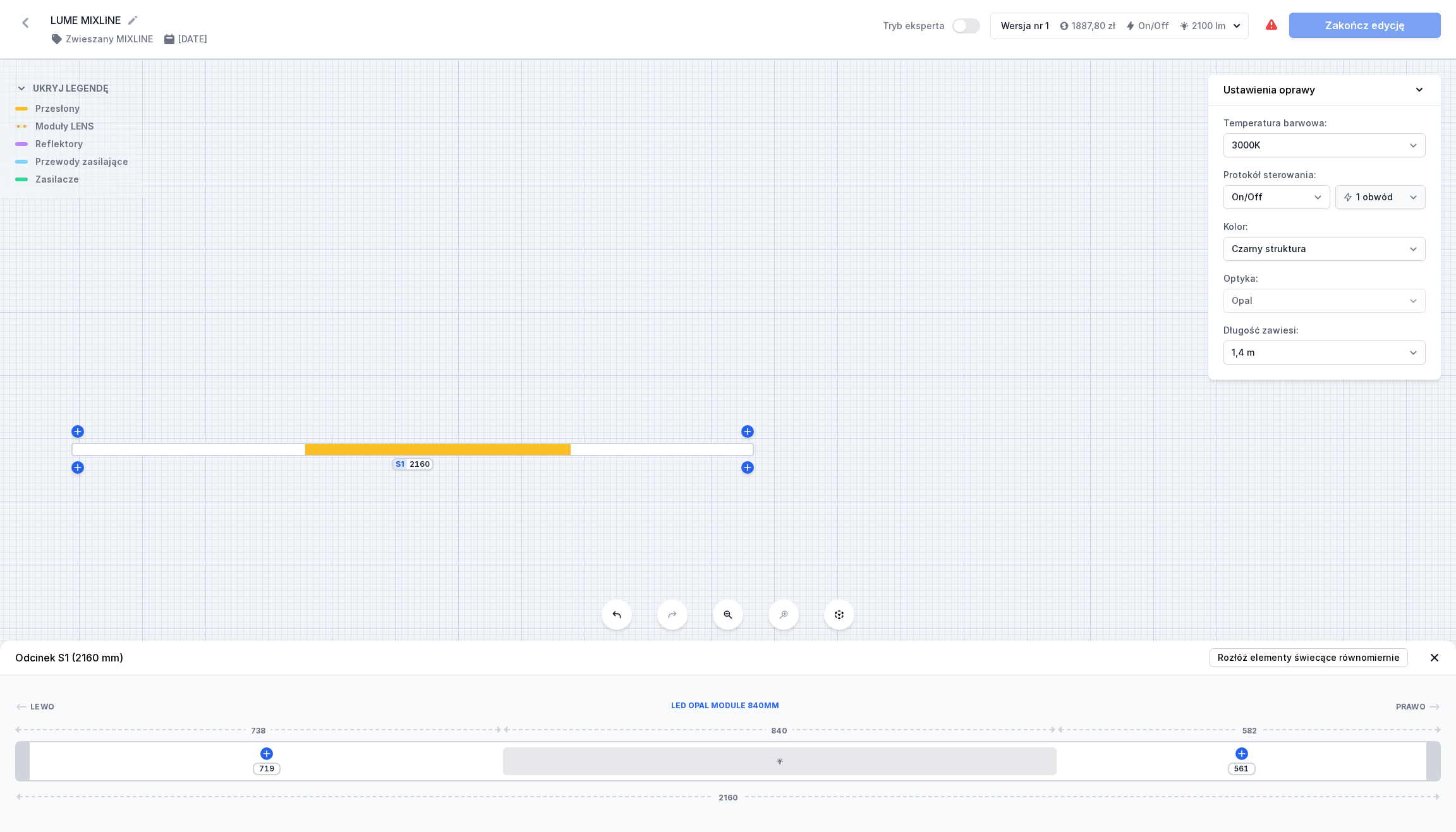
type input "538"
type input "742"
type input "555"
type input "725"
type input "554"
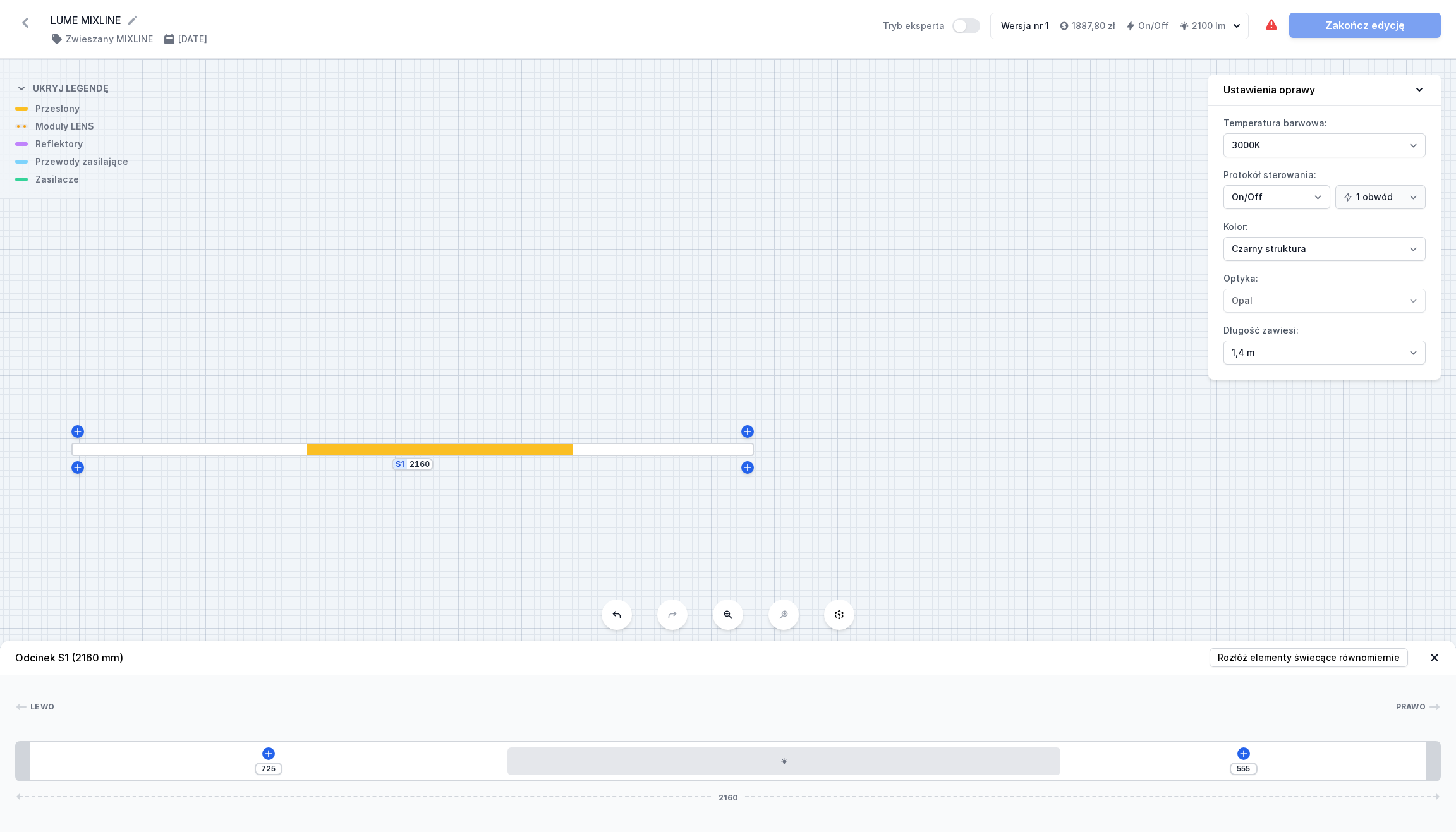
type input "726"
type input "552"
type input "728"
type input "538"
type input "742"
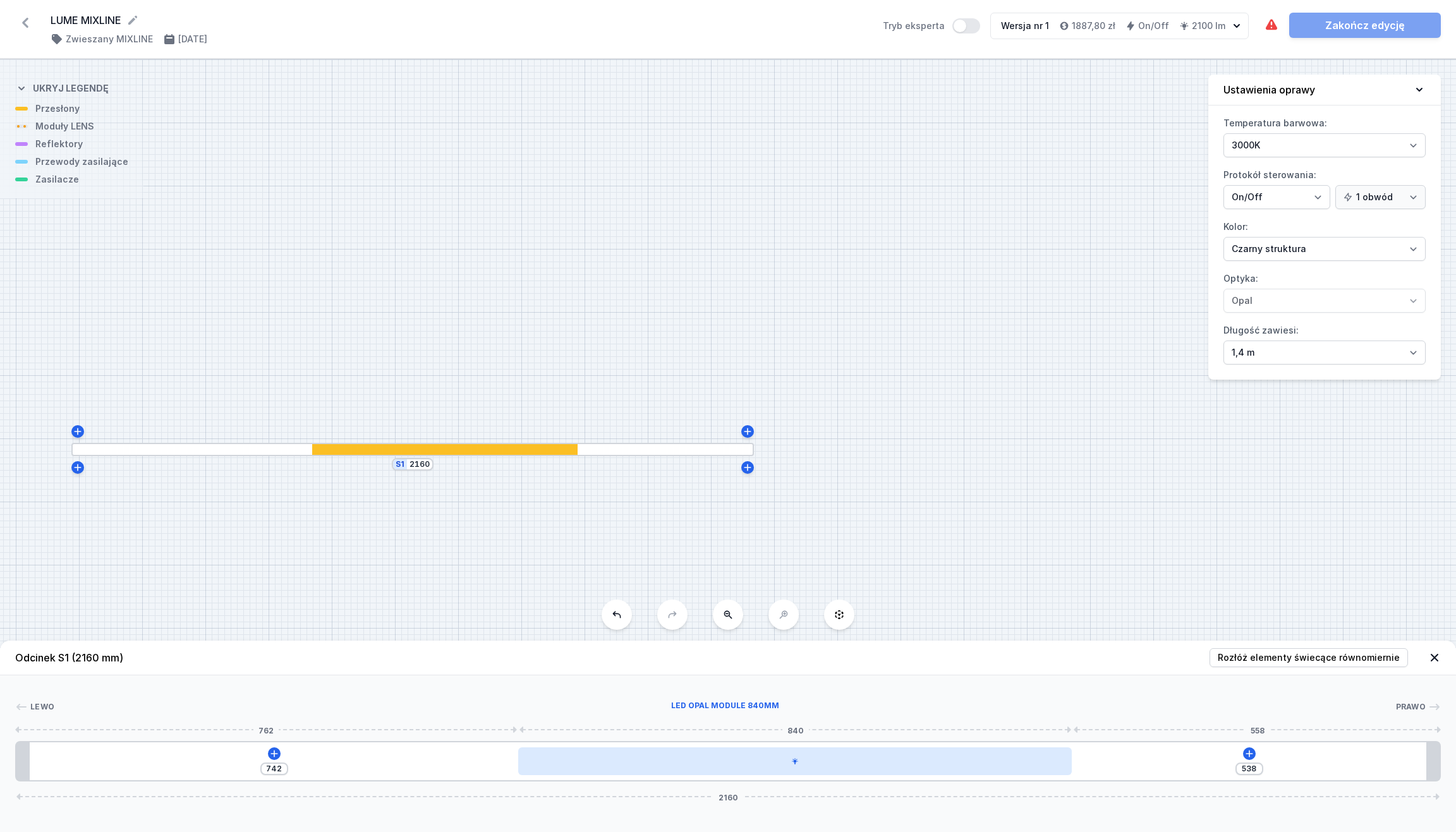
type input "571"
type input "709"
type input "577"
type input "703"
type input "580"
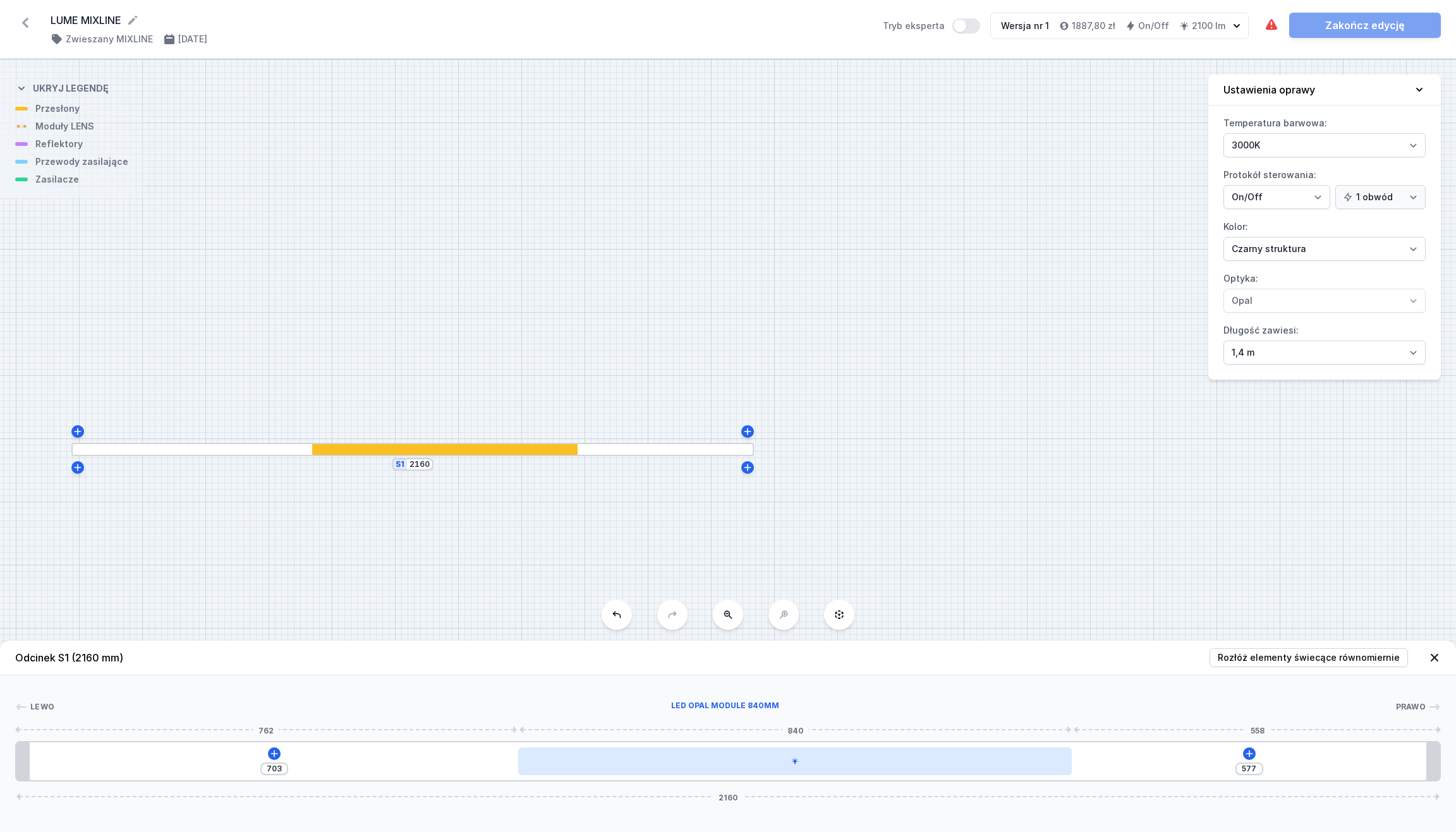
type input "700"
type input "584"
type input "696"
type input "589"
type input "691"
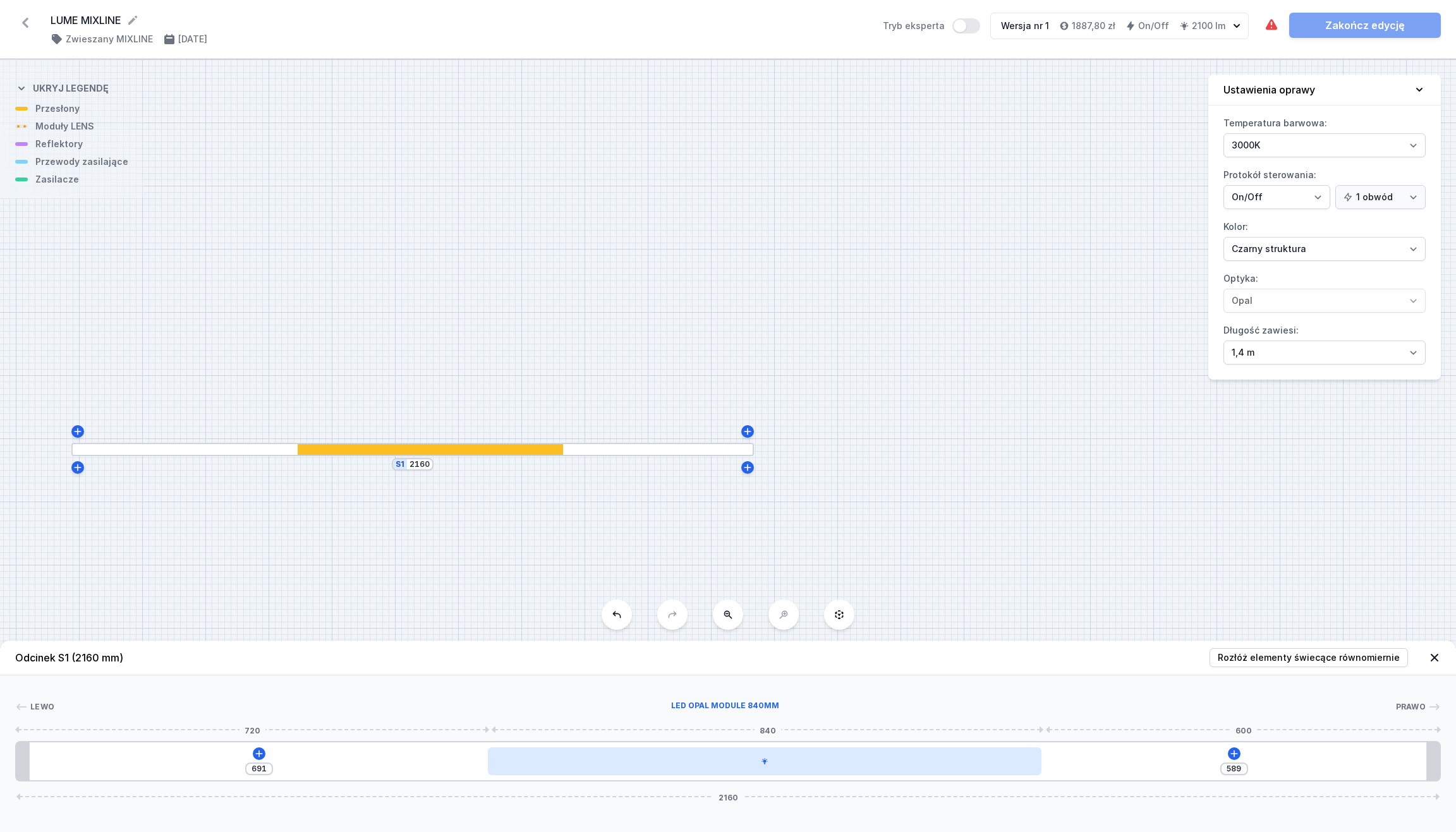
type input "591"
type input "689"
type input "594"
type input "686"
type input "596"
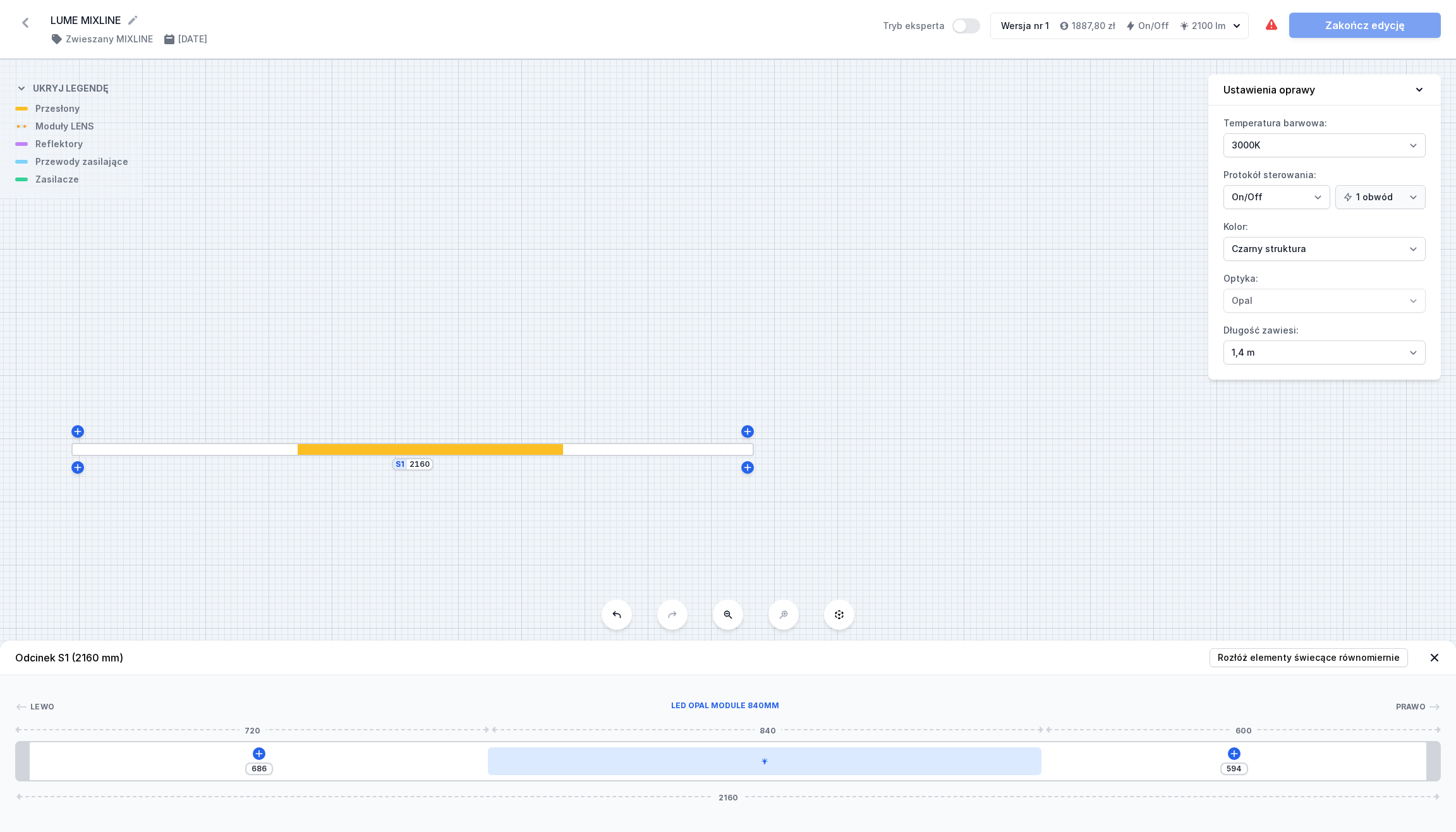
type input "684"
type input "597"
type input "683"
type input "600"
type input "680"
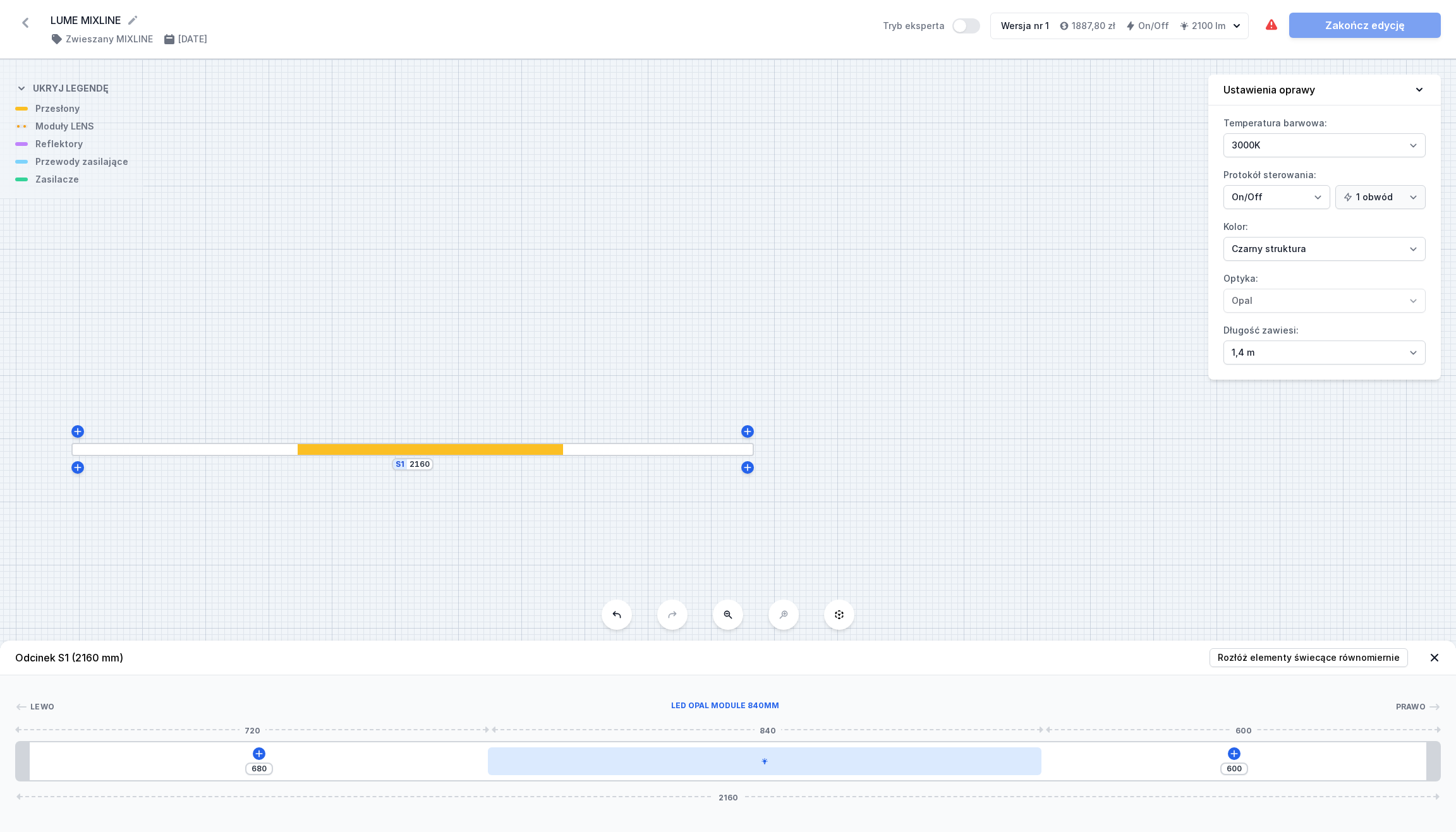
type input "601"
type input "679"
type input "603"
type input "677"
type input "604"
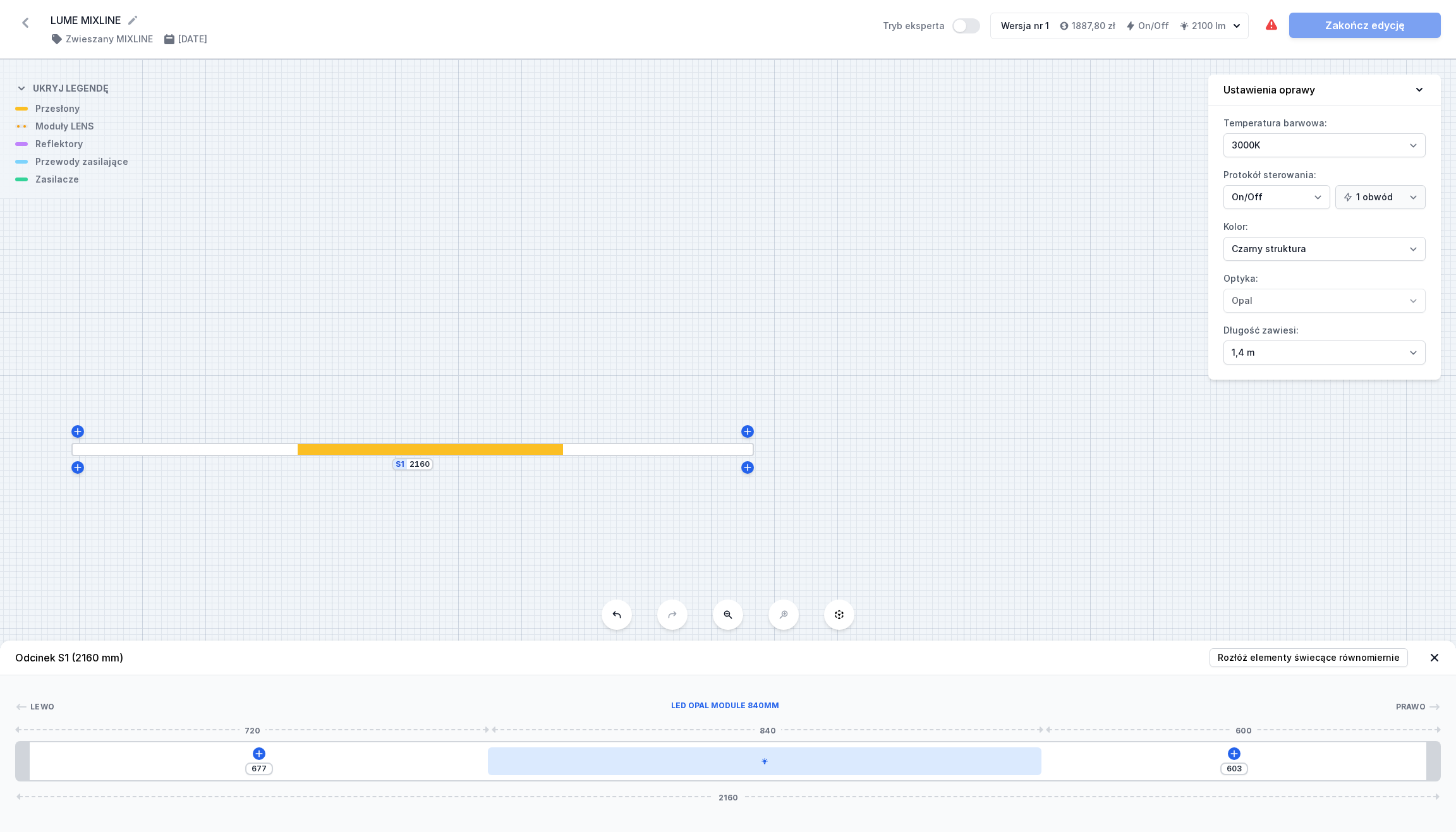
type input "676"
type input "605"
type input "675"
type input "612"
type input "668"
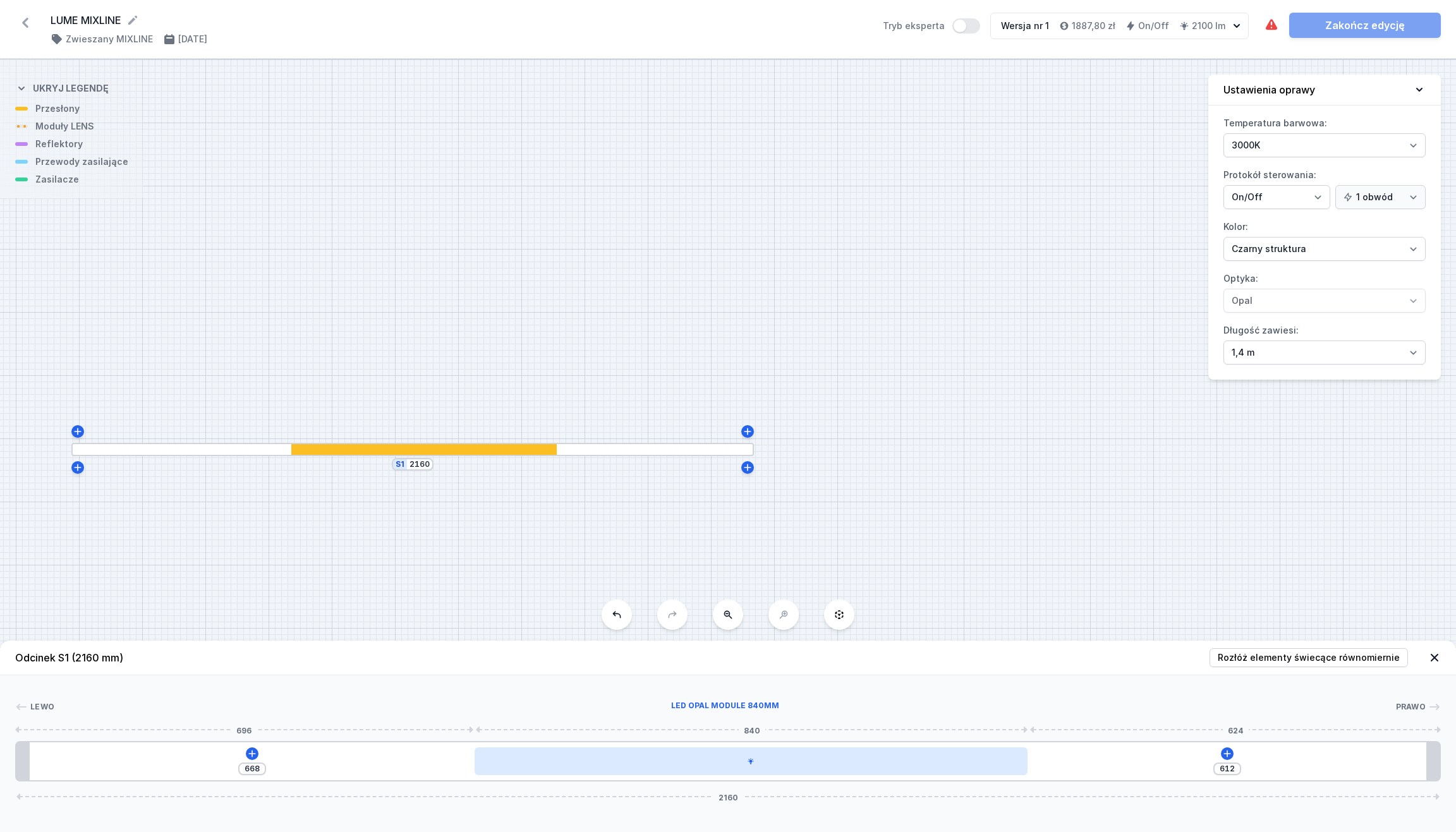
type input "621"
type input "659"
type input "625"
type input "655"
drag, startPoint x: 370, startPoint y: 758, endPoint x: 797, endPoint y: 773, distance: 427.3
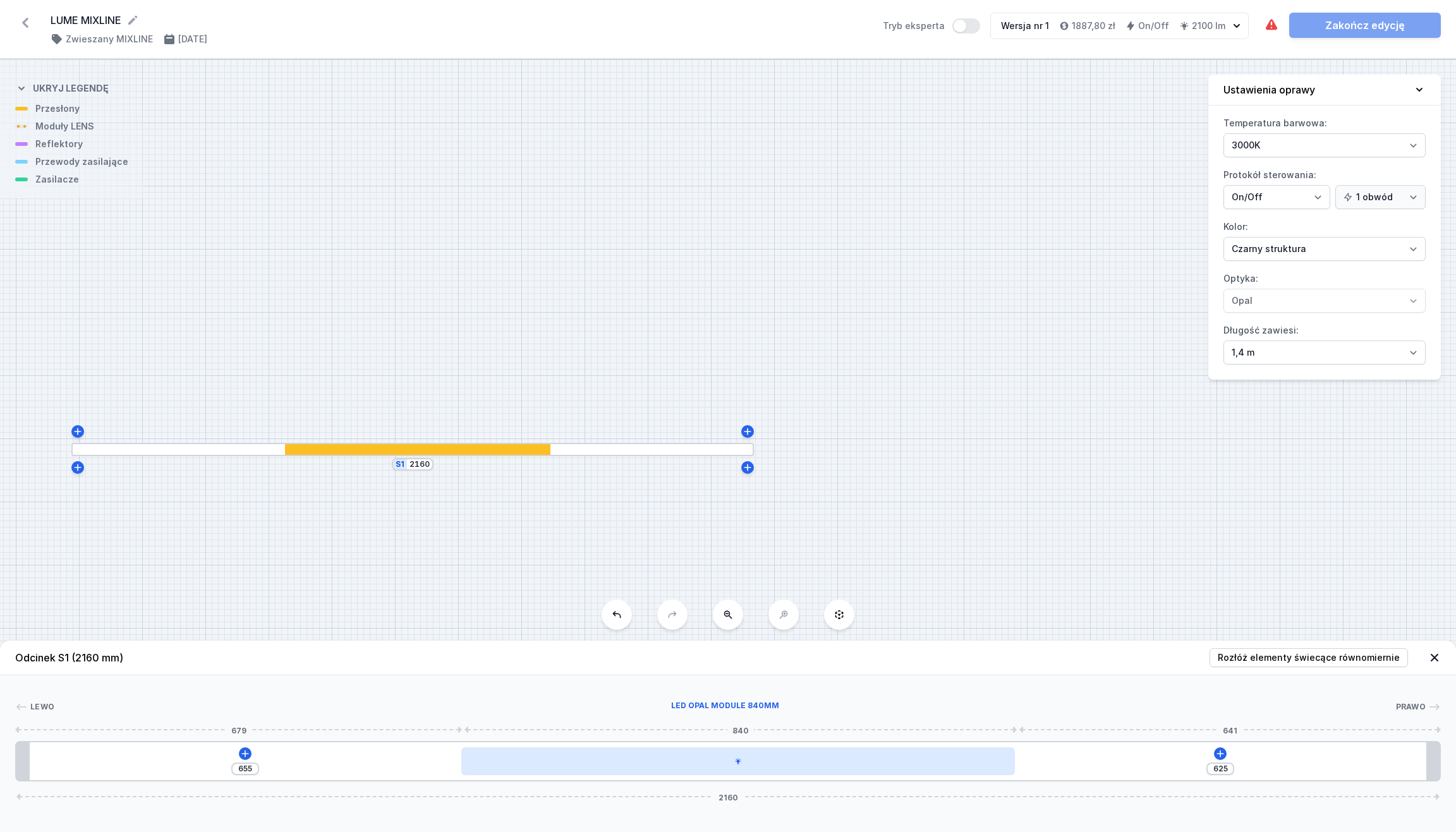
click at [797, 739] on div at bounding box center [738, 761] width 554 height 28
click at [941, 739] on div at bounding box center [738, 761] width 554 height 28
type input "618"
type input "662"
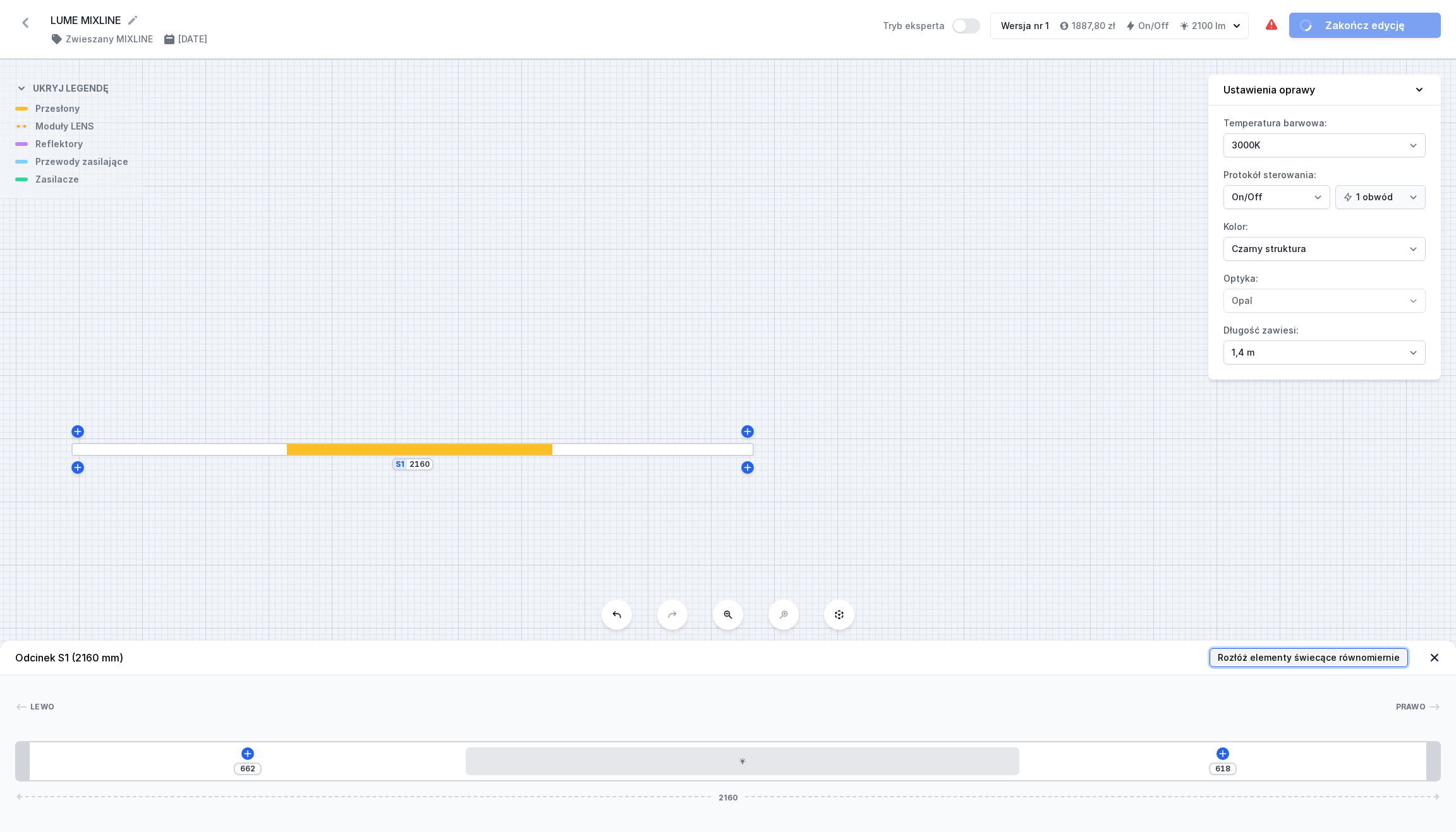
click at [1250, 656] on span "Rozłóż elementy świecące równomiernie" at bounding box center [1309, 658] width 182 height 13
type input "640"
click at [1219, 739] on icon at bounding box center [1216, 754] width 10 height 10
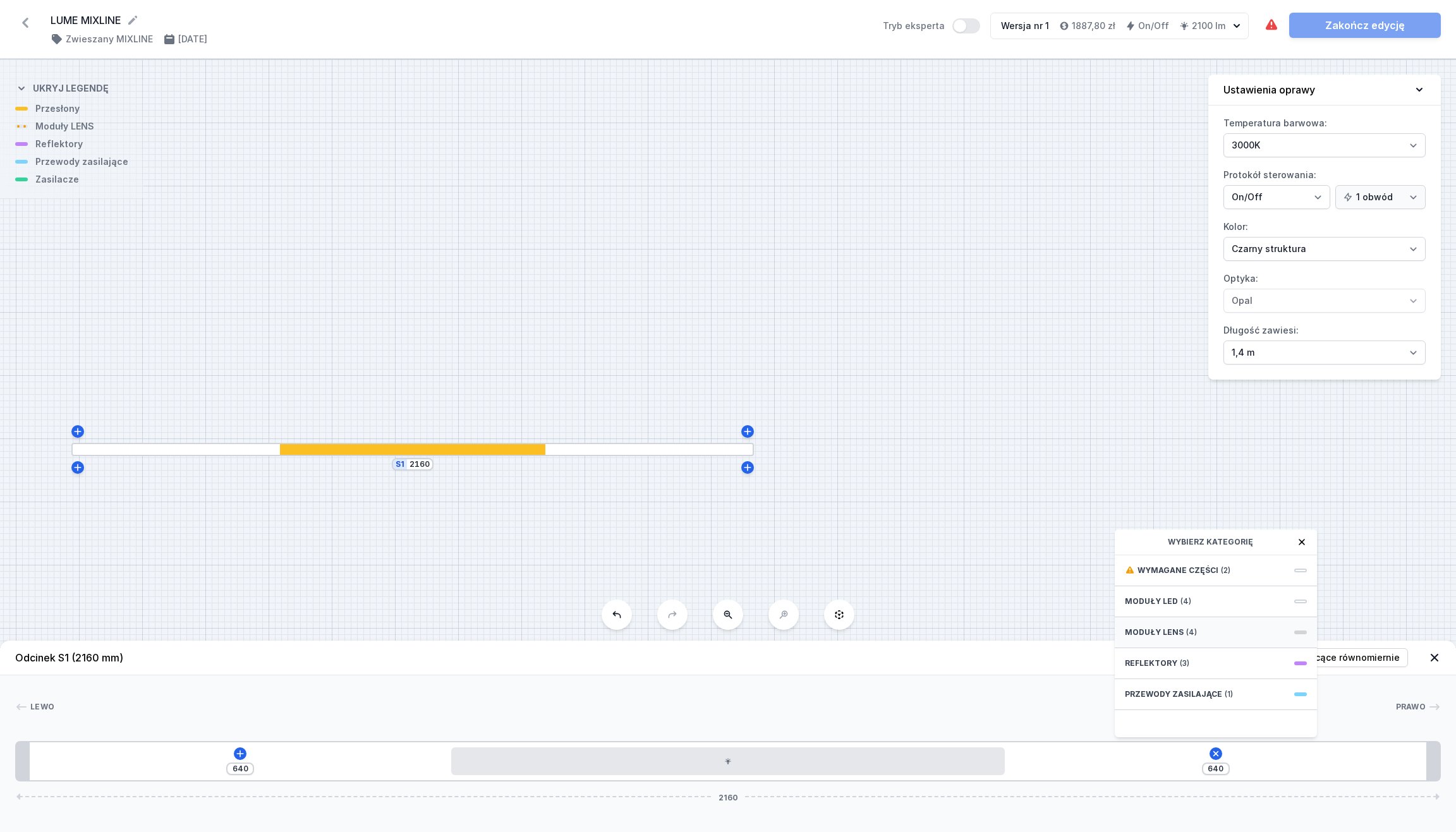
click at [1198, 632] on div "Moduły LENS (4)" at bounding box center [1216, 632] width 202 height 31
click at [1180, 599] on span "5 LENS module 250mm 54°" at bounding box center [1216, 598] width 182 height 13
type input "390"
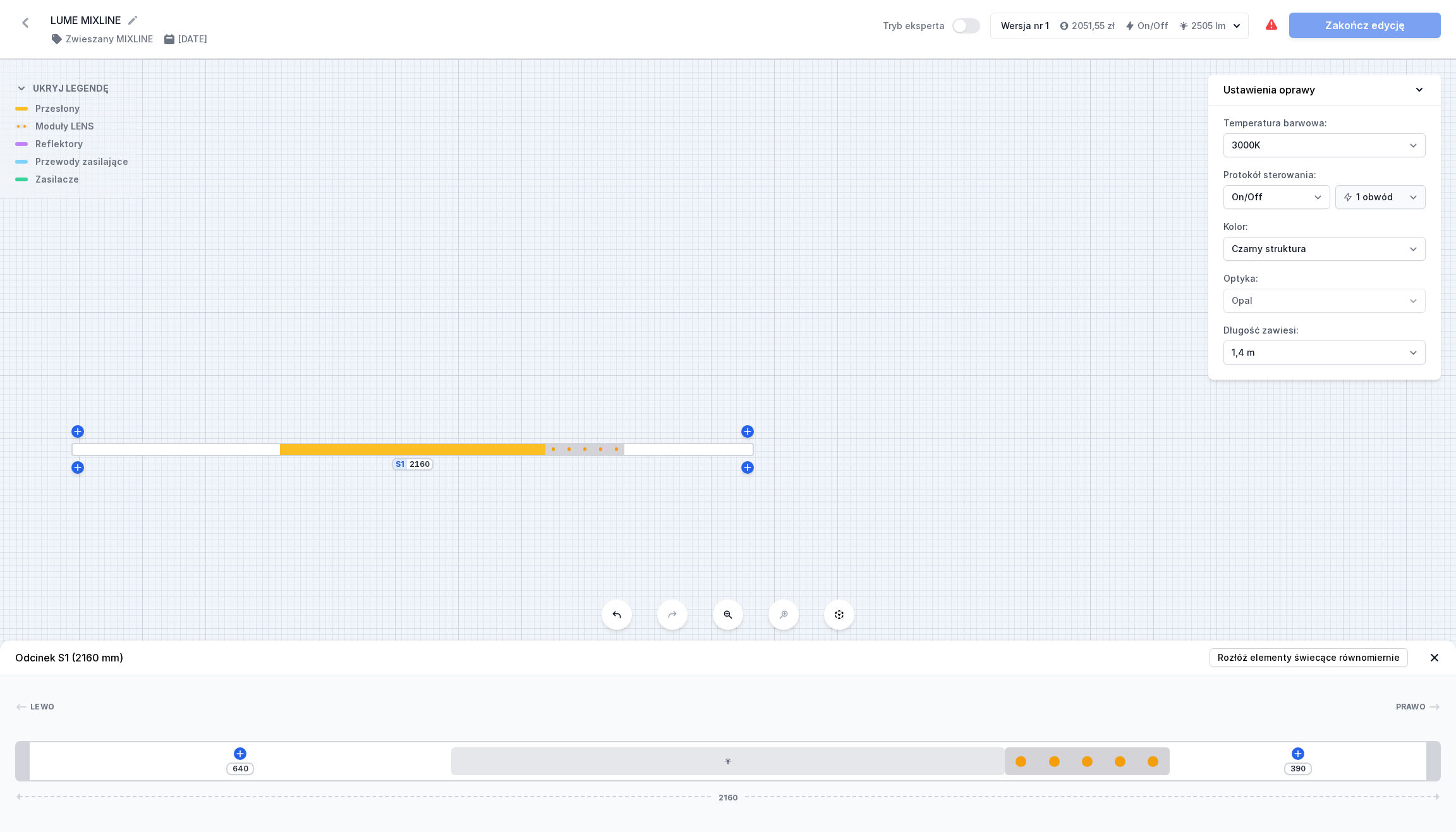
click at [229, 739] on div "[PHONE_NUMBER]" at bounding box center [728, 762] width 1426 height 41
click at [238, 739] on icon at bounding box center [240, 753] width 7 height 7
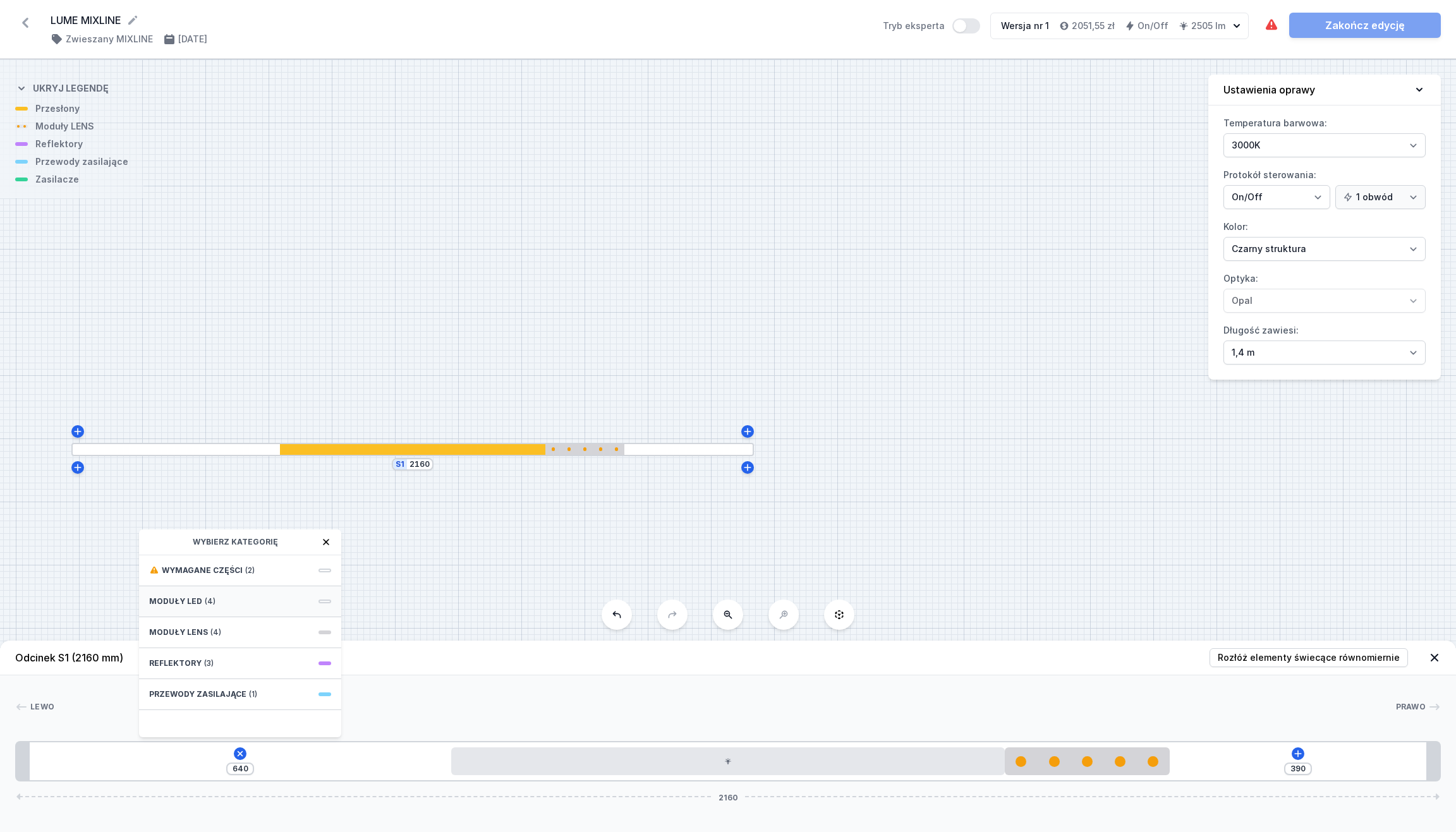
click at [300, 601] on div "Moduły LED (4)" at bounding box center [240, 601] width 202 height 31
click at [146, 542] on div "Moduły LED" at bounding box center [240, 543] width 202 height 26
click at [151, 541] on icon at bounding box center [154, 541] width 8 height 7
click at [233, 636] on div "Moduły LENS (4)" at bounding box center [240, 632] width 202 height 31
click at [277, 594] on span "5 LENS module 250mm 54°" at bounding box center [240, 598] width 182 height 13
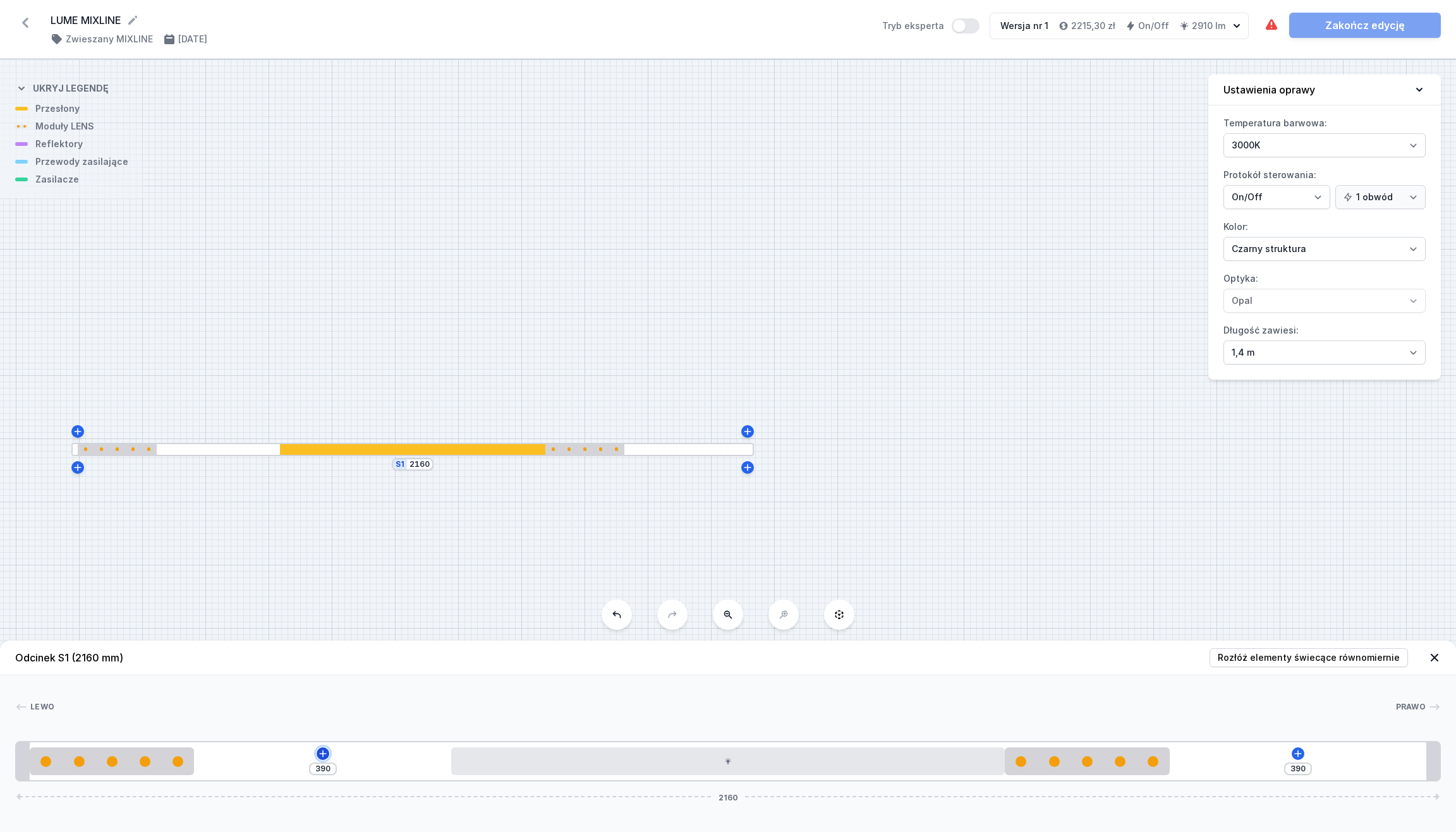
click at [320, 739] on icon at bounding box center [323, 754] width 10 height 10
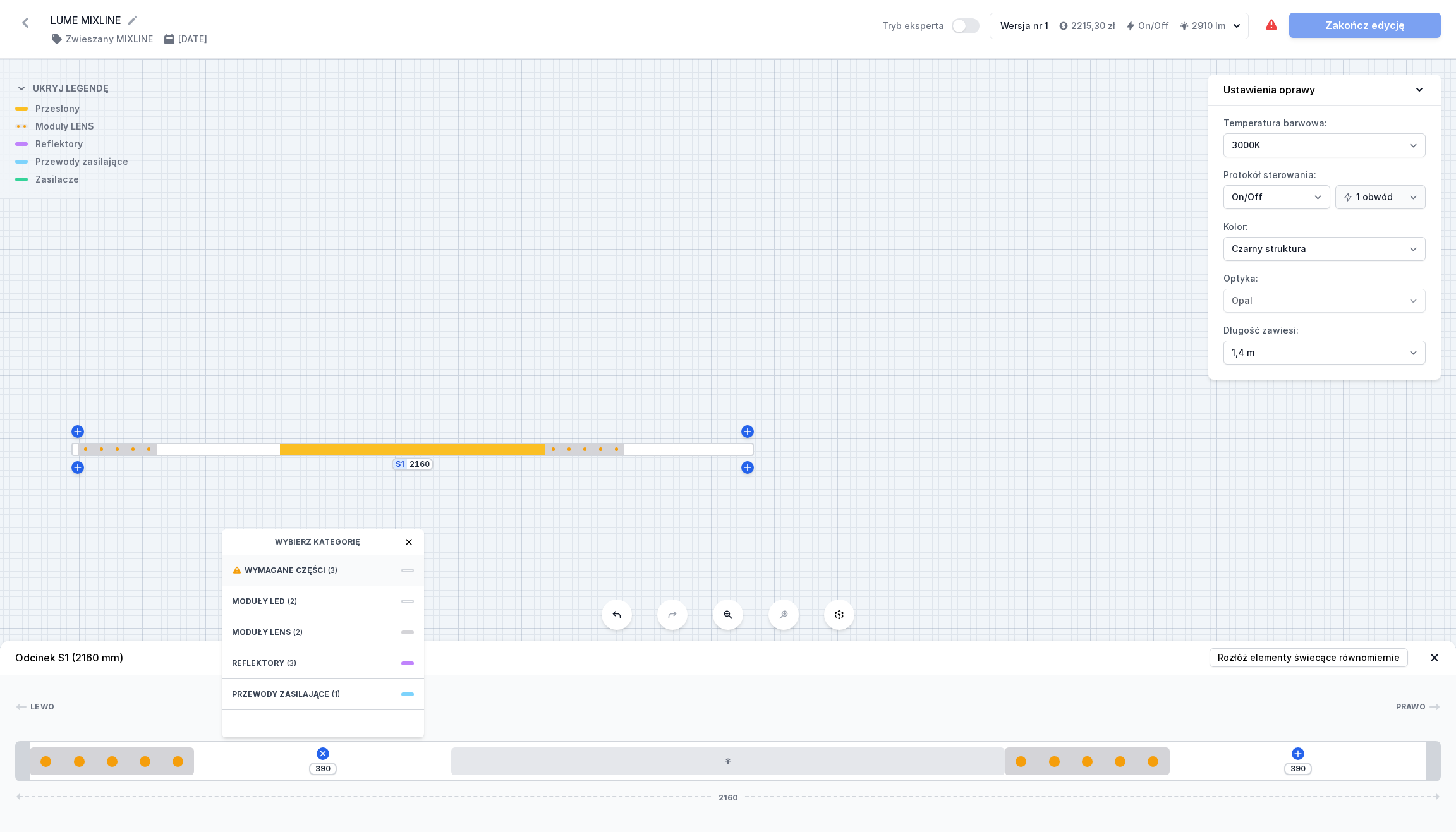
click at [405, 564] on div "Wymagane części (3)" at bounding box center [323, 570] width 202 height 31
click at [268, 602] on div "ON/OFF Driver - up to 32W" at bounding box center [323, 611] width 202 height 29
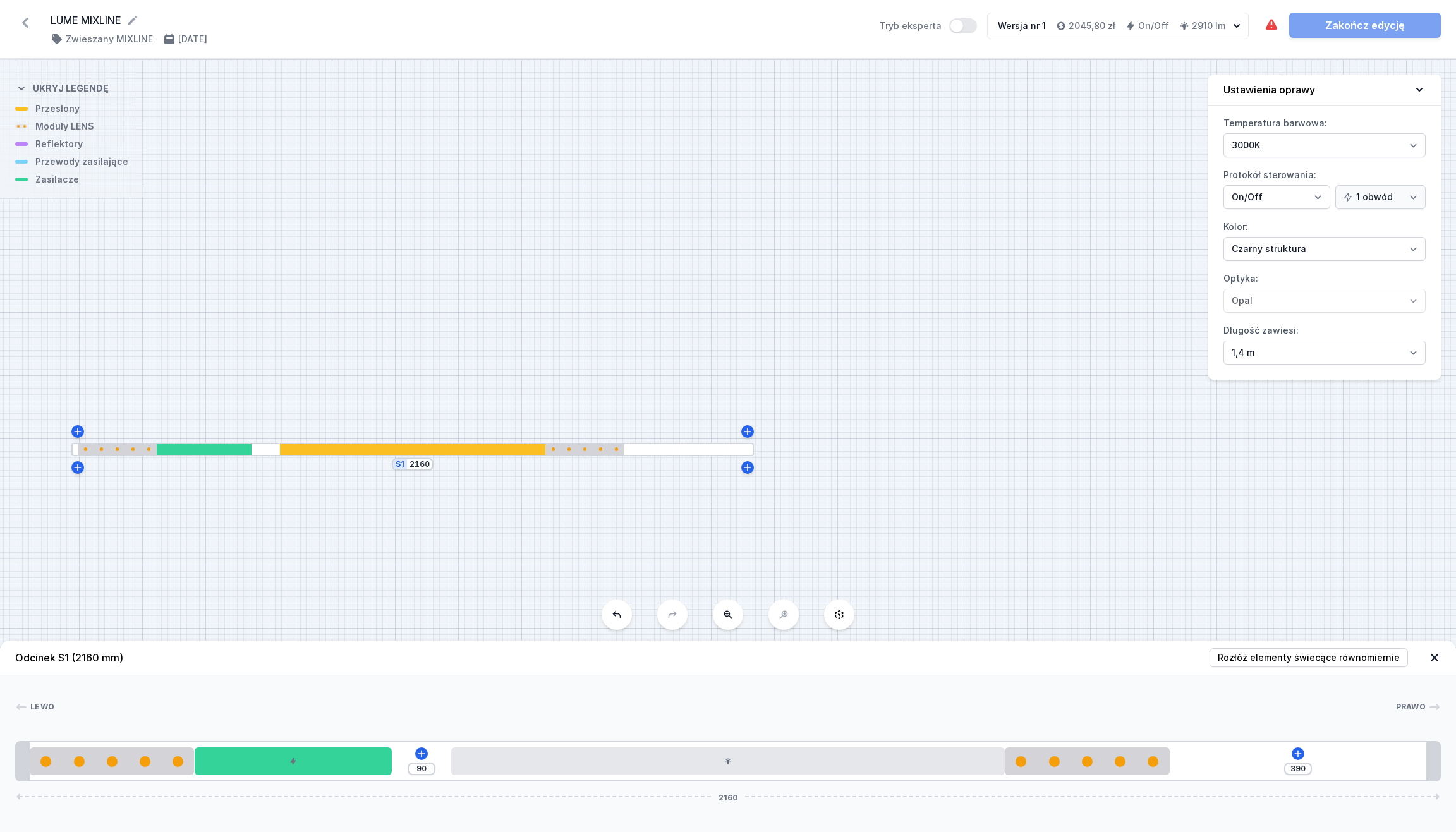
click at [994, 739] on div "Odcinek S1 (2160 mm) Rozłóż elementy świecące równomiernie Lewo Prawo 1 2 3 4 2…" at bounding box center [728, 736] width 1456 height 191
click at [420, 739] on icon at bounding box center [421, 754] width 10 height 10
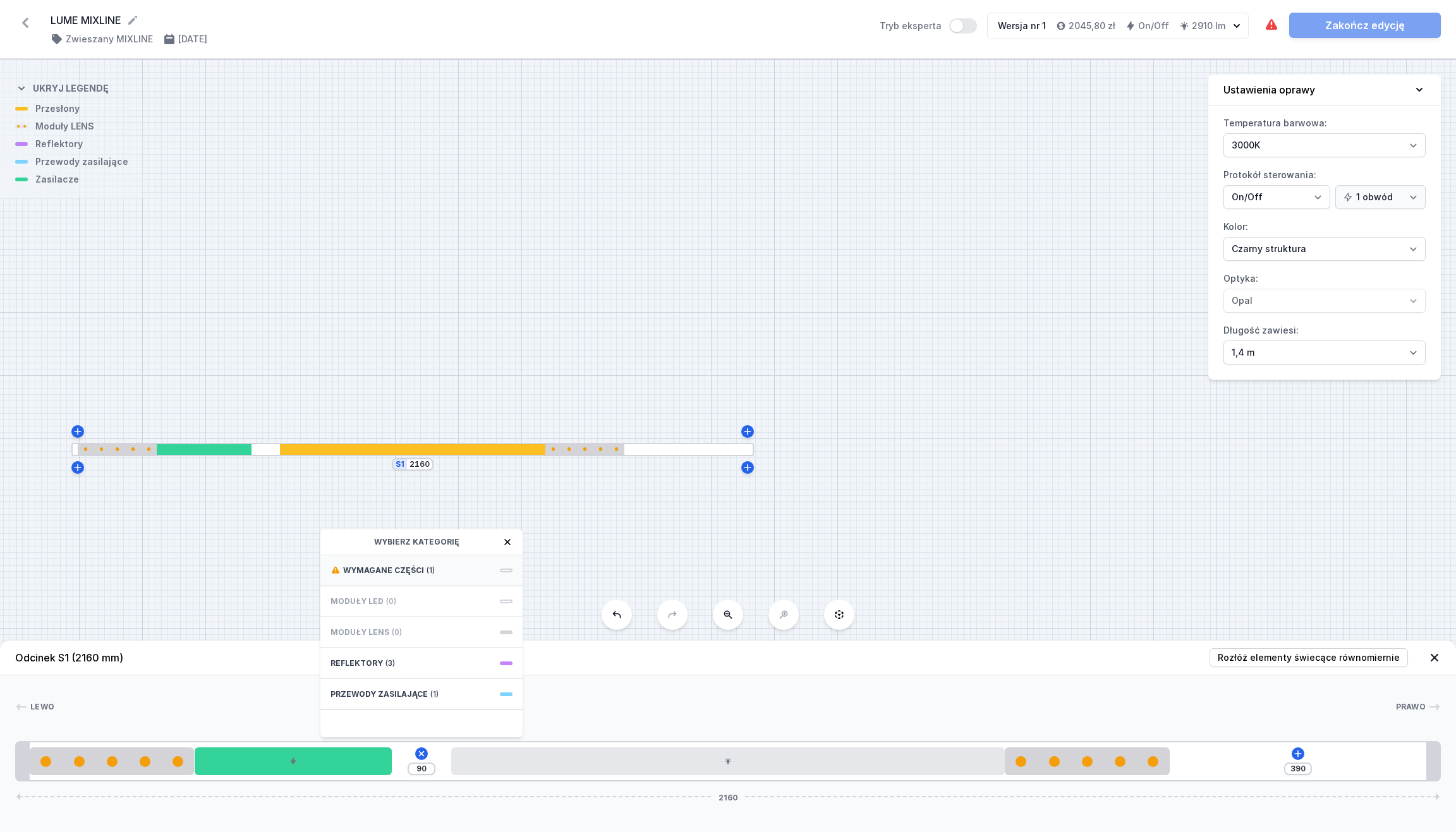
click at [457, 568] on div "Wymagane części (1)" at bounding box center [421, 570] width 202 height 31
click at [463, 577] on span "Power connection box with cable for Mixline on/off - set 1.5m." at bounding box center [422, 576] width 182 height 26
type input "70"
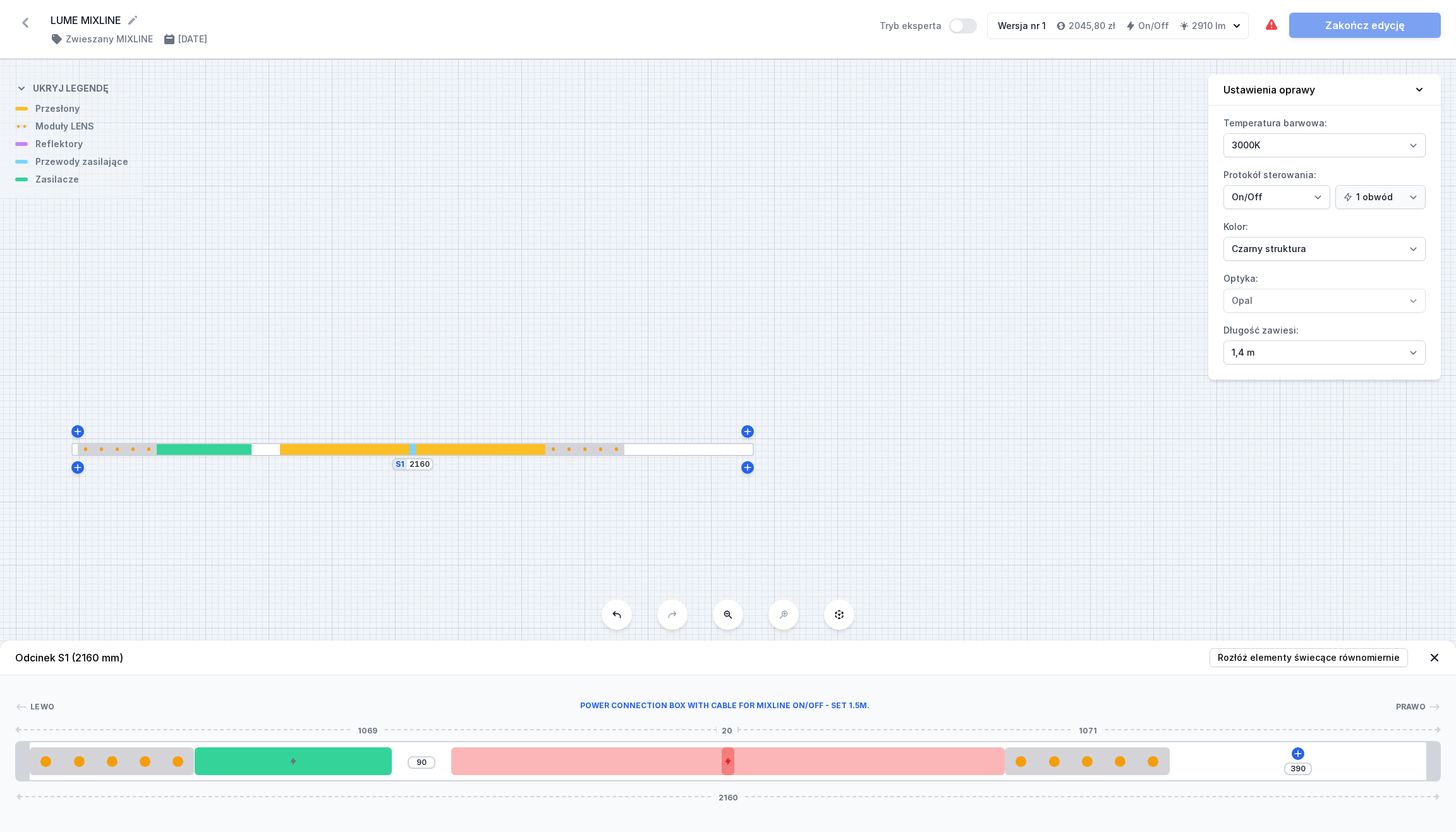
drag, startPoint x: 399, startPoint y: 773, endPoint x: 730, endPoint y: 769, distance: 331.0
click at [730, 739] on div at bounding box center [729, 761] width 14 height 28
click at [1293, 656] on span "Rozłóż elementy świecące równomiernie" at bounding box center [1309, 658] width 182 height 13
type input "185"
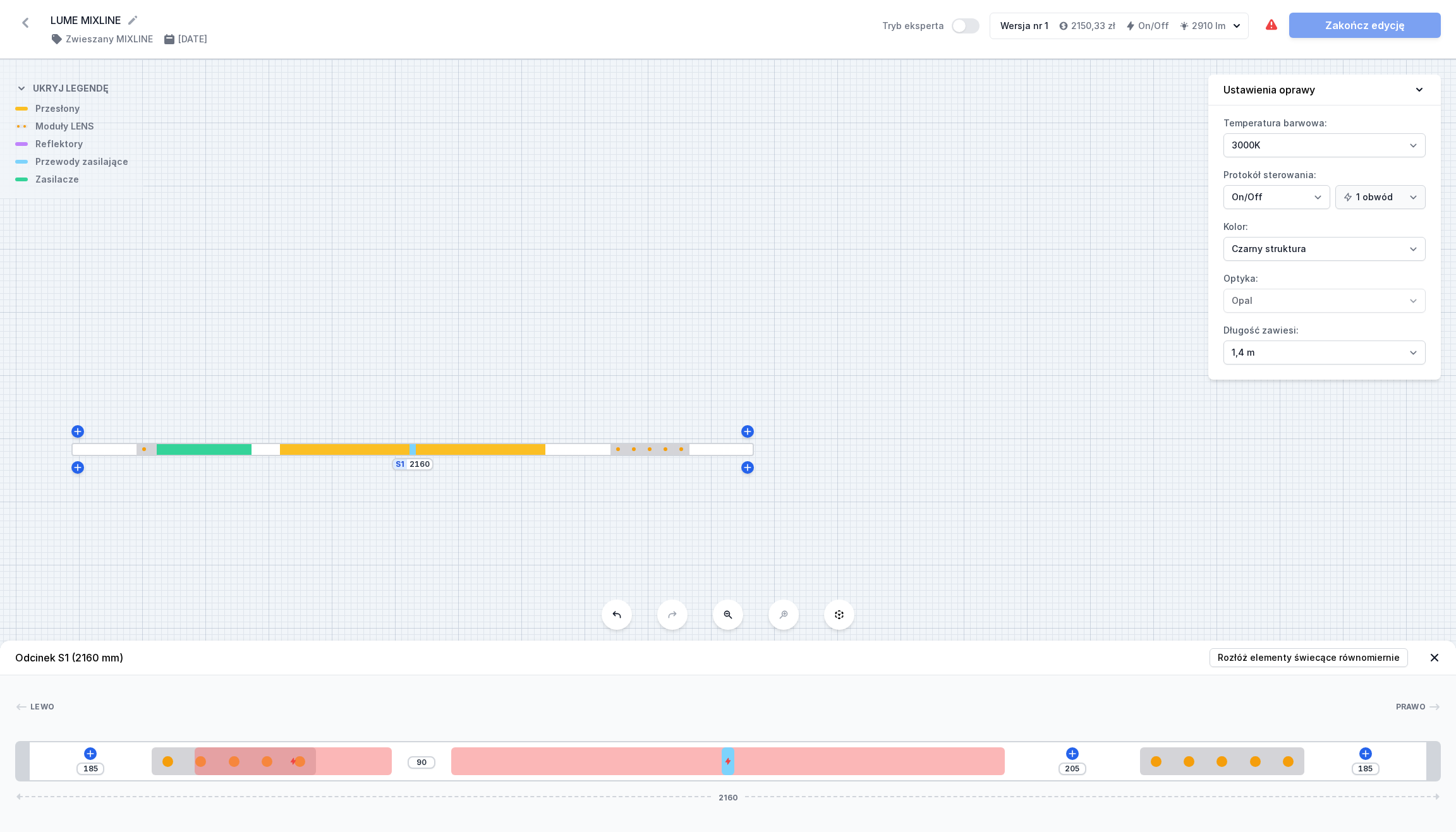
click at [1023, 739] on div "Odcinek S1 (2160 mm) Rozłóż elementy świecące równomiernie Lewo Prawo 1 2 3 4 5…" at bounding box center [728, 736] width 1456 height 191
click at [1071, 739] on icon at bounding box center [1072, 754] width 10 height 10
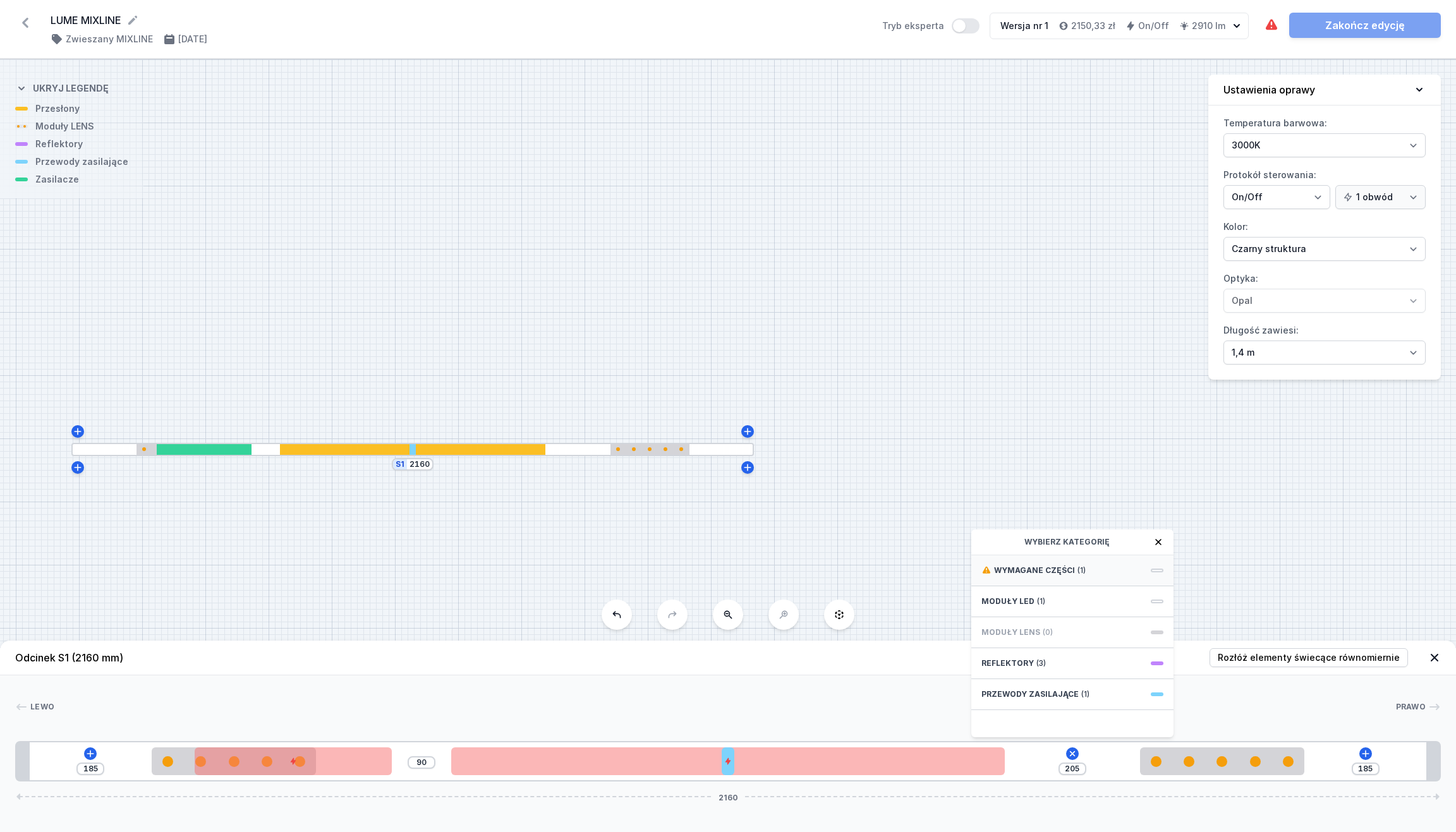
click at [1106, 562] on div "Wymagane części (1)" at bounding box center [1072, 570] width 202 height 31
click at [1131, 563] on span "ON/OFF Driver - up to 3,5W" at bounding box center [1072, 569] width 182 height 13
type input "55"
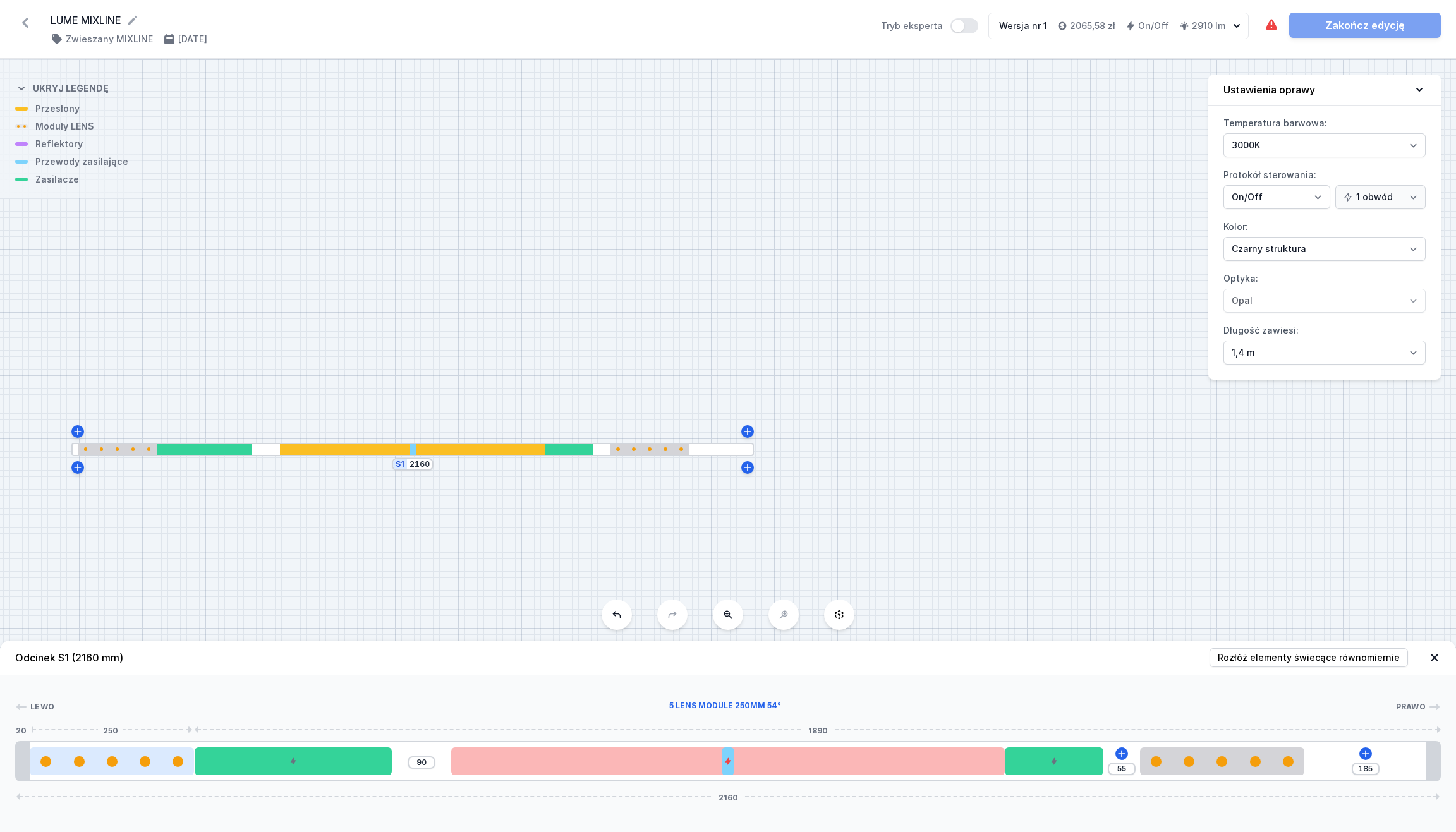
drag, startPoint x: 176, startPoint y: 761, endPoint x: 66, endPoint y: 754, distance: 110.2
click at [66, 739] on div at bounding box center [112, 761] width 165 height 28
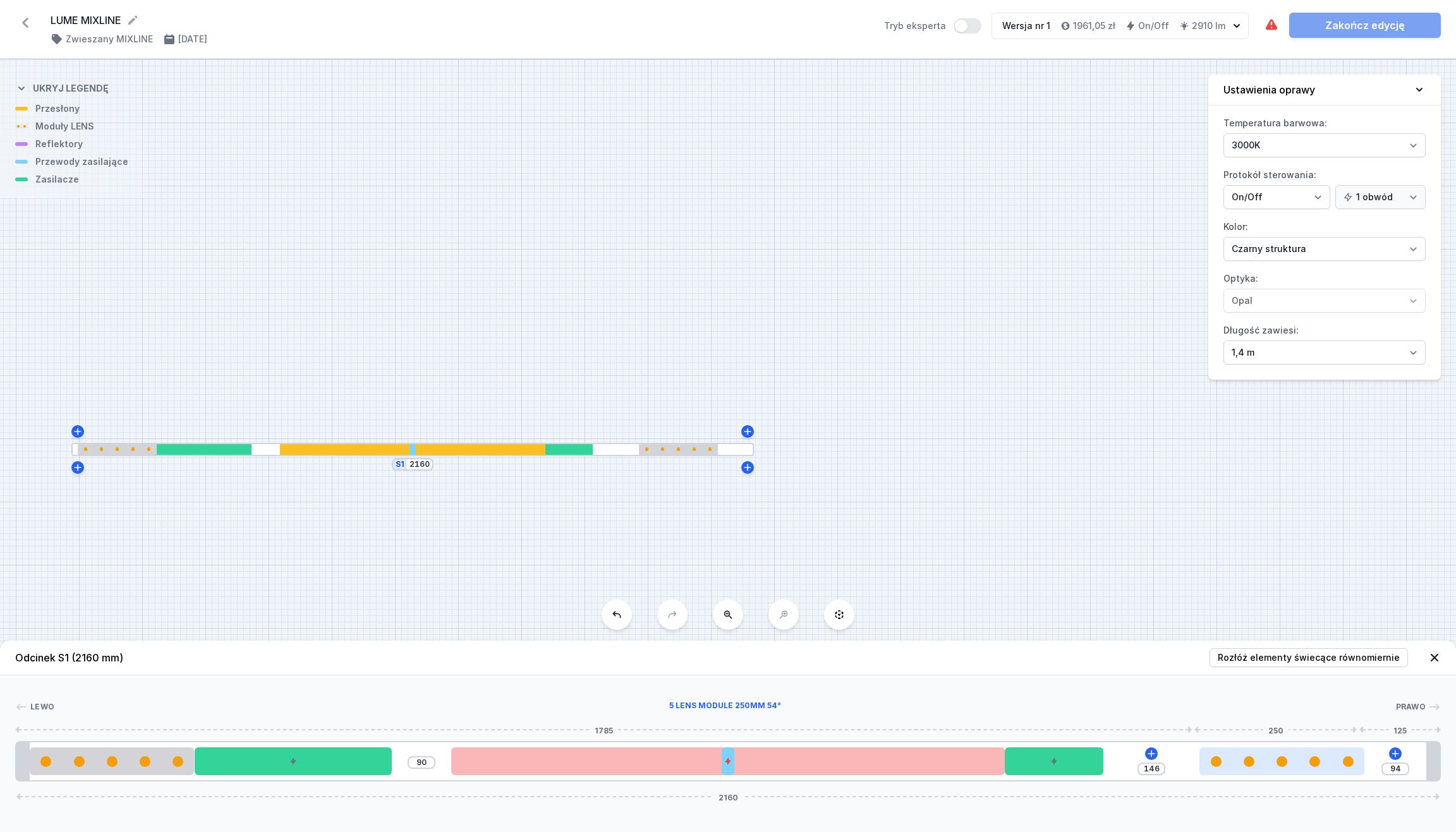
type input "70"
type input "170"
type input "56"
type input "184"
type input "51"
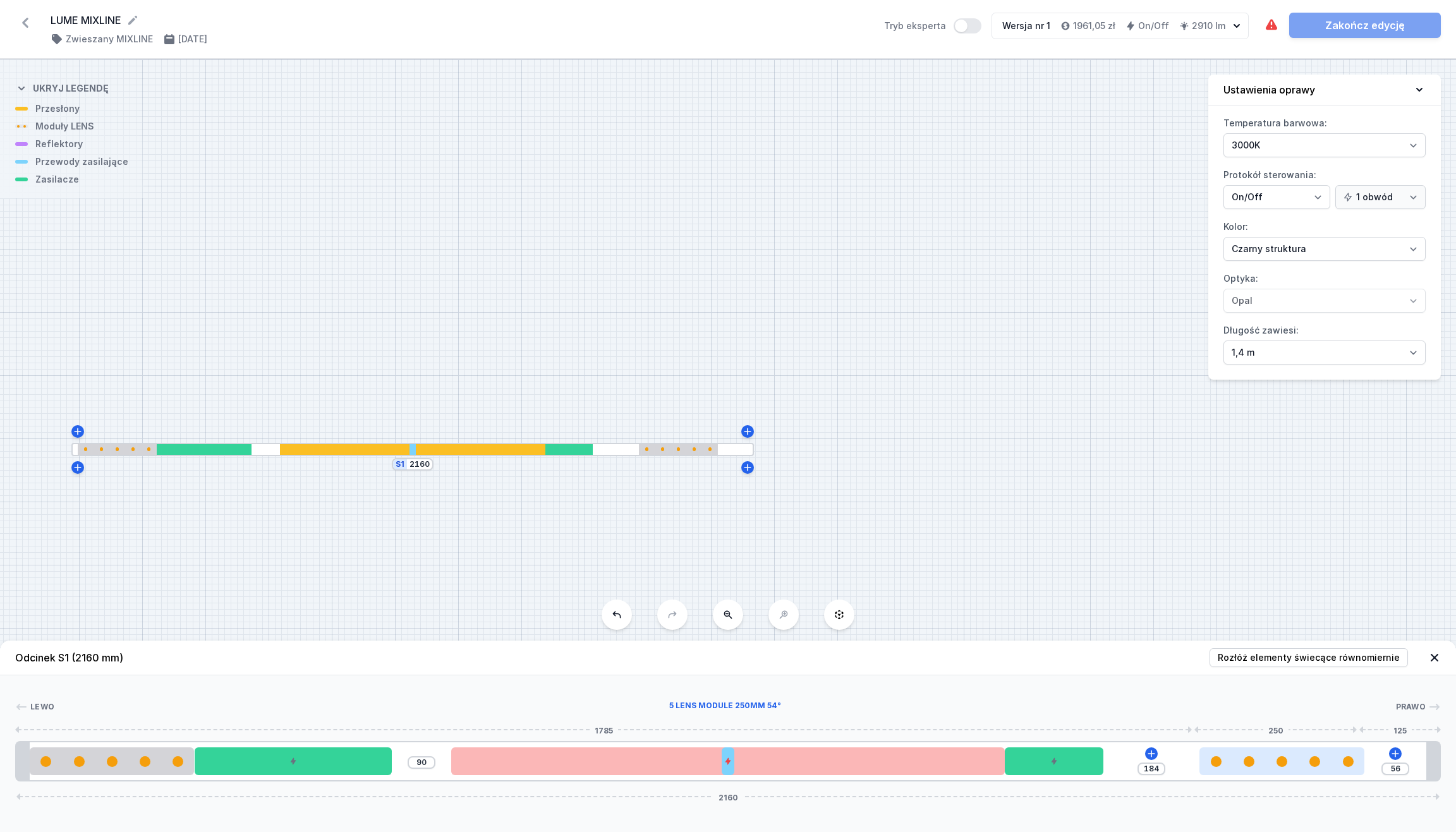
type input "189"
type input "50"
type input "190"
type input "47"
drag, startPoint x: 1207, startPoint y: 772, endPoint x: 1341, endPoint y: 773, distance: 134.0
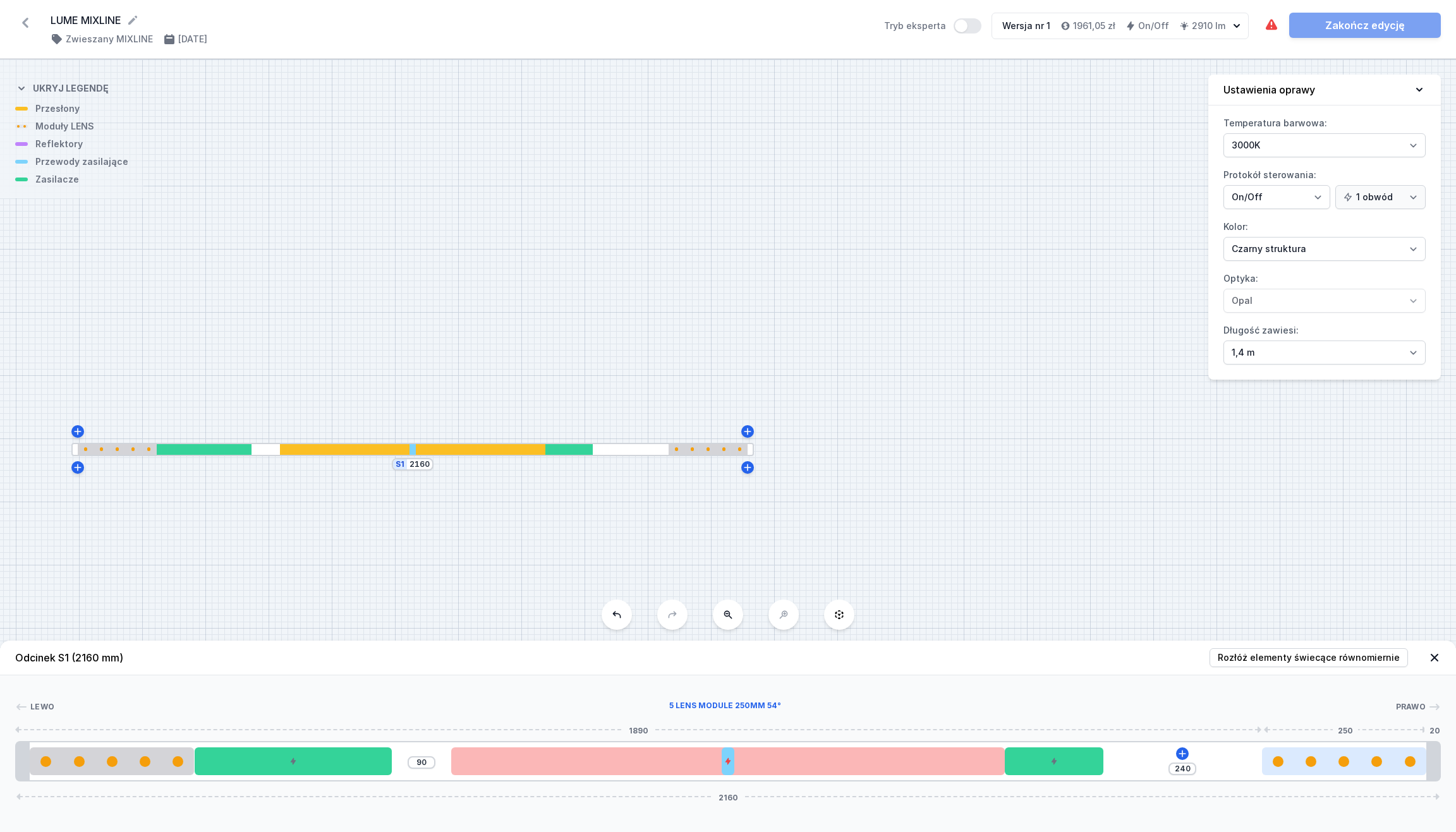
click at [1293, 739] on div at bounding box center [1344, 761] width 165 height 28
click at [1182, 739] on icon at bounding box center [1182, 753] width 7 height 7
click at [1271, 23] on icon at bounding box center [1271, 25] width 15 height 15
click at [1271, 26] on icon at bounding box center [1271, 24] width 11 height 11
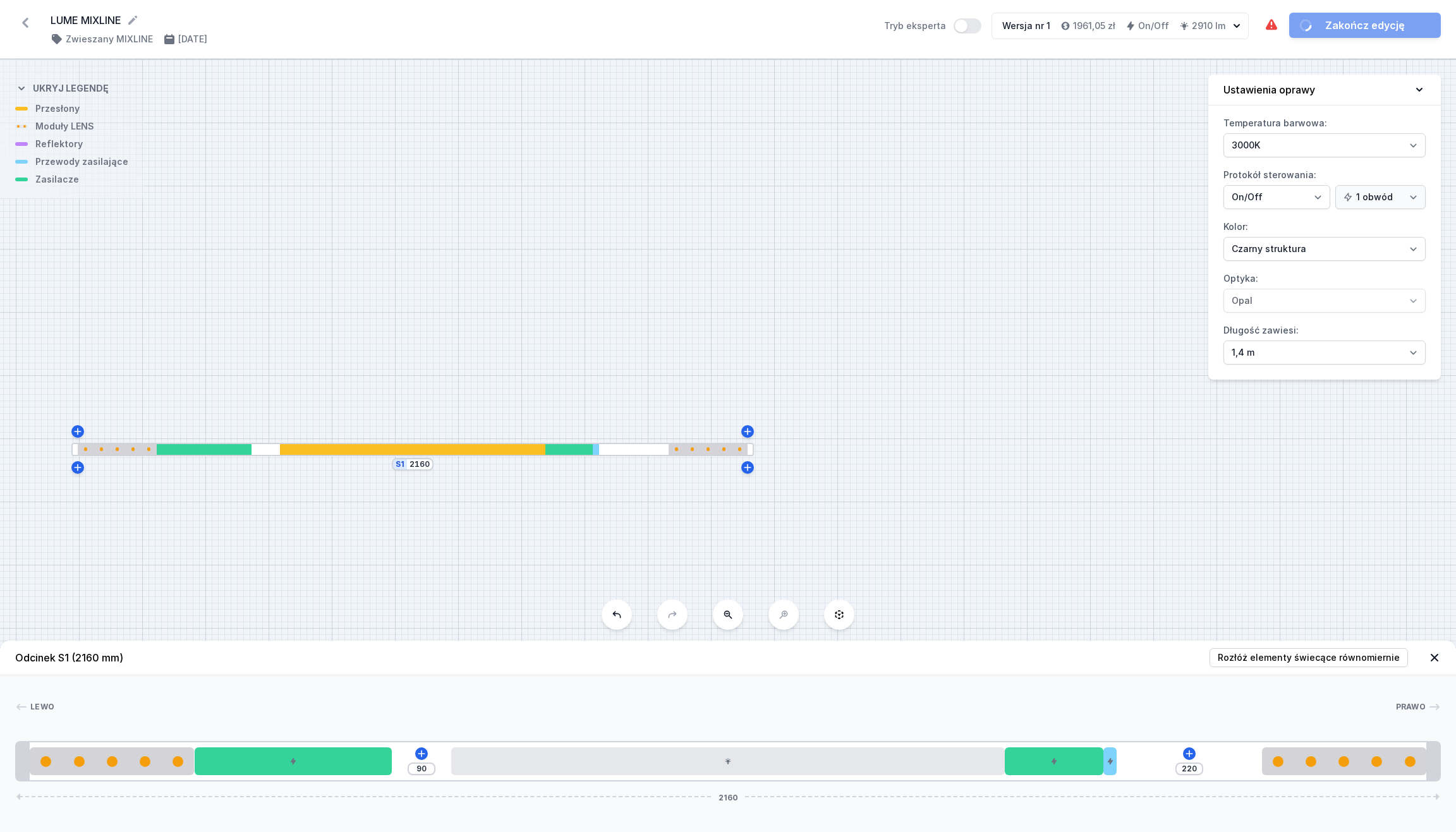
drag, startPoint x: 730, startPoint y: 773, endPoint x: 1161, endPoint y: 766, distance: 431.1
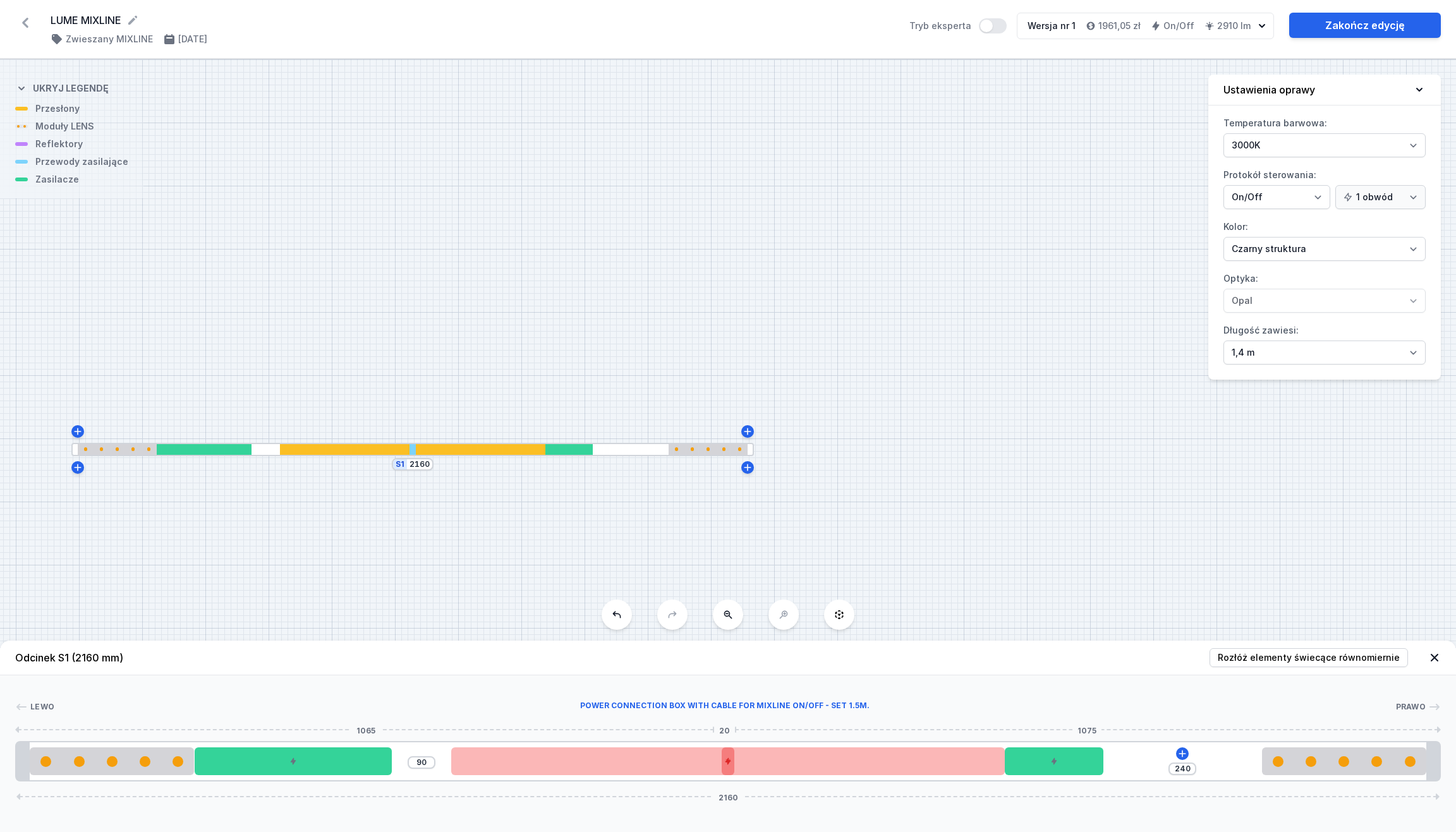
drag, startPoint x: 1110, startPoint y: 773, endPoint x: 729, endPoint y: 770, distance: 381.0
click at [729, 739] on div at bounding box center [729, 761] width 14 height 28
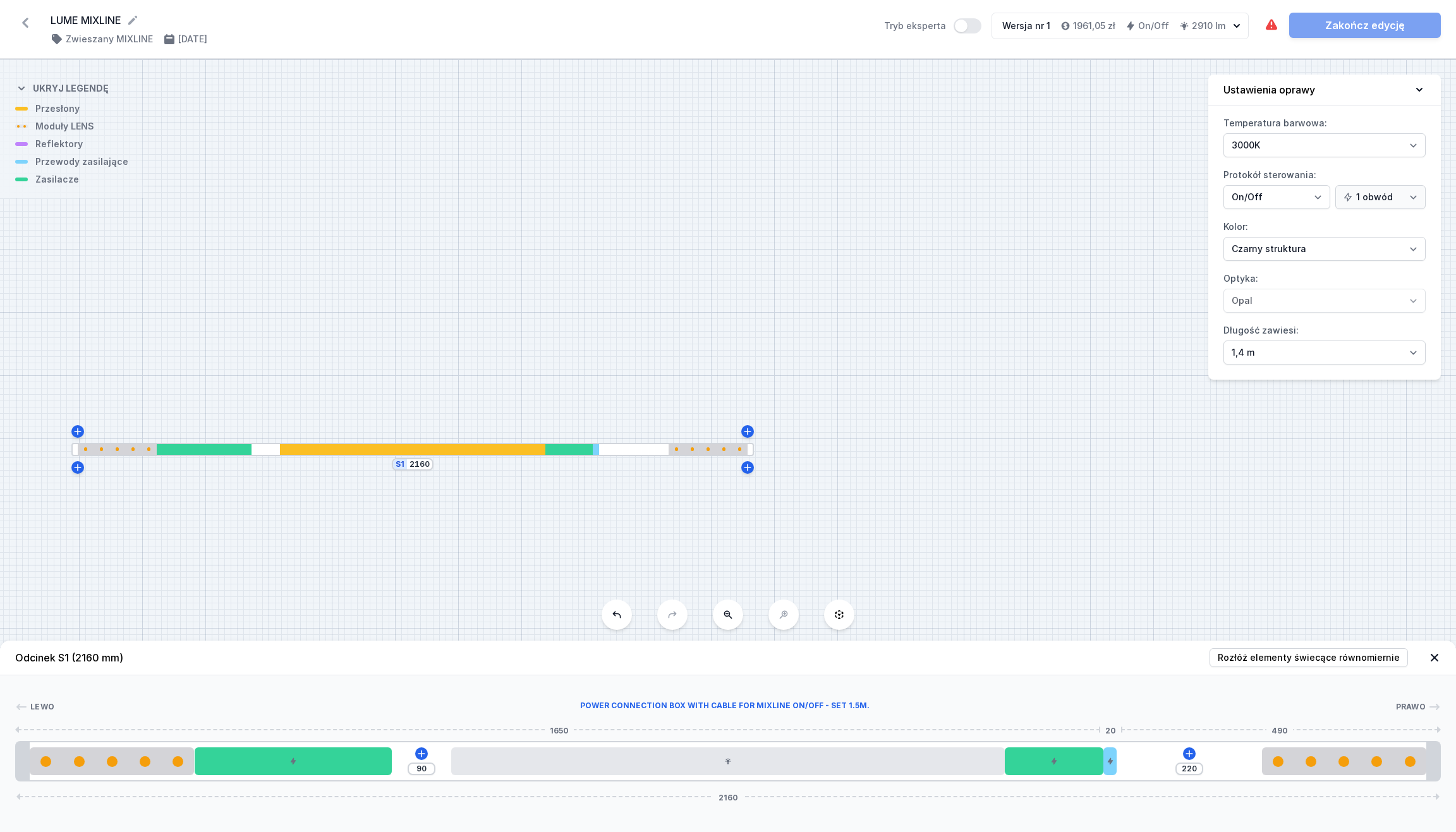
drag, startPoint x: 733, startPoint y: 769, endPoint x: 1115, endPoint y: 774, distance: 382.0
click at [422, 739] on icon at bounding box center [421, 754] width 10 height 10
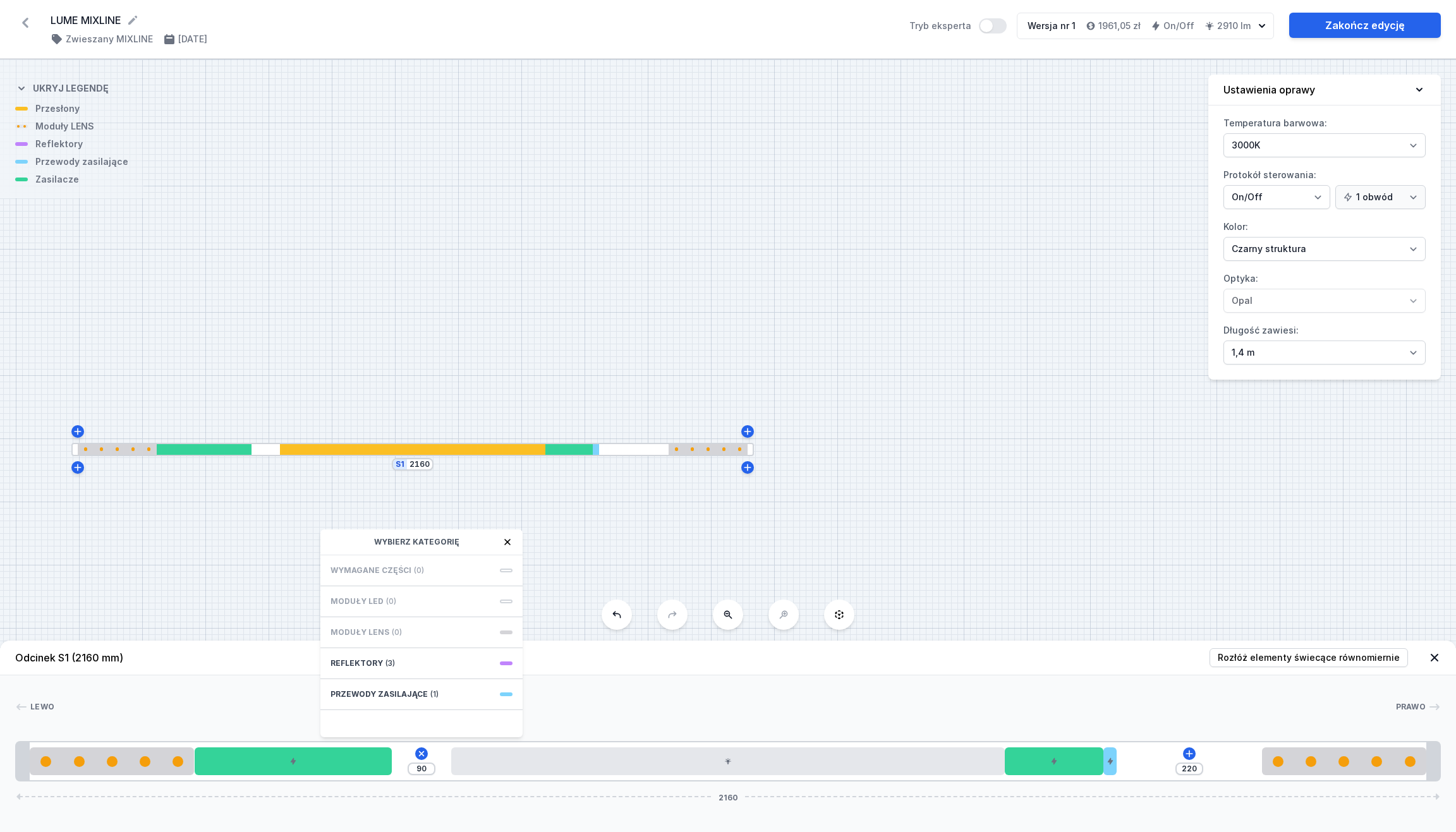
click at [488, 573] on div "Wymagane części (0)" at bounding box center [421, 570] width 202 height 31
click at [503, 700] on div "Przewody zasilające (1)" at bounding box center [421, 694] width 202 height 31
click at [336, 543] on icon at bounding box center [335, 542] width 10 height 10
click at [494, 664] on div "Reflektory (3)" at bounding box center [421, 663] width 202 height 31
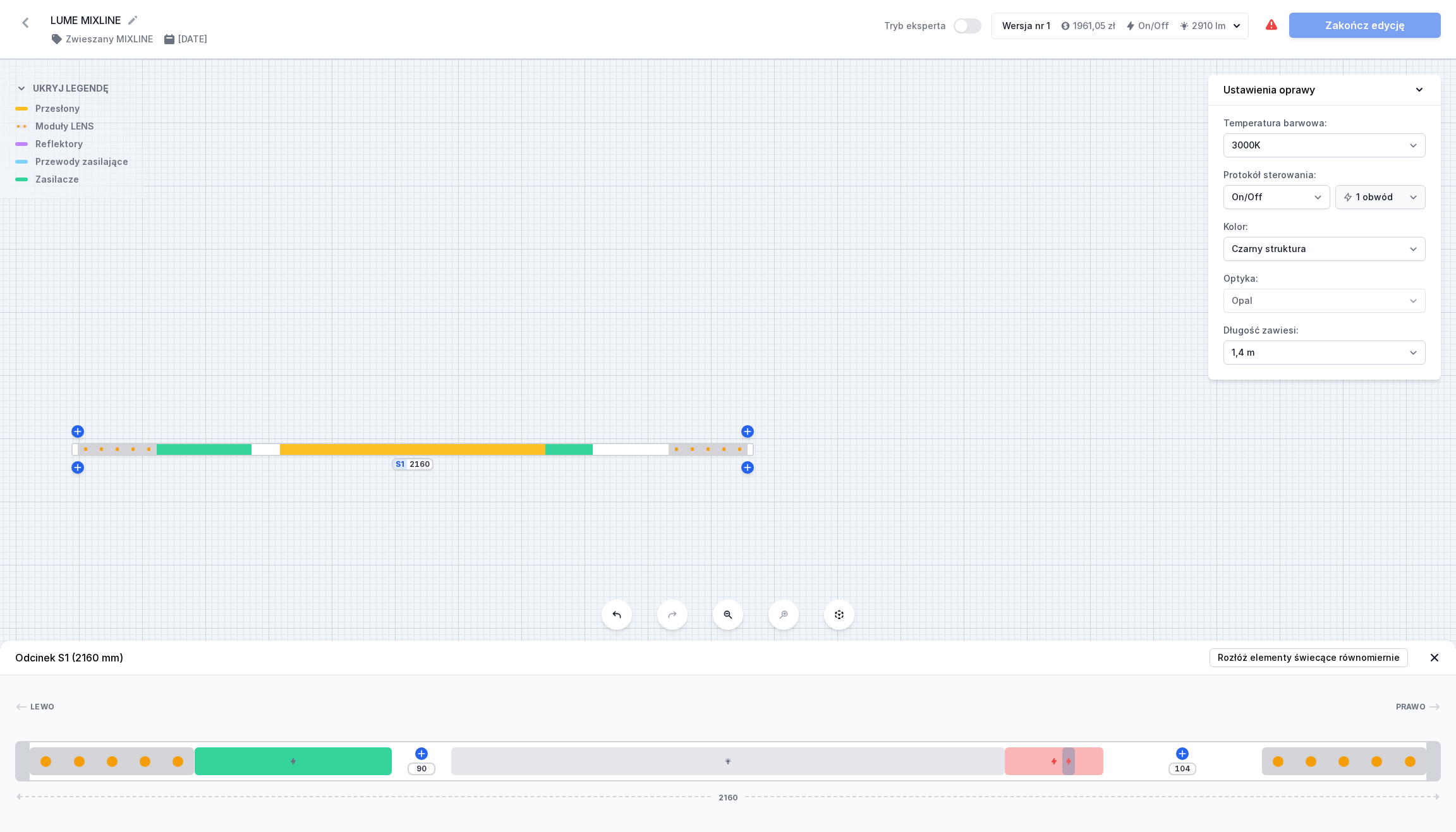
type input "80"
type input "220"
type input "80"
type input "140"
type input "77"
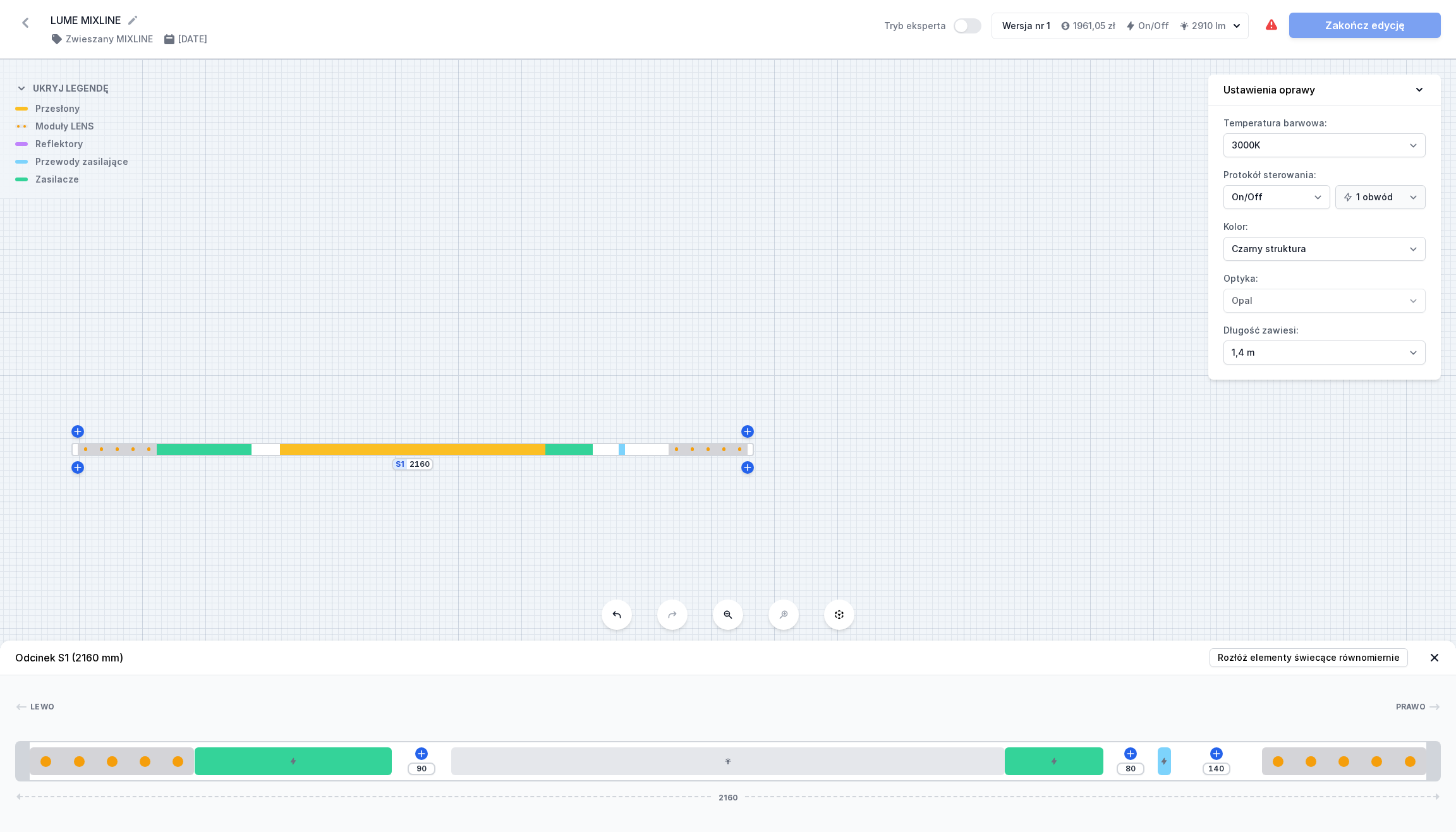
type input "143"
type input "76"
type input "144"
type input "74"
type input "146"
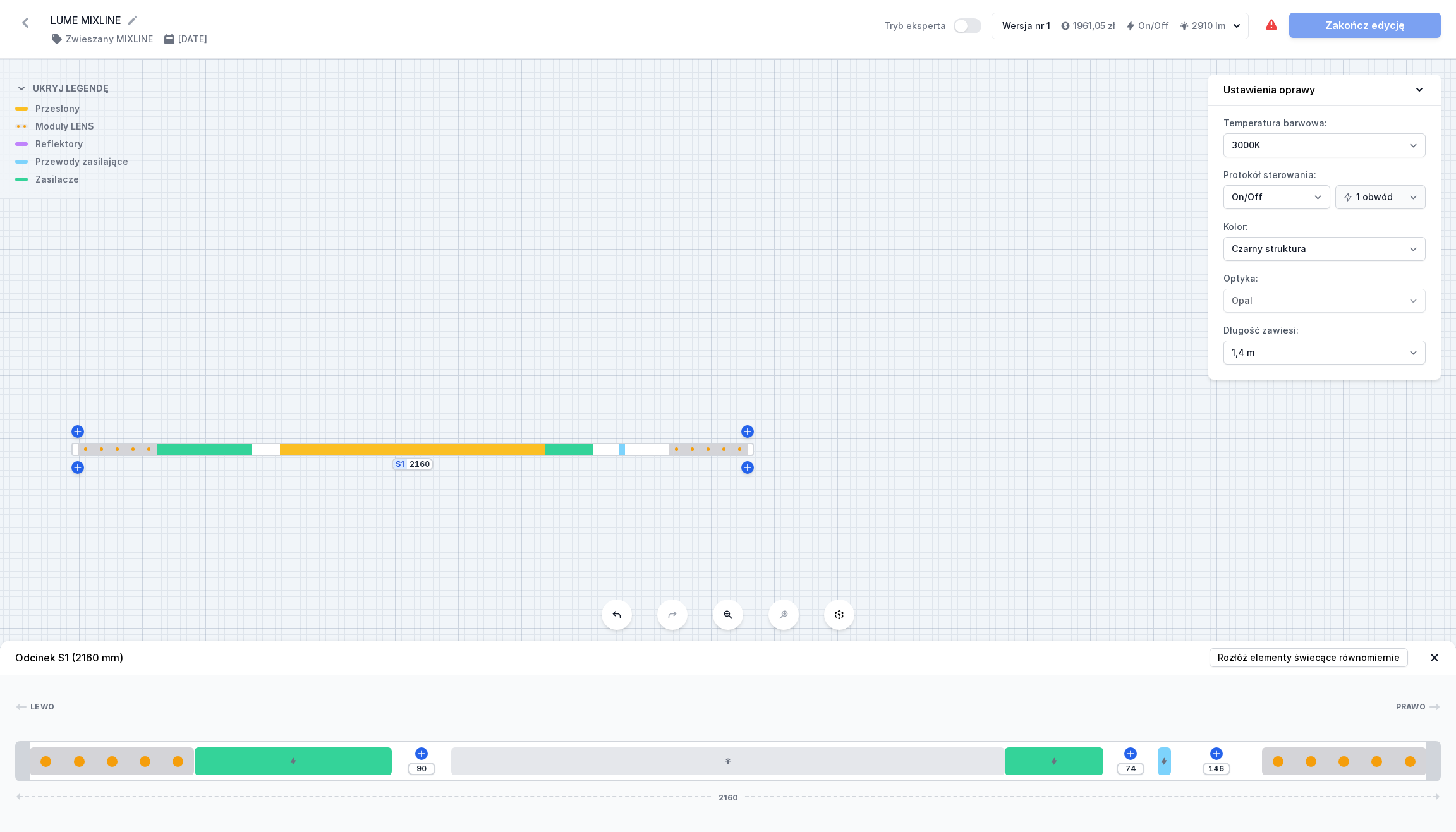
type input "72"
type input "148"
type input "71"
type input "220"
drag, startPoint x: 1115, startPoint y: 761, endPoint x: 1125, endPoint y: 785, distance: 26.0
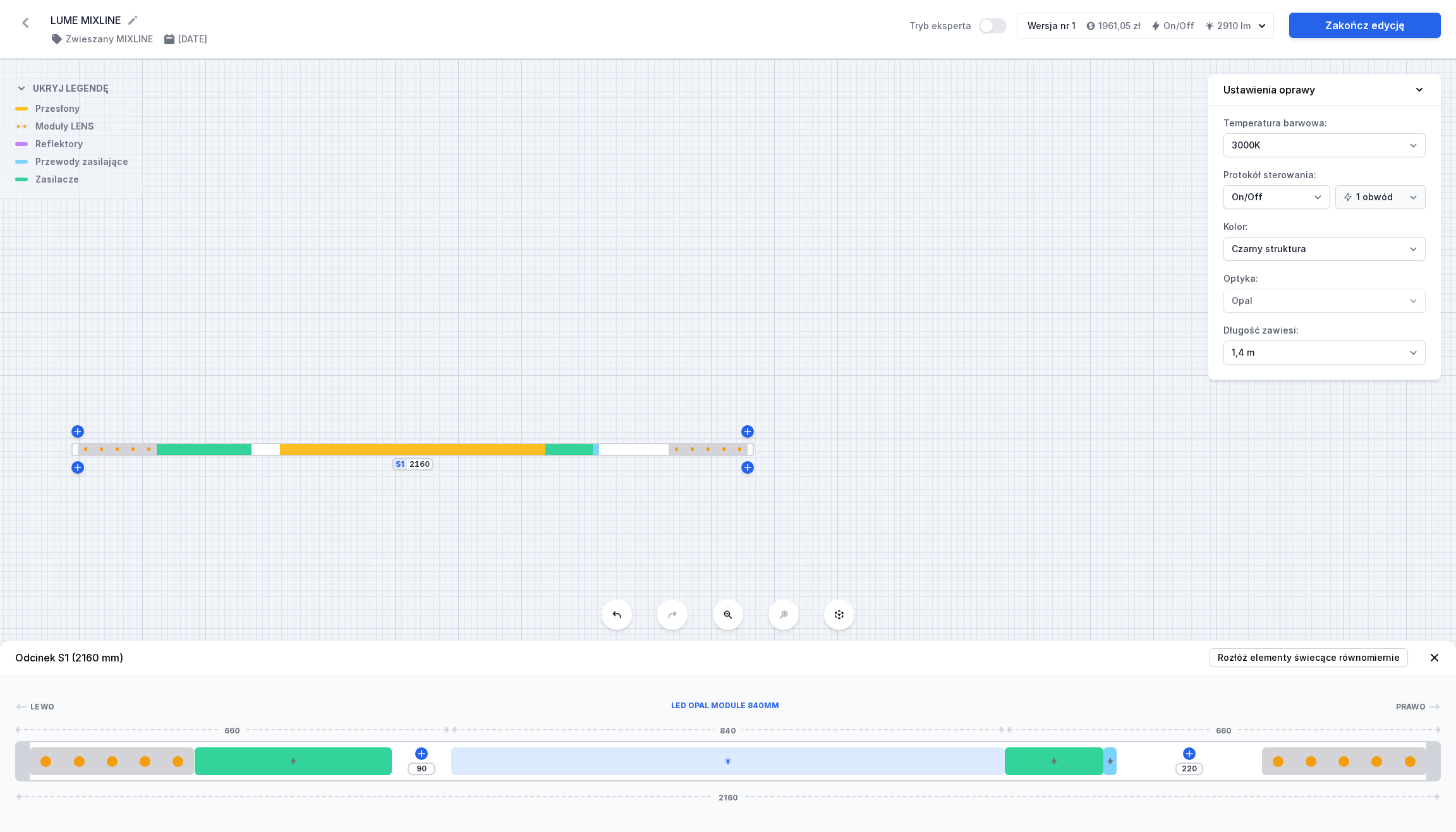
click at [777, 739] on div at bounding box center [728, 761] width 554 height 28
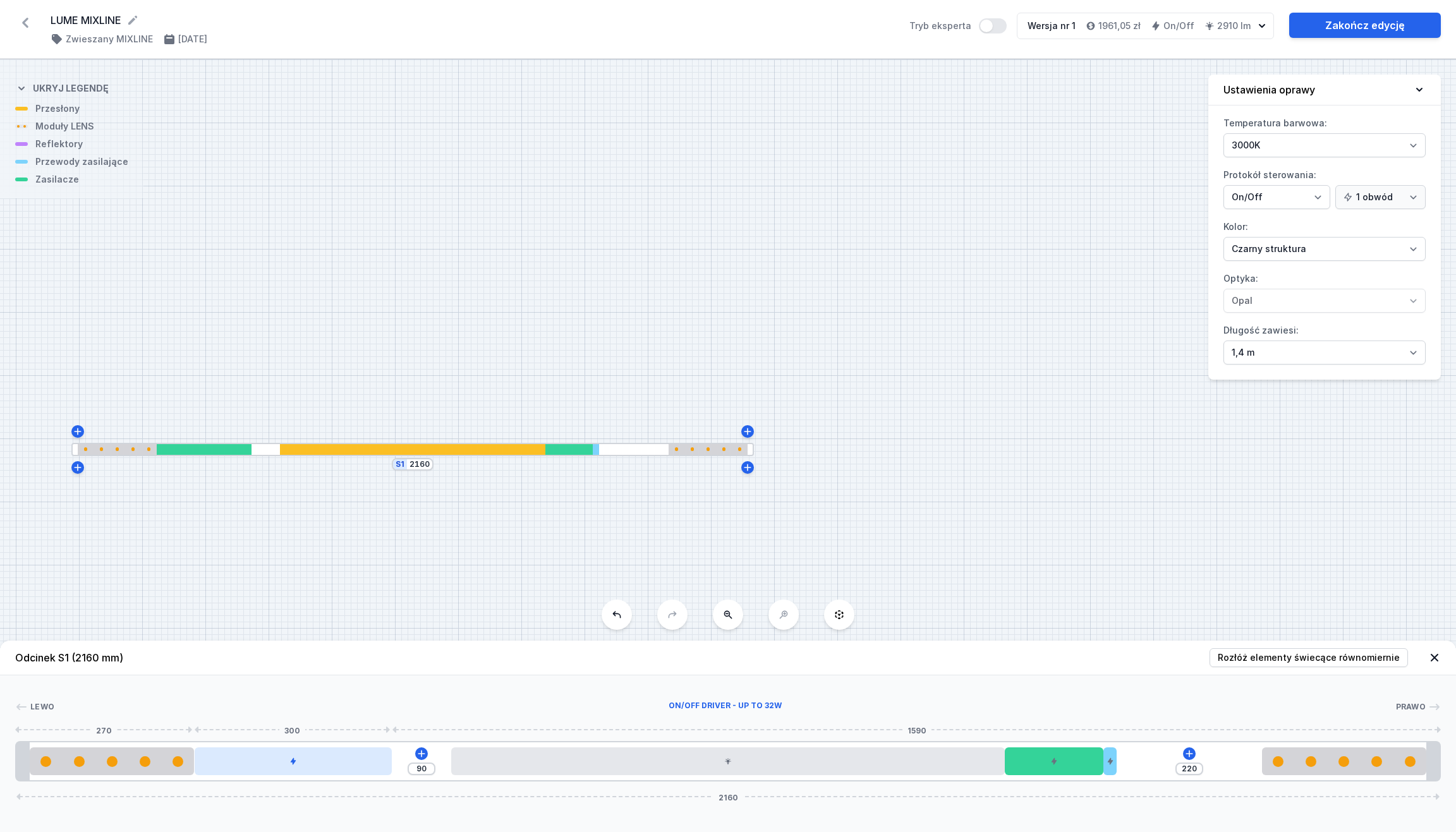
click at [351, 739] on div at bounding box center [293, 761] width 197 height 28
click at [1080, 739] on div at bounding box center [1054, 761] width 99 height 28
click at [1065, 739] on div at bounding box center [1054, 761] width 99 height 28
click at [353, 739] on div at bounding box center [293, 761] width 197 height 28
click at [1084, 739] on div at bounding box center [1054, 761] width 99 height 28
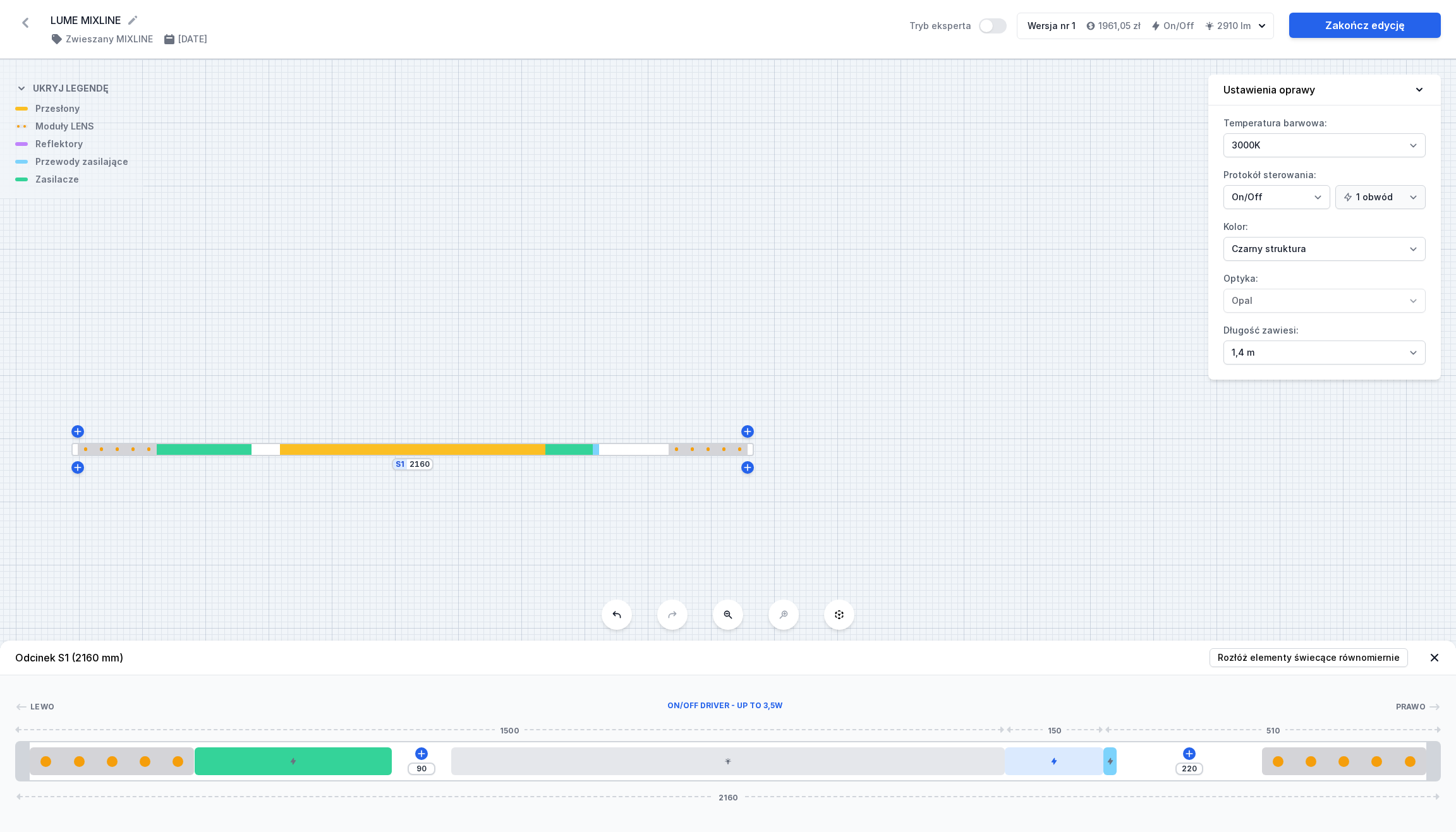
drag, startPoint x: 1084, startPoint y: 767, endPoint x: 1063, endPoint y: 763, distance: 21.4
click at [1063, 739] on div at bounding box center [1054, 761] width 99 height 28
click at [1057, 739] on icon at bounding box center [1054, 761] width 8 height 8
click at [1054, 723] on icon at bounding box center [1054, 724] width 7 height 8
